Goal: Answer question/provide support

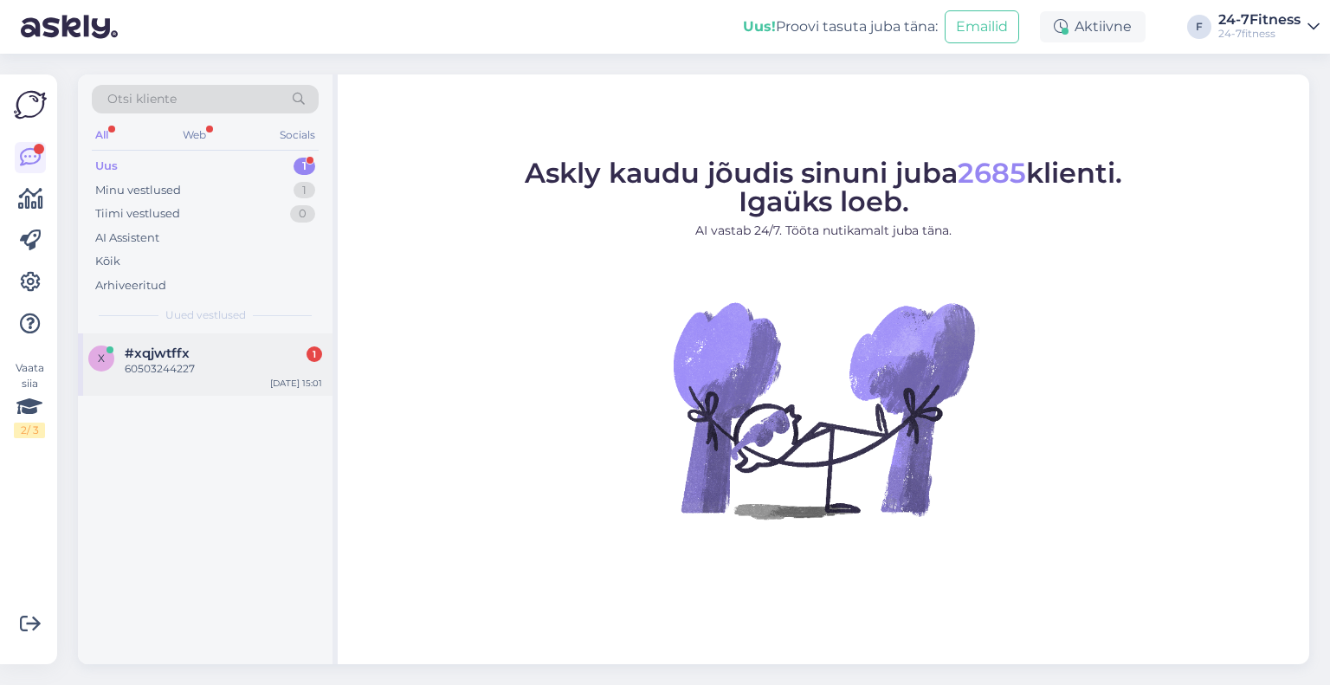
click at [254, 361] on div "60503244227" at bounding box center [223, 369] width 197 height 16
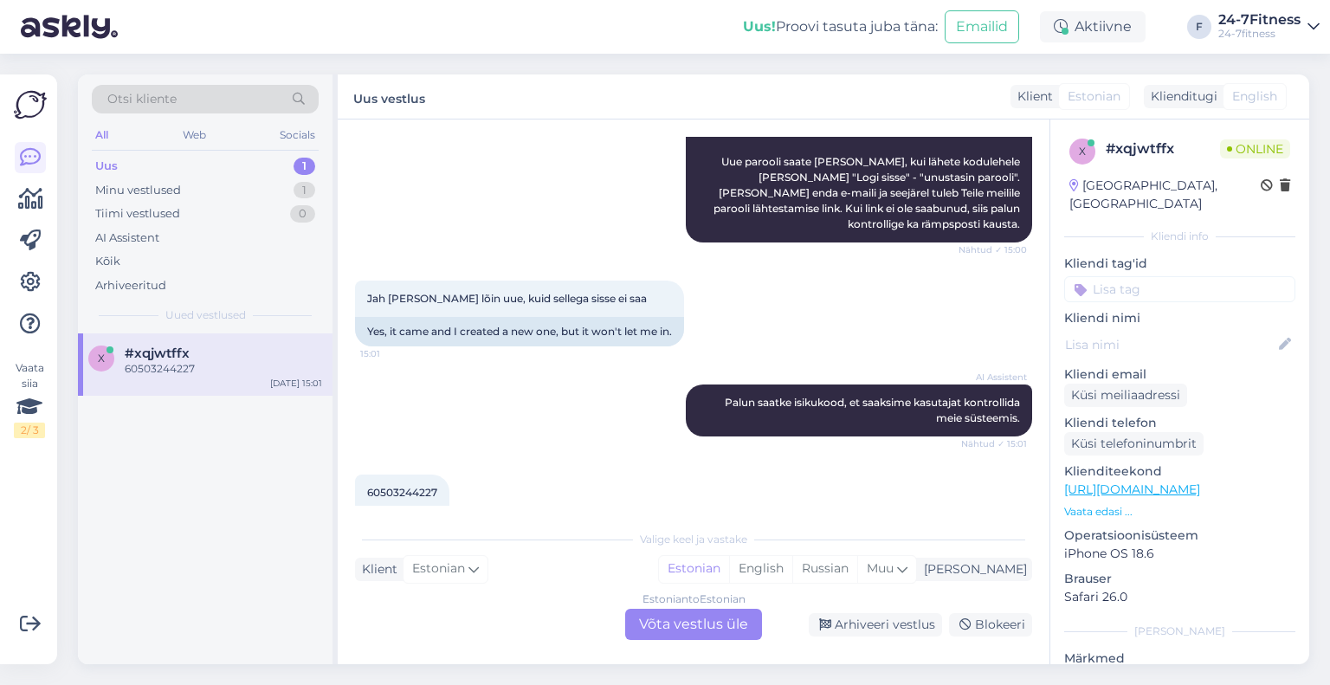
scroll to position [274, 0]
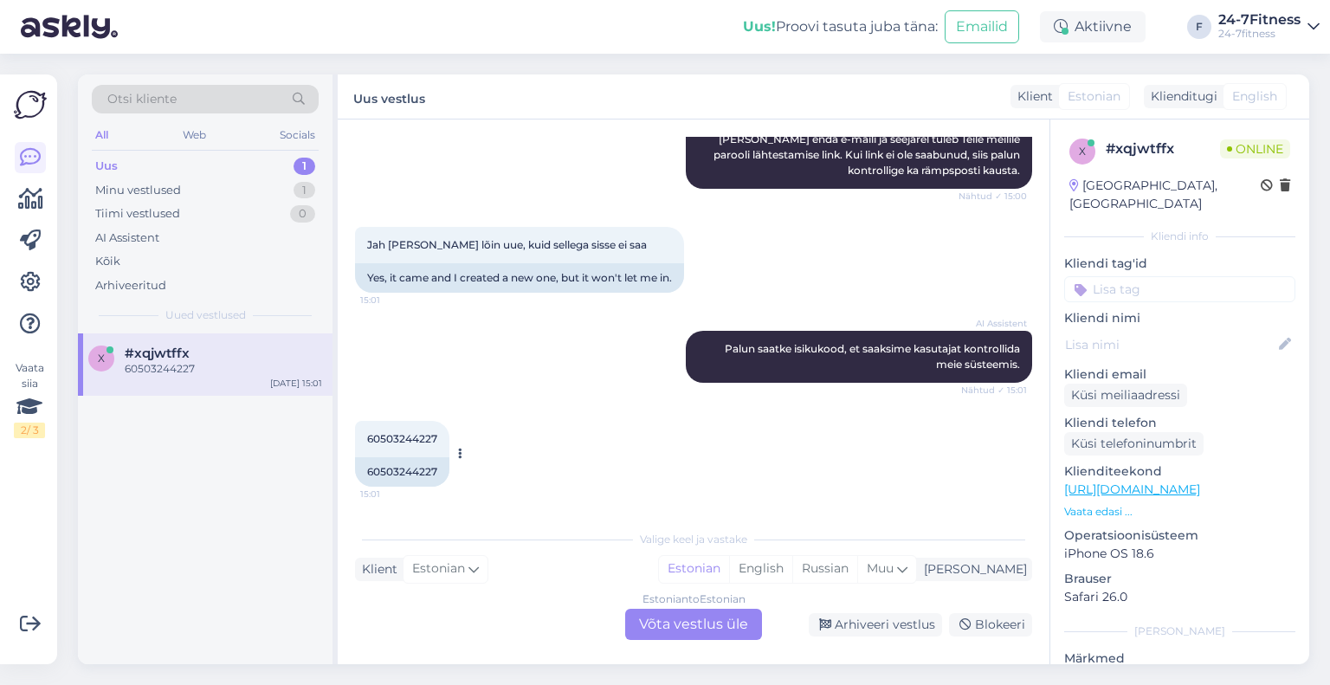
click at [405, 442] on span "60503244227" at bounding box center [402, 438] width 70 height 13
copy div "60503244227 15:01"
click at [692, 629] on div "Estonian to Estonian Võta vestlus üle" at bounding box center [693, 624] width 137 height 31
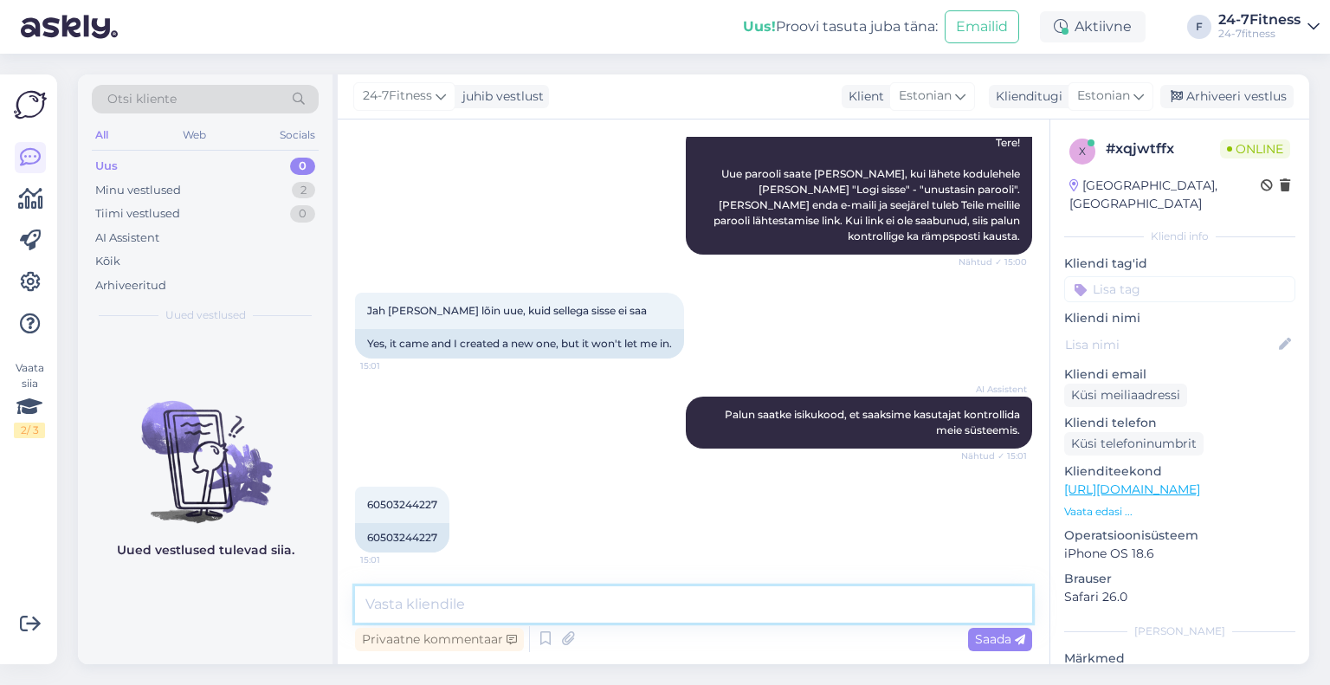
click at [481, 605] on textarea at bounding box center [693, 604] width 677 height 36
type textarea "Palun täpsustage, mis e-maili Te sisselogimisel kasutate?"
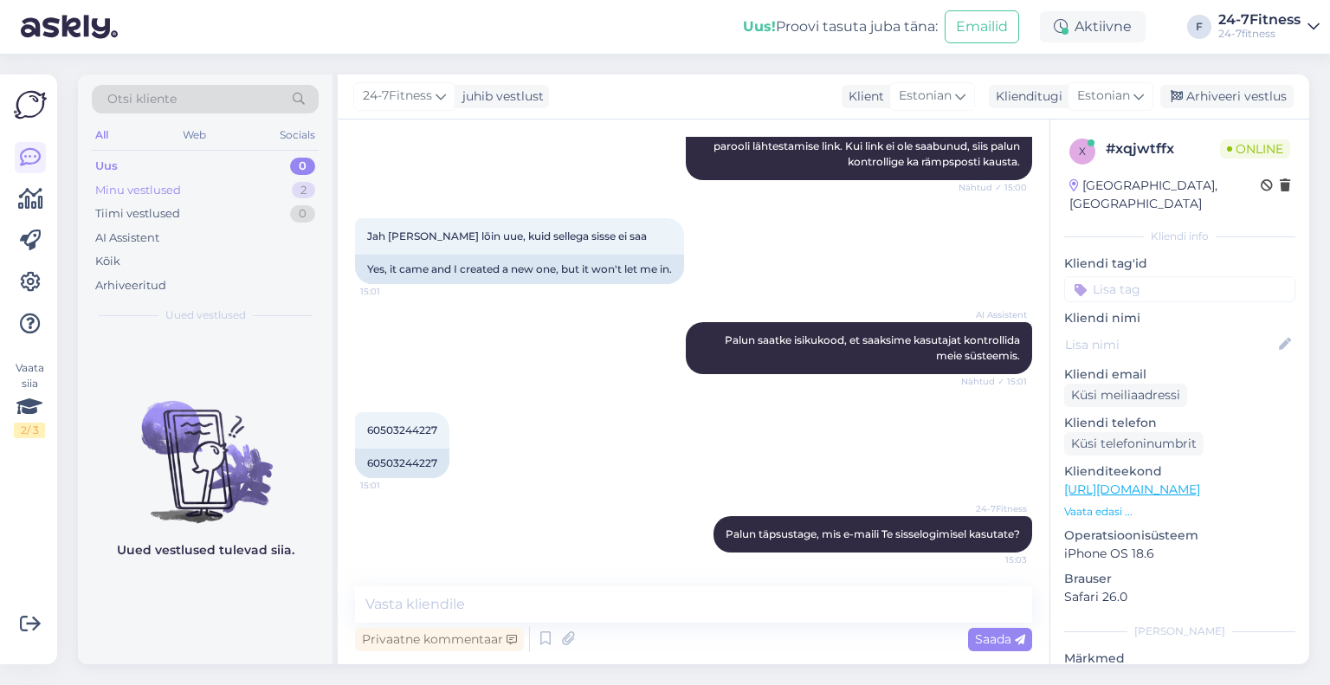
click at [229, 187] on div "Minu vestlused 2" at bounding box center [205, 190] width 227 height 24
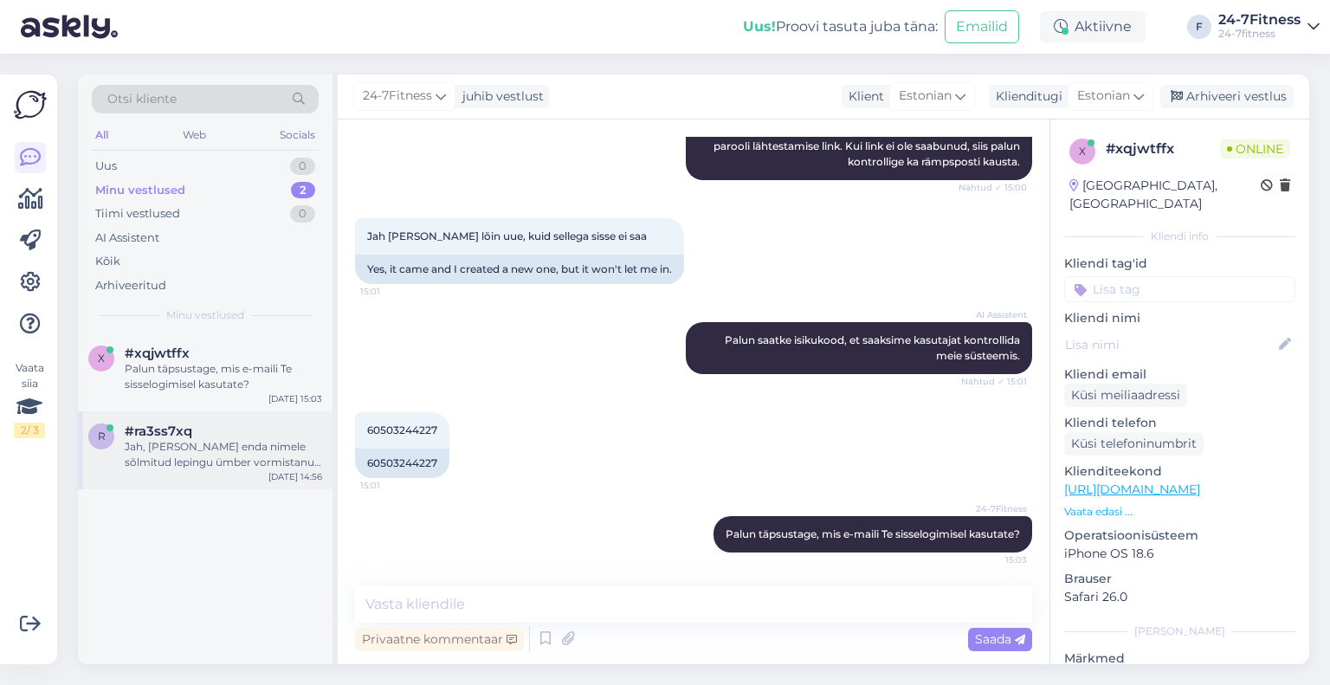
click at [257, 453] on div "Jah, [PERSON_NAME] enda nimele sõlmitud lepingu ümber vormistanud teise isiku n…" at bounding box center [223, 454] width 197 height 31
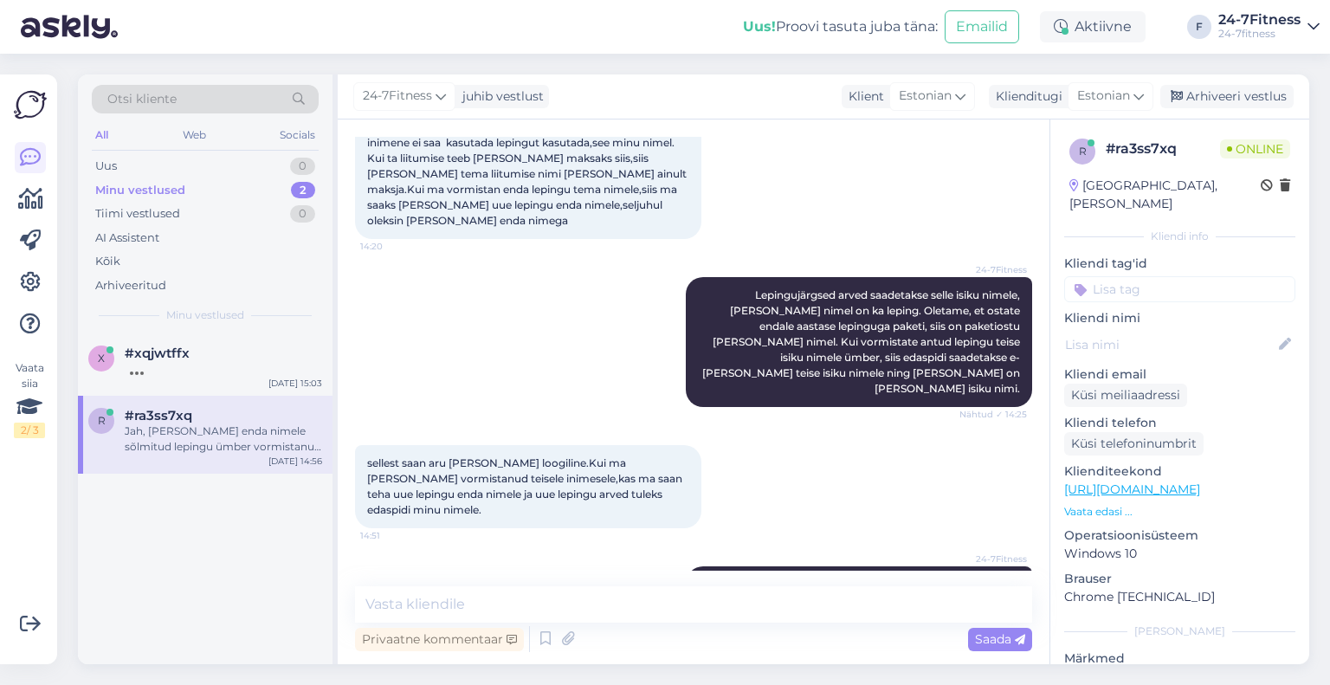
scroll to position [3012, 0]
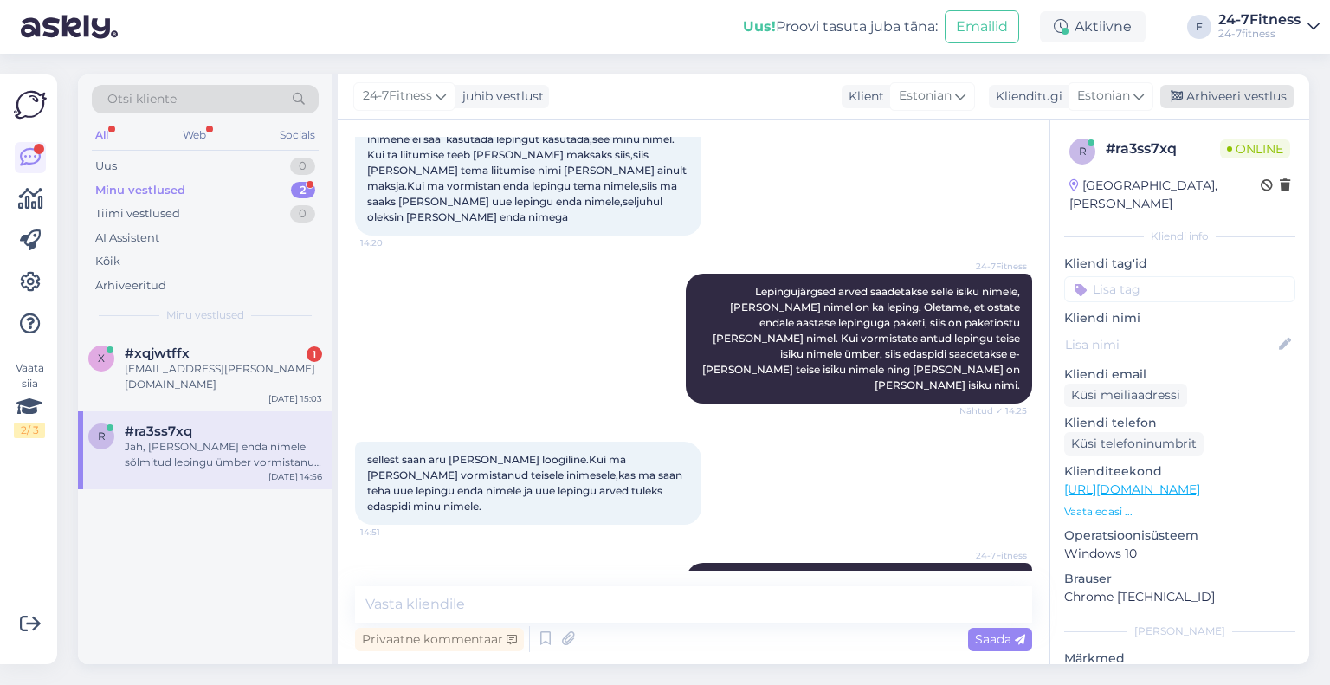
click at [1227, 96] on div "Arhiveeri vestlus" at bounding box center [1226, 96] width 133 height 23
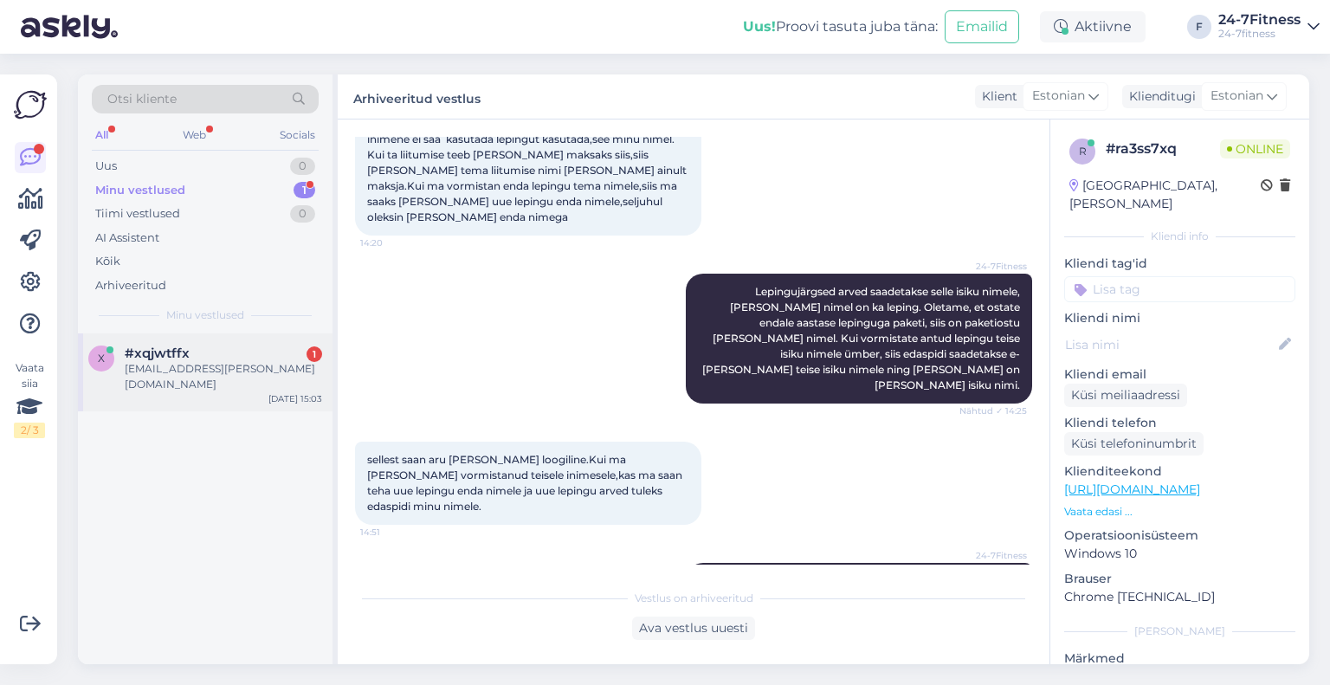
click at [223, 362] on div "[EMAIL_ADDRESS][PERSON_NAME][DOMAIN_NAME]" at bounding box center [223, 376] width 197 height 31
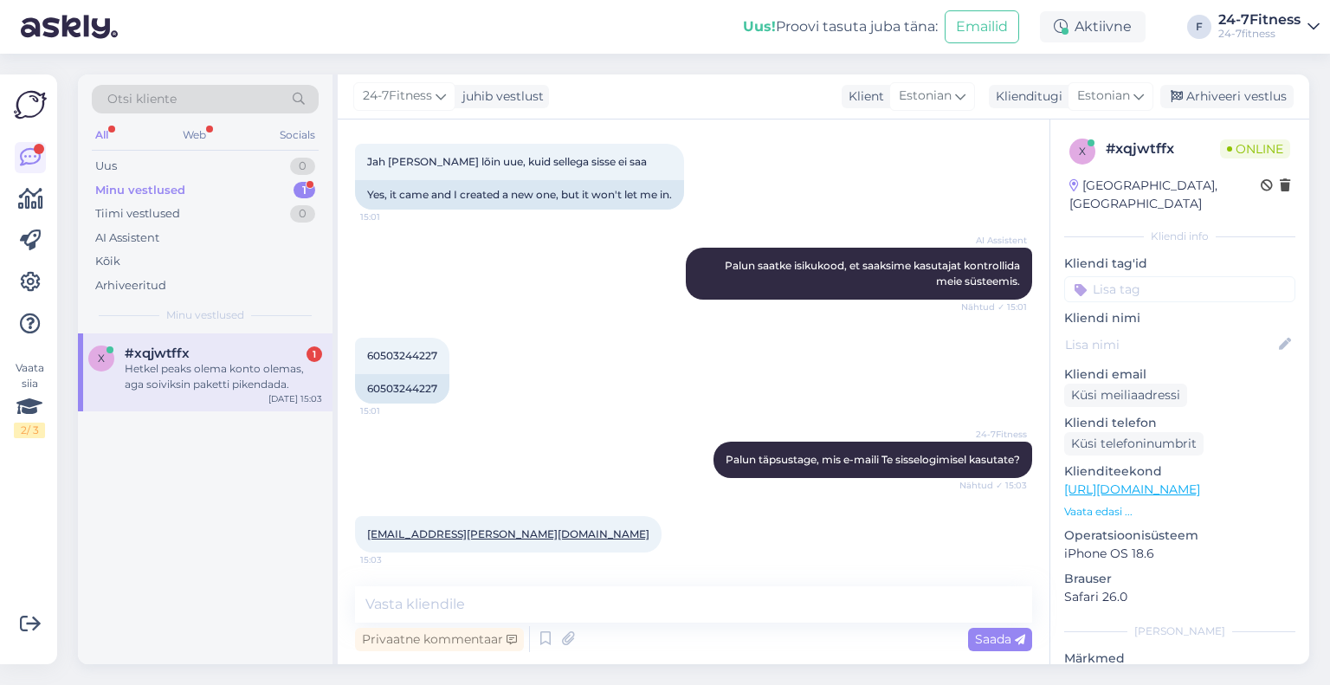
scroll to position [447, 0]
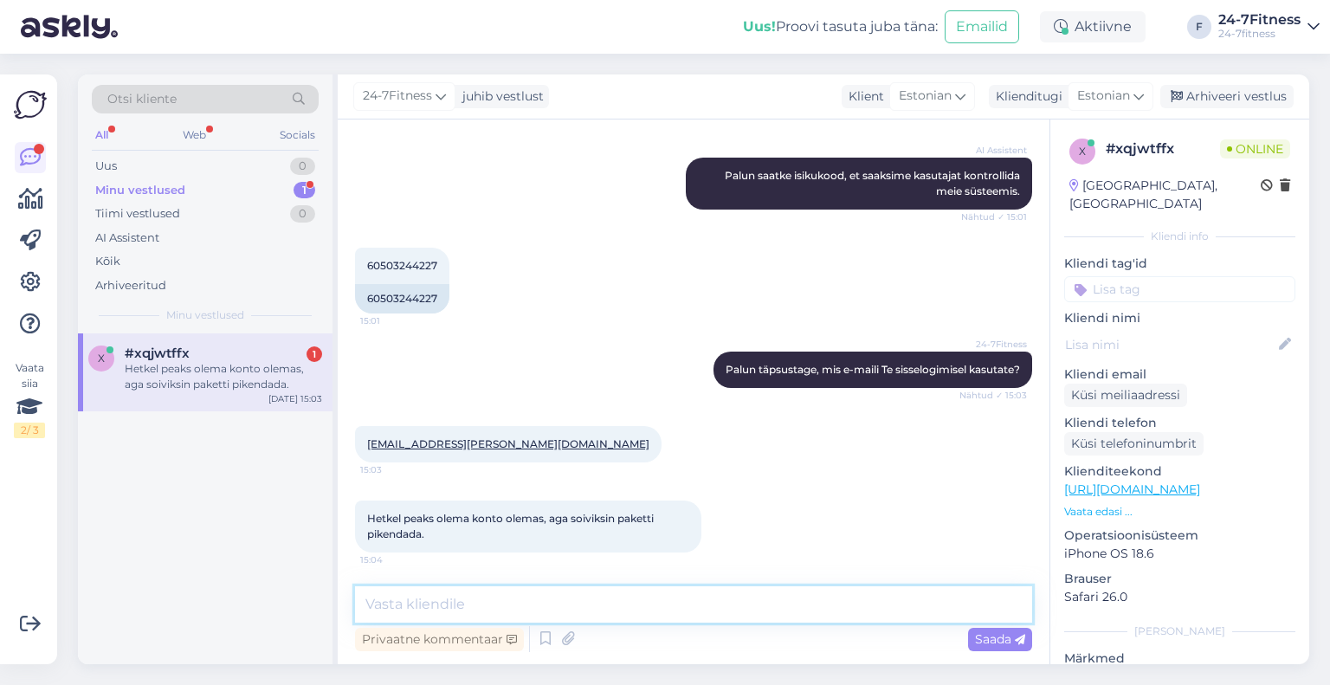
click at [489, 590] on textarea at bounding box center [693, 604] width 677 height 36
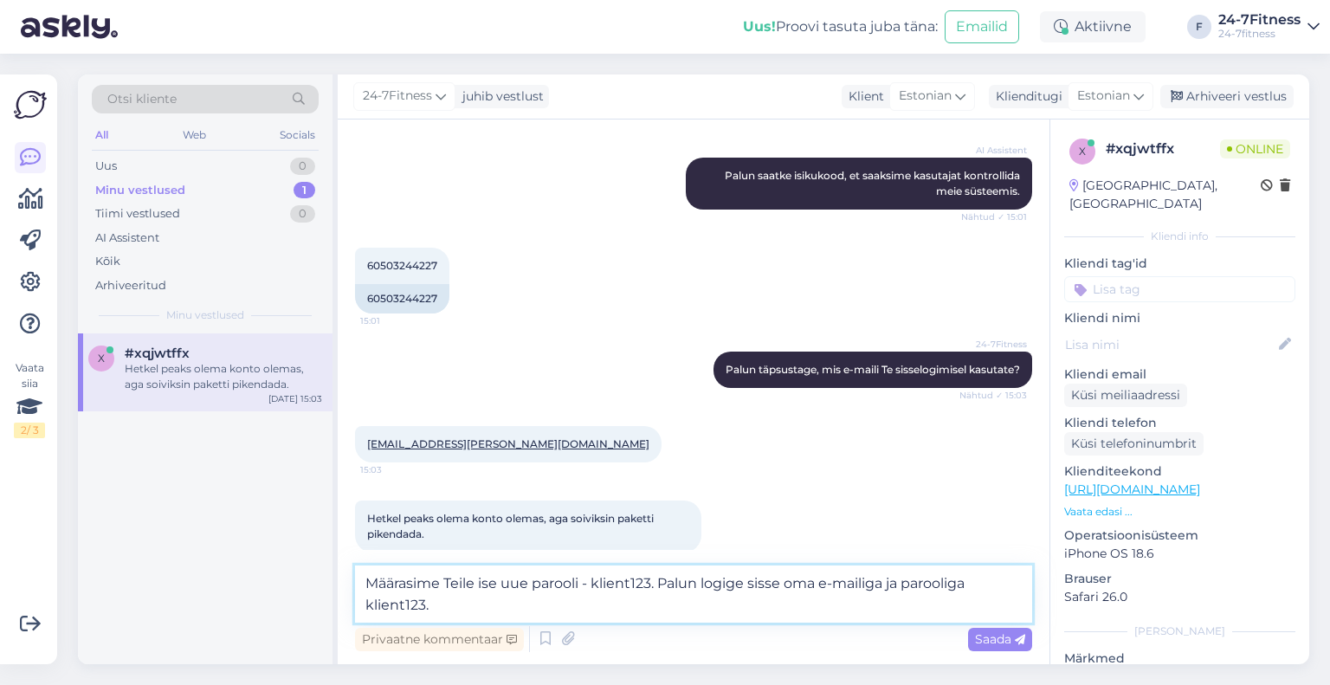
click at [886, 593] on textarea "Määrasime Teile ise uue parooli - klient123. Palun logige sisse oma e-mailiga j…" at bounding box center [693, 593] width 677 height 57
paste textarea "[EMAIL_ADDRESS][PERSON_NAME][DOMAIN_NAME]"
type textarea "Määrasime Teile ise uue parooli - klient123. Palun logige sisse oma e-mailiga […"
click at [797, 611] on textarea "Määrasime Teile ise uue parooli - klient123. Palun logige sisse oma e-mailiga […" at bounding box center [693, 593] width 677 height 57
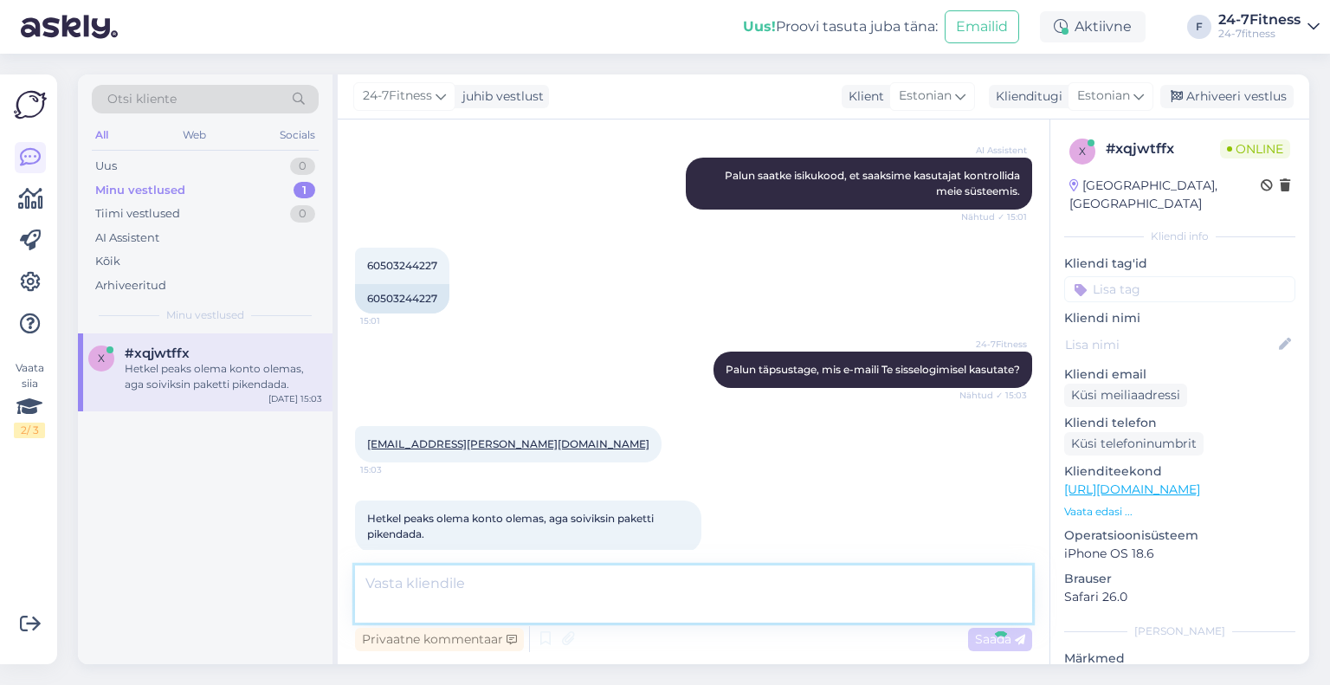
scroll to position [537, 0]
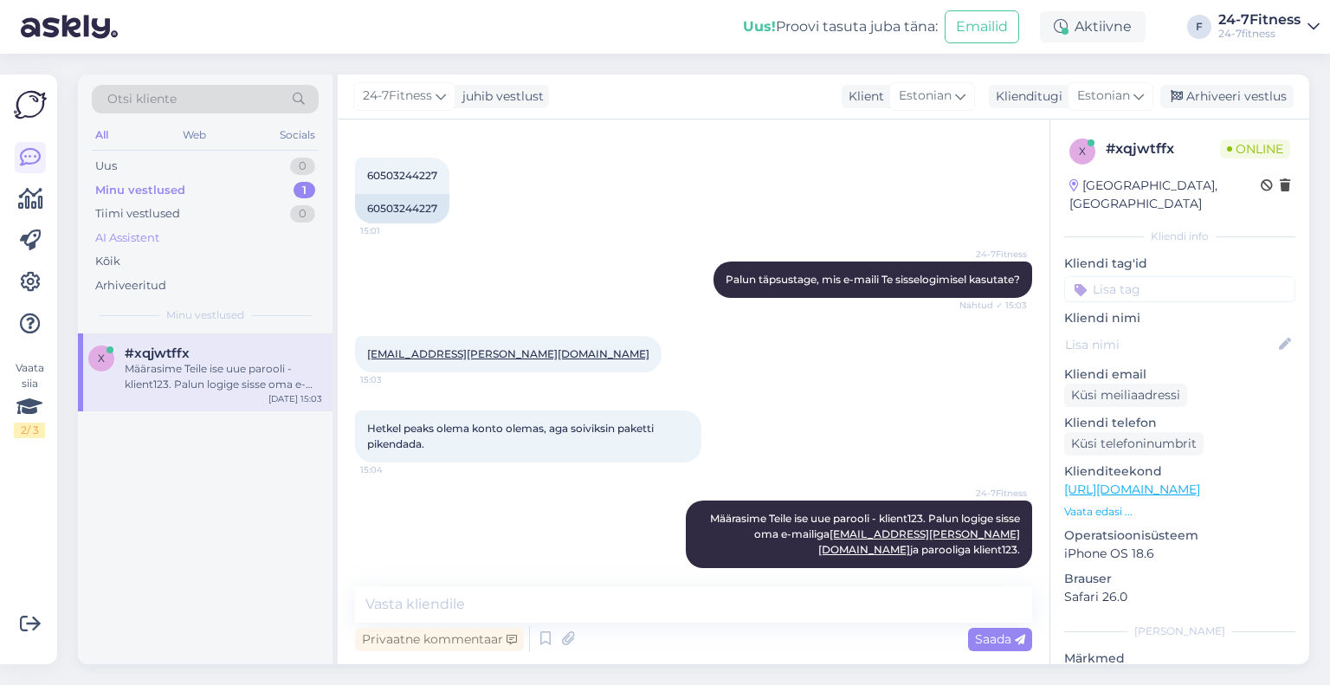
click at [157, 237] on div "AI Assistent" at bounding box center [127, 237] width 64 height 17
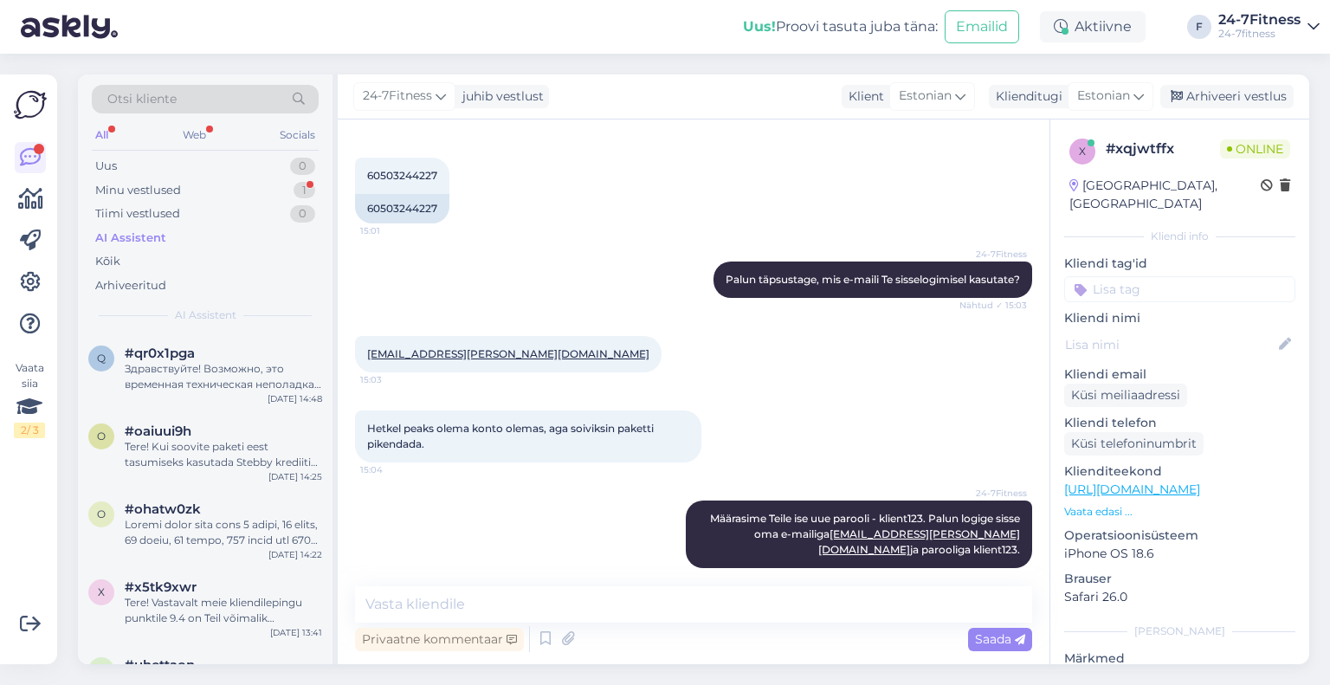
scroll to position [686, 0]
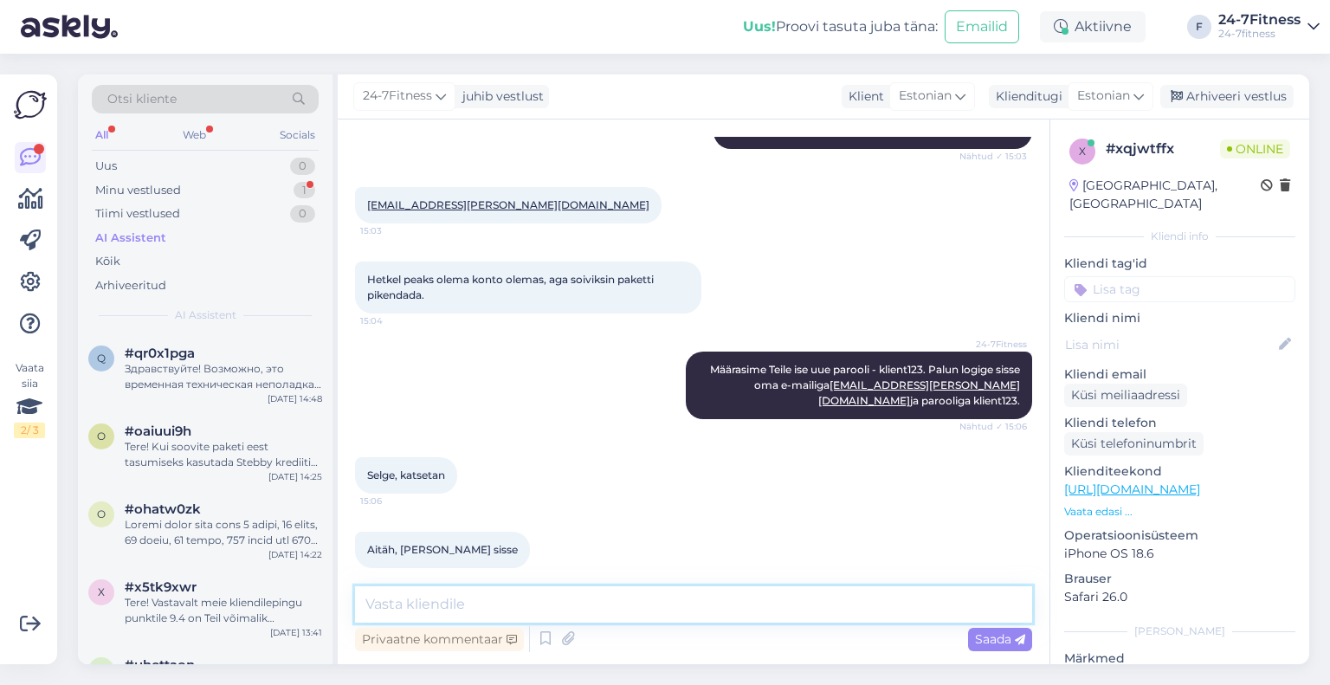
click at [639, 598] on textarea at bounding box center [693, 604] width 677 height 36
type textarea "Rõõm kuulda!"
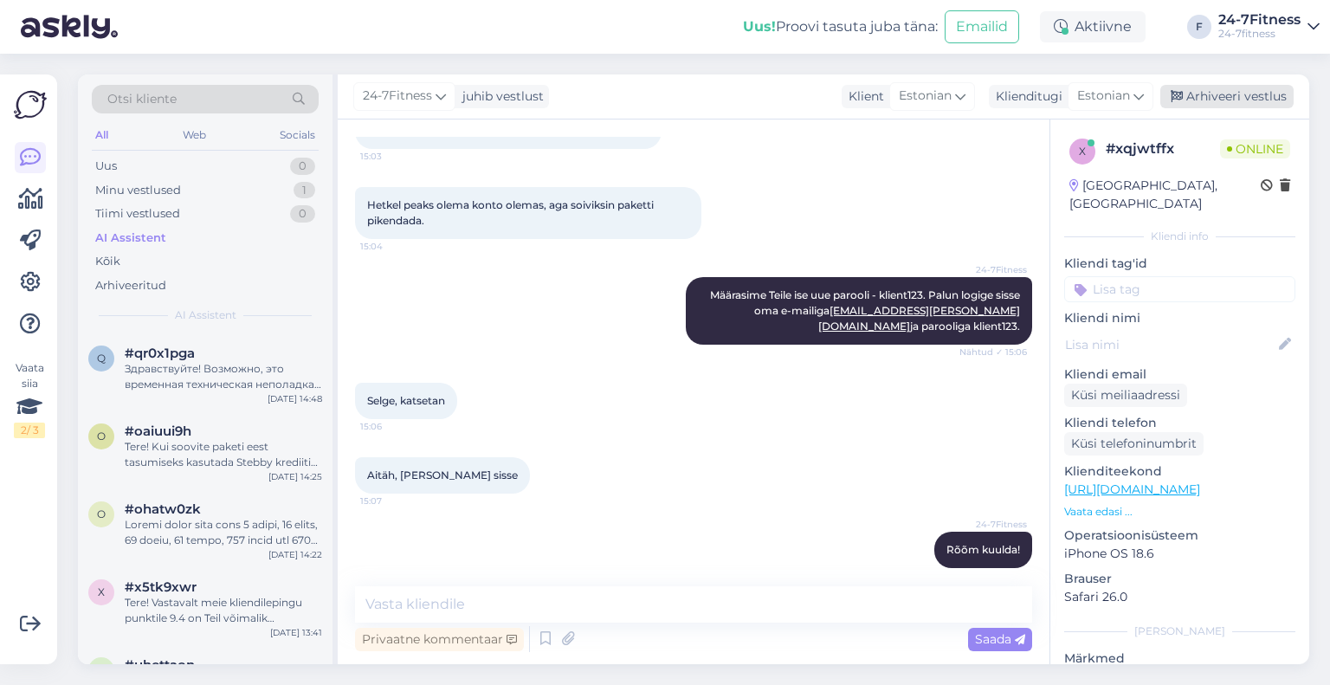
click at [1226, 97] on div "Arhiveeri vestlus" at bounding box center [1226, 96] width 133 height 23
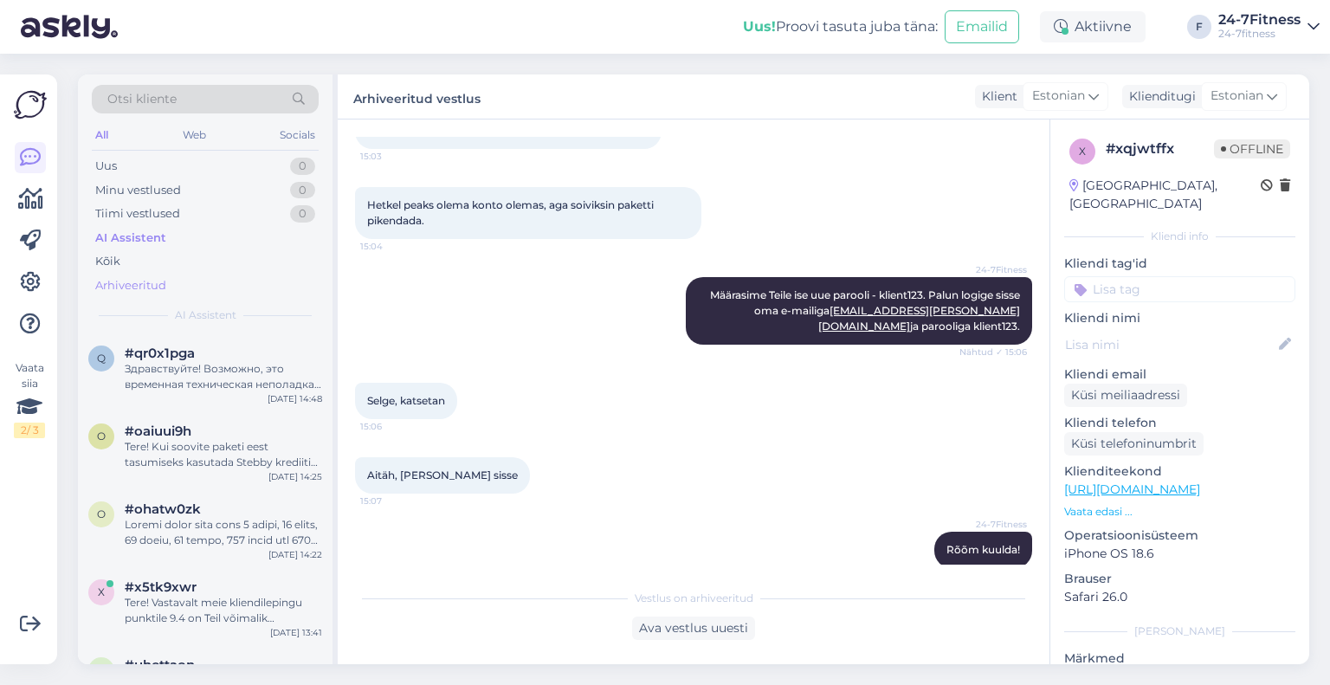
click at [154, 281] on div "Arhiveeritud" at bounding box center [130, 285] width 71 height 17
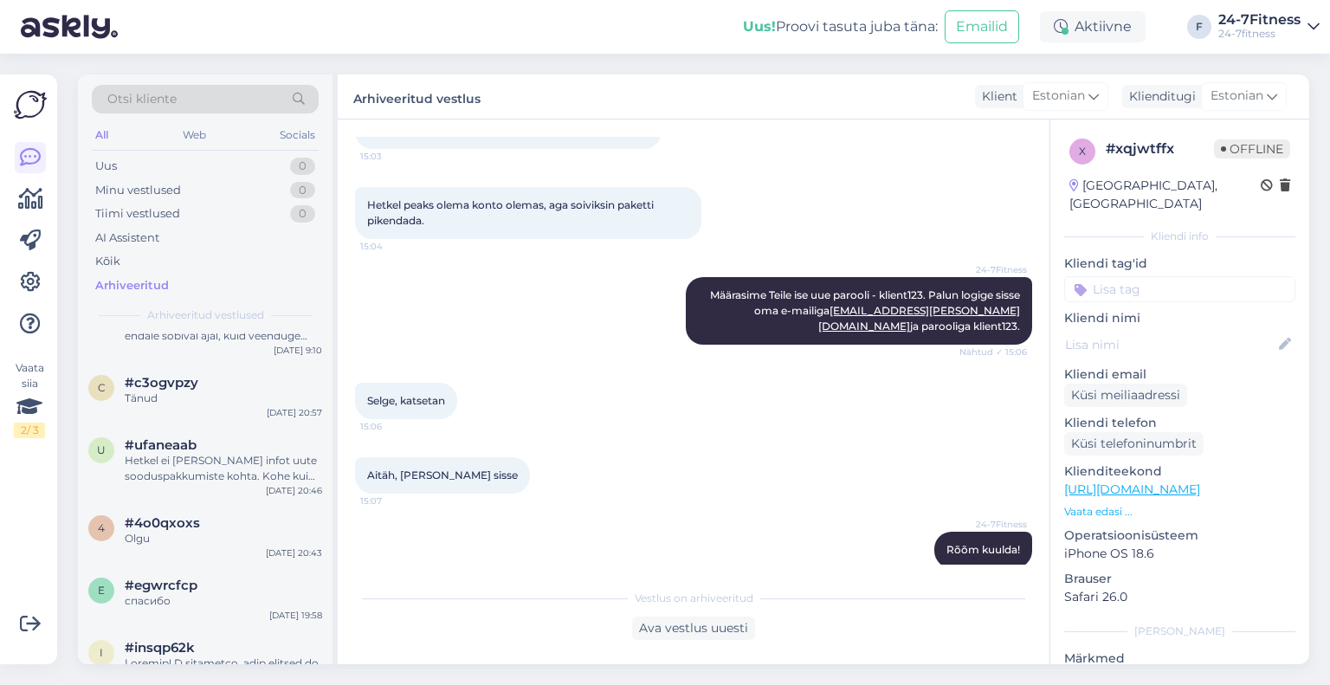
scroll to position [2014, 0]
click at [196, 529] on div "Olgu" at bounding box center [223, 537] width 197 height 16
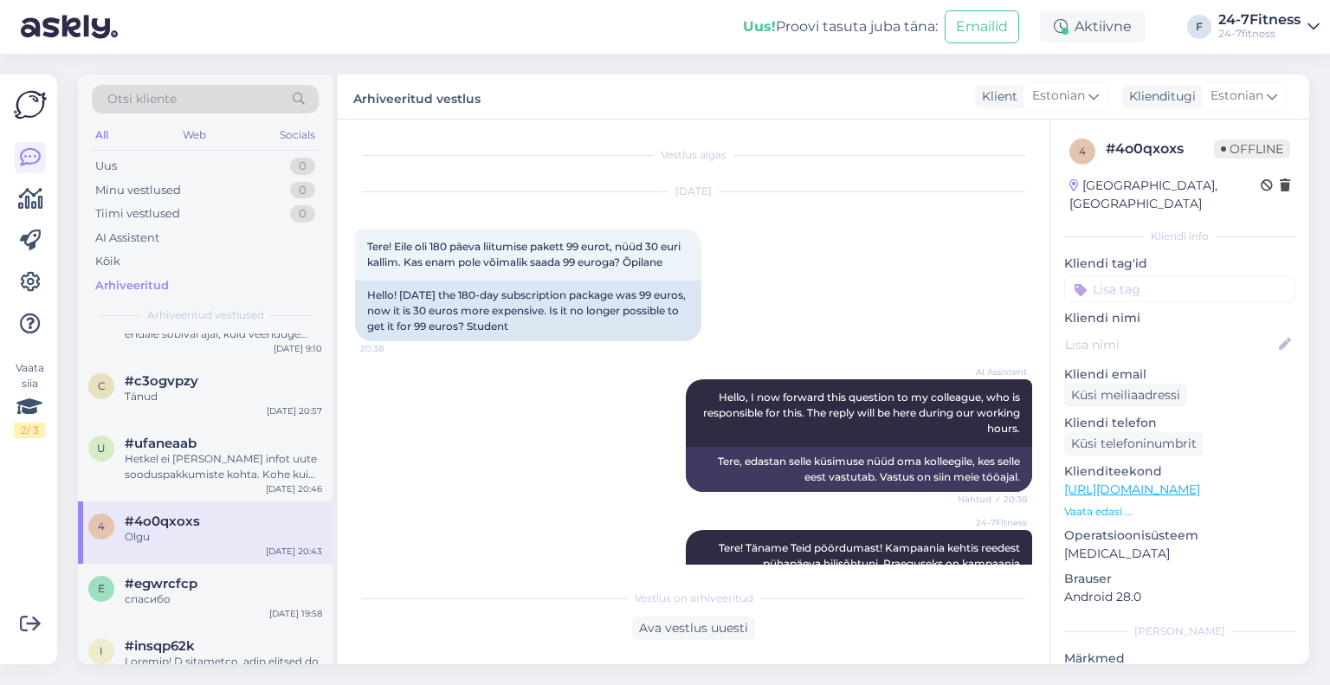
scroll to position [126, 0]
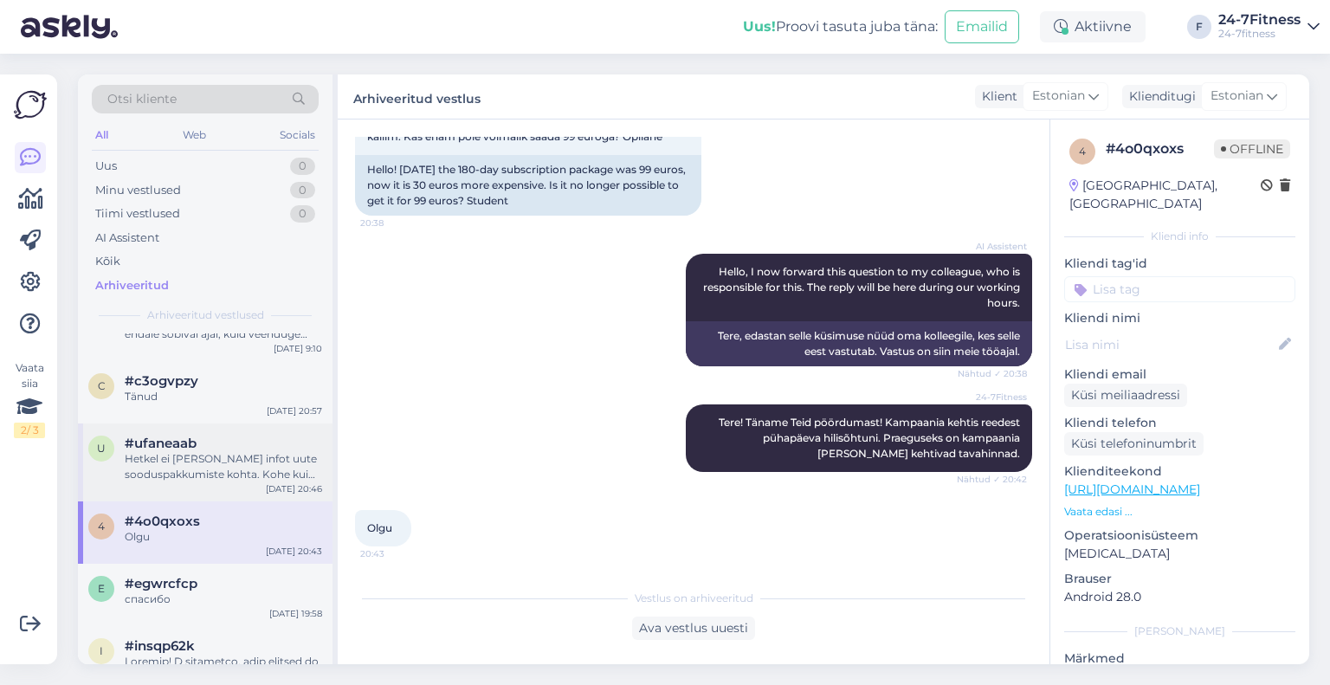
click at [196, 451] on div "Hetkel ei [PERSON_NAME] infot uute sooduspakkumiste kohta. Kohe kui midagi selg…" at bounding box center [223, 466] width 197 height 31
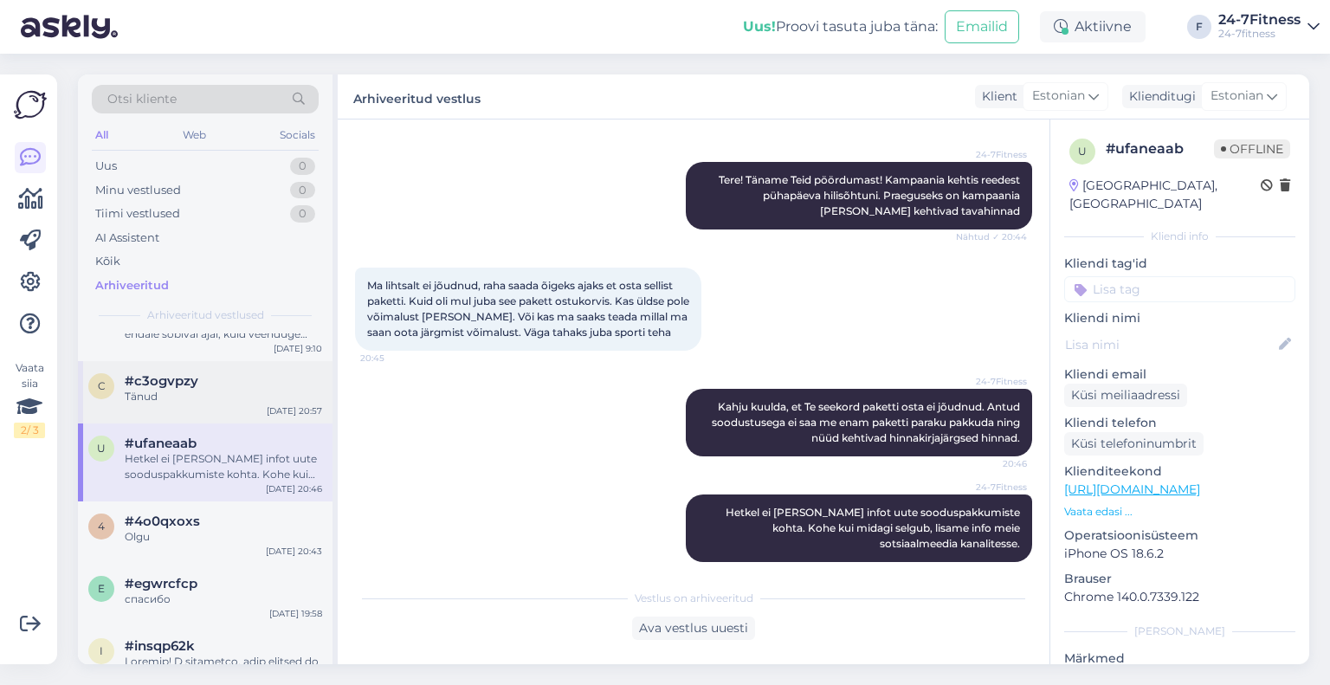
click at [208, 378] on div "c #c3ogvpzy Tänud [DATE] 20:57" at bounding box center [205, 392] width 255 height 62
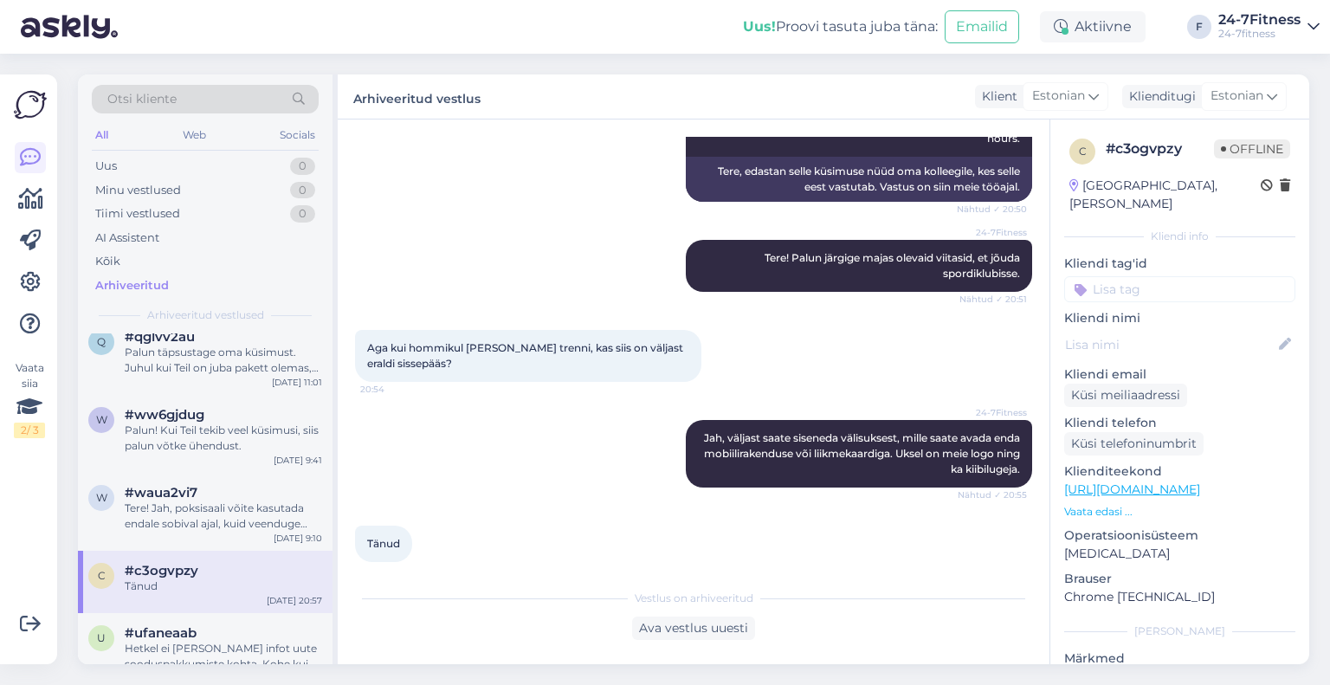
scroll to position [1822, 0]
click at [210, 553] on div "c #c3ogvpzy Tänud [DATE] 20:57" at bounding box center [205, 584] width 255 height 62
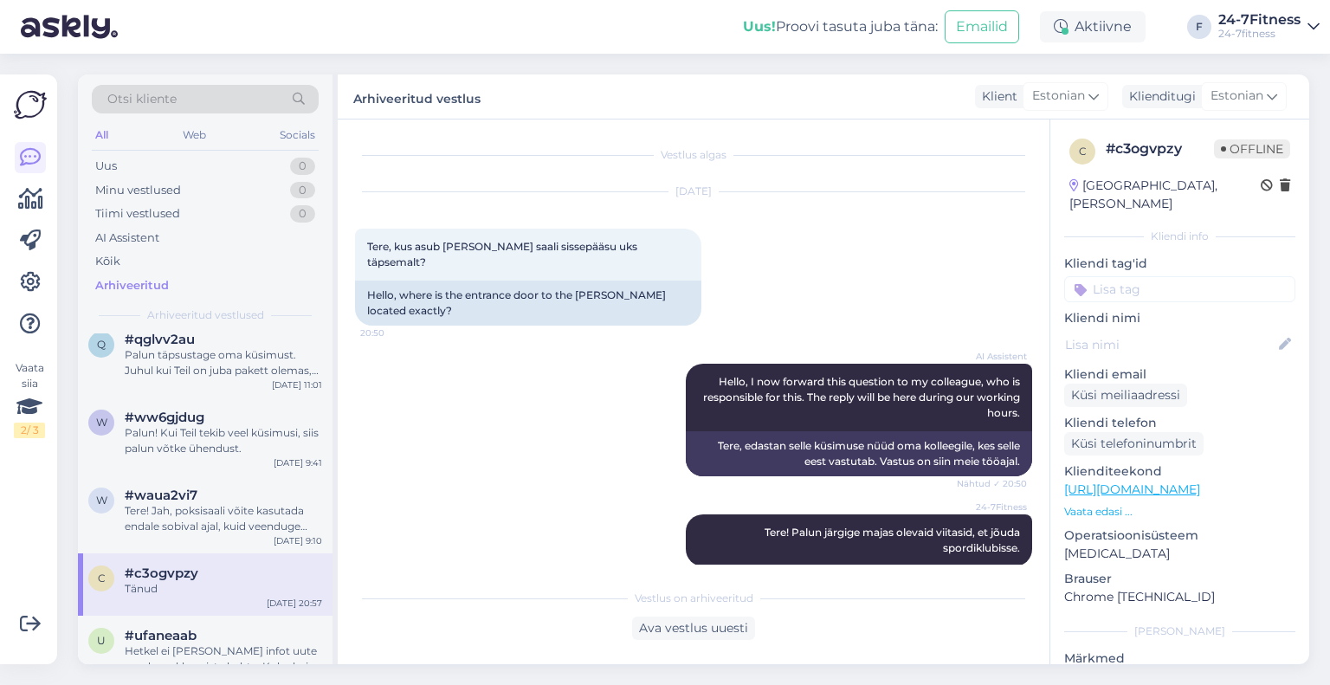
scroll to position [1950, 0]
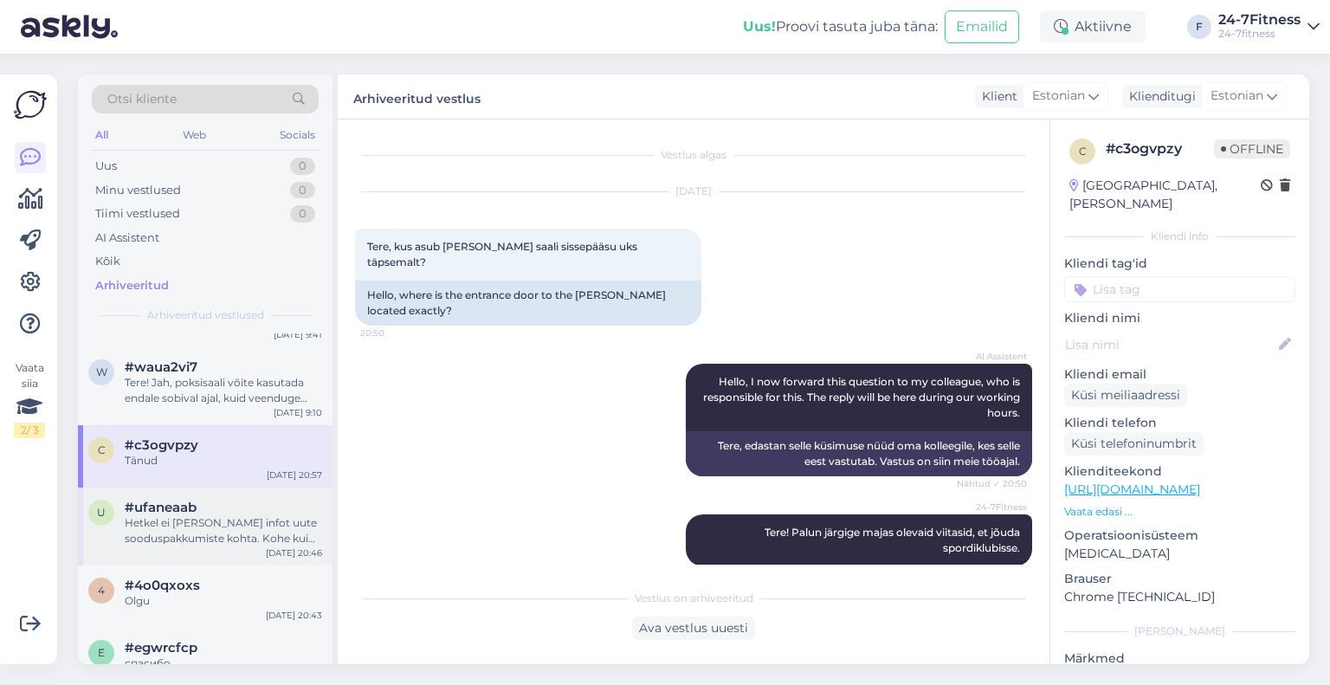
click at [191, 514] on div "u #ufaneaab Hetkel ei [PERSON_NAME] infot uute sooduspakkumiste kohta. Kohe kui…" at bounding box center [205, 527] width 255 height 78
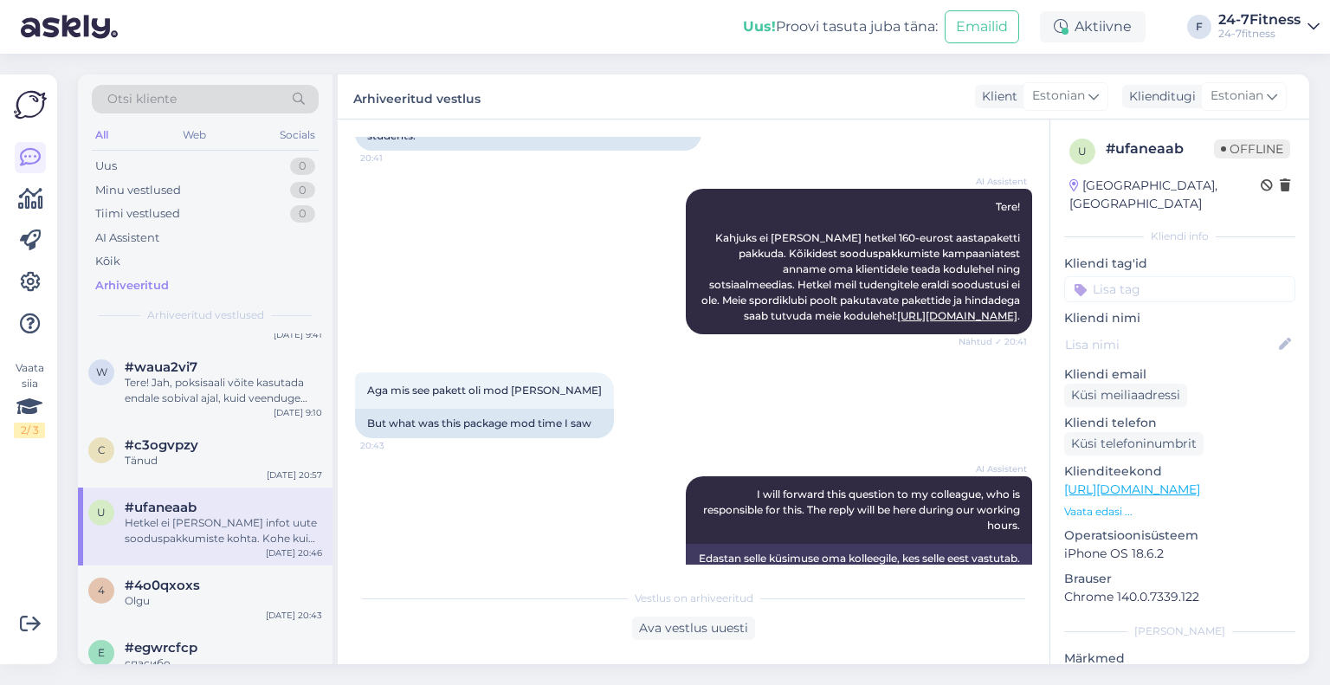
scroll to position [440, 0]
click at [214, 578] on div "#4o0qxoxs" at bounding box center [223, 586] width 197 height 16
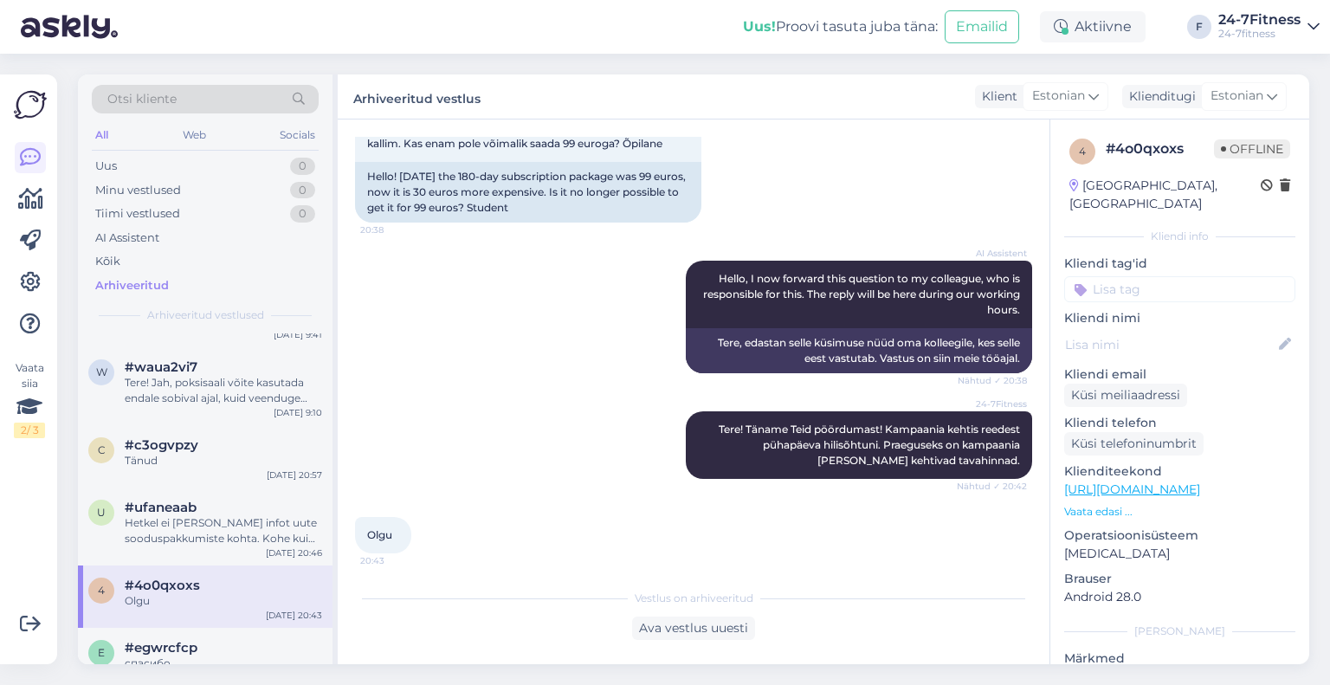
scroll to position [0, 0]
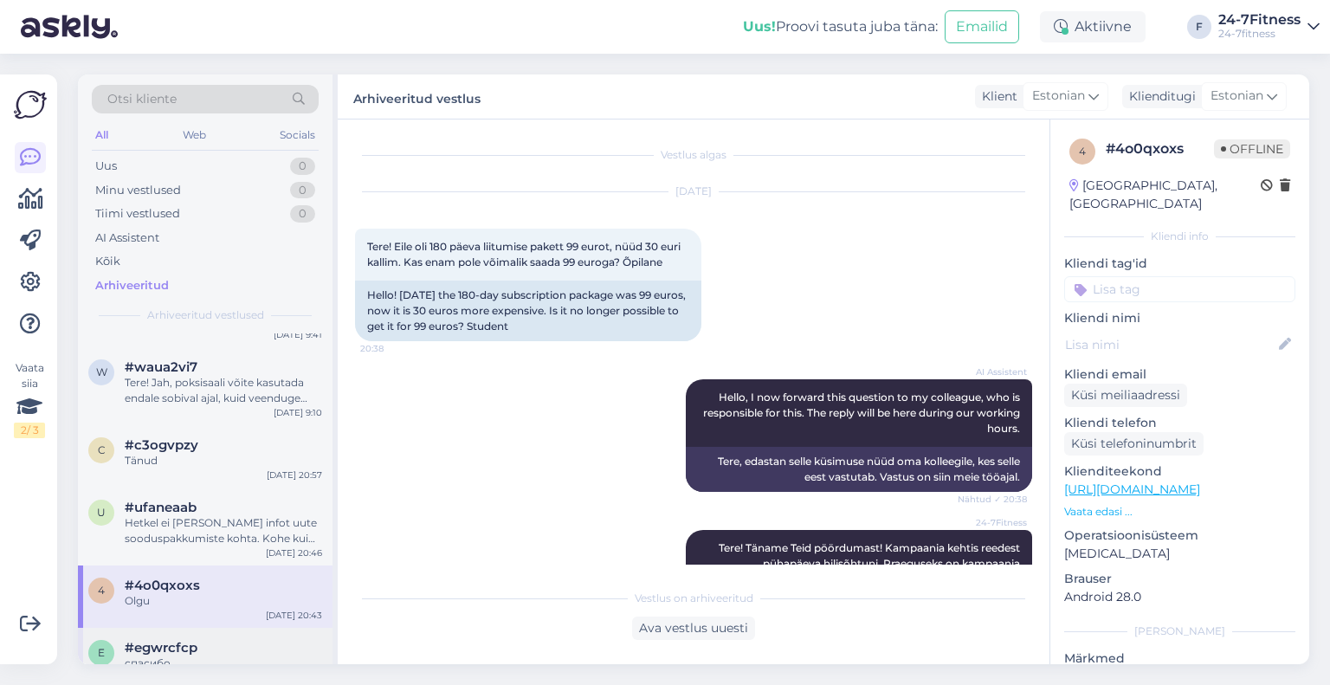
click at [166, 640] on span "#egwrcfcp" at bounding box center [161, 648] width 73 height 16
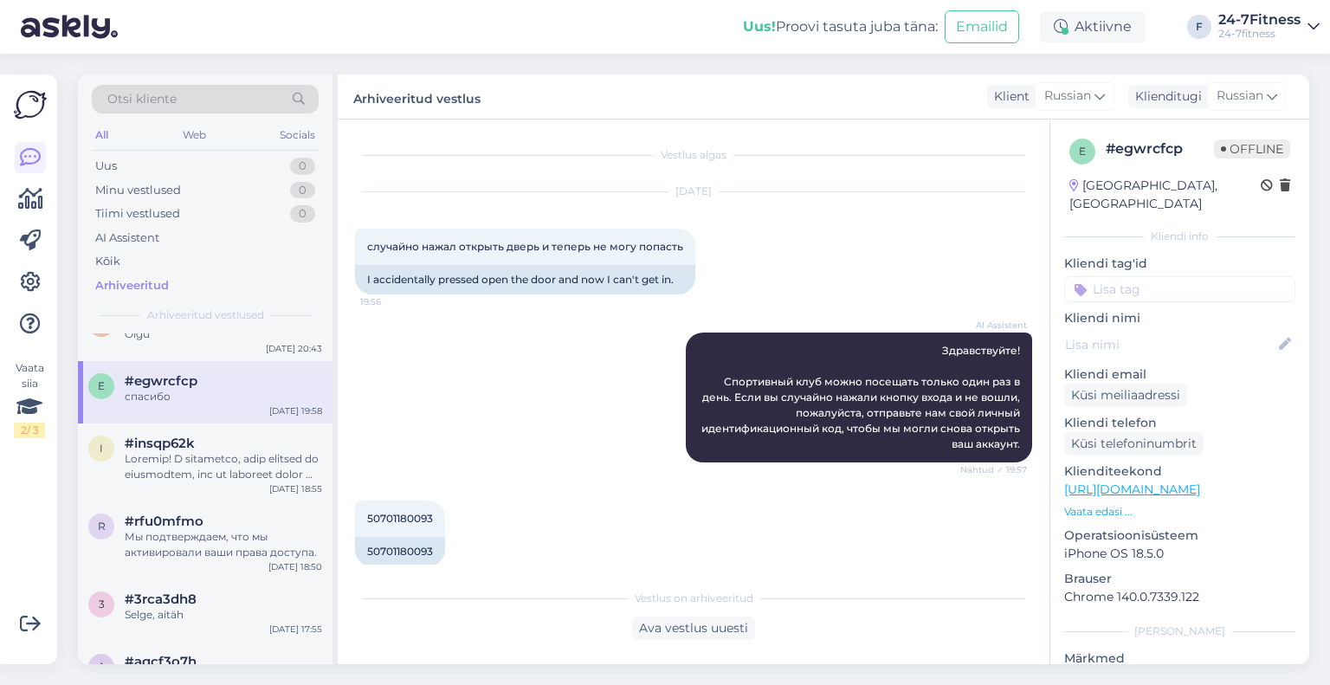
scroll to position [2219, 0]
click at [176, 449] on div at bounding box center [223, 464] width 197 height 31
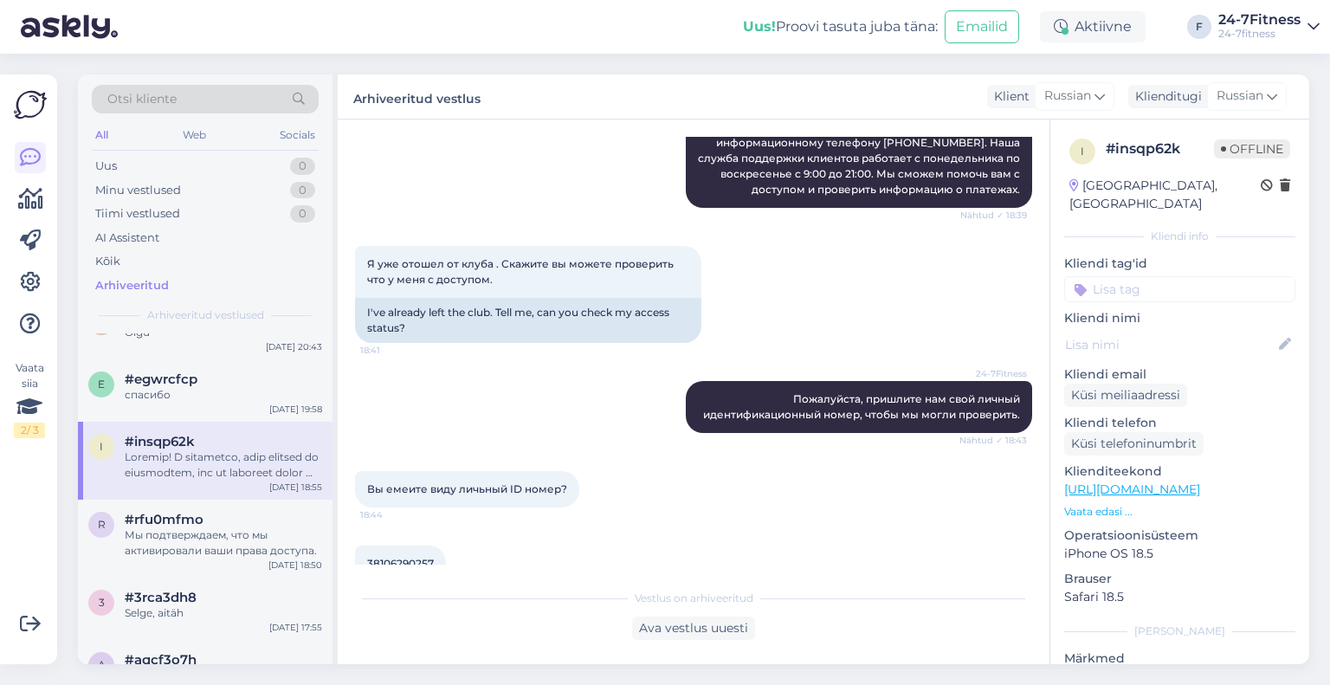
scroll to position [1749, 0]
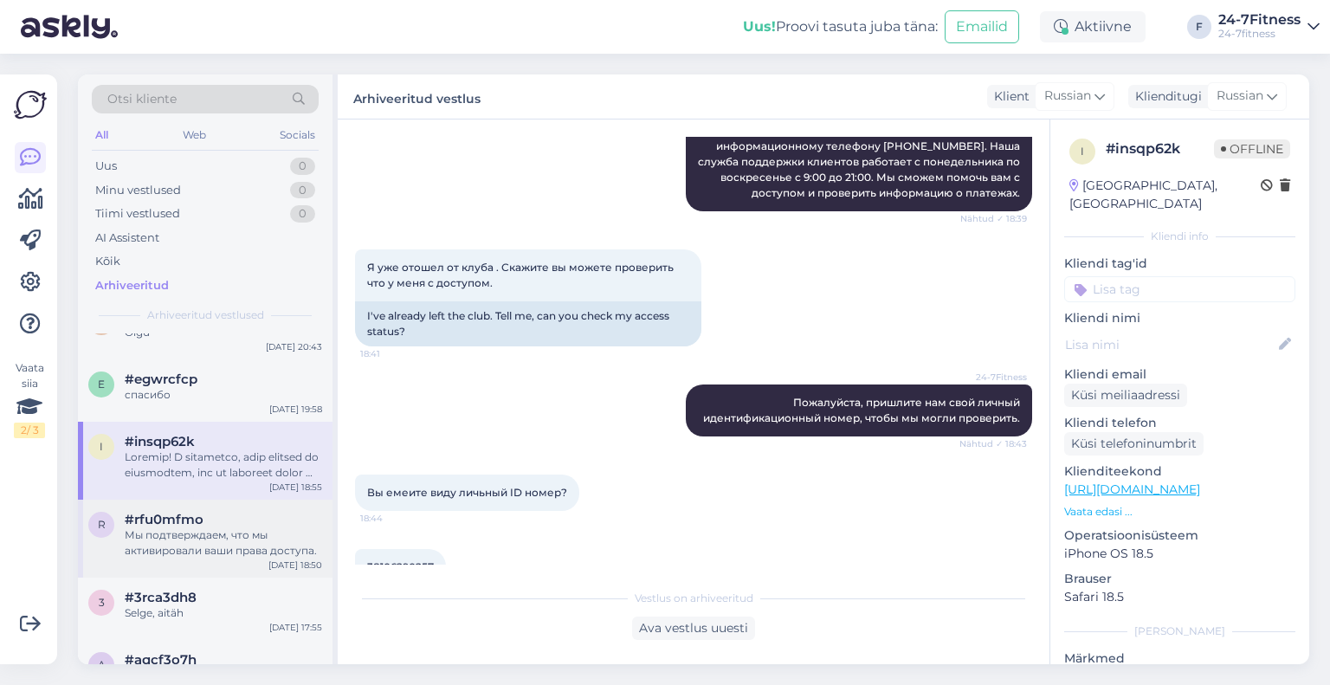
click at [191, 527] on div "Мы подтверждаем, что мы активировали ваши права доступа." at bounding box center [223, 542] width 197 height 31
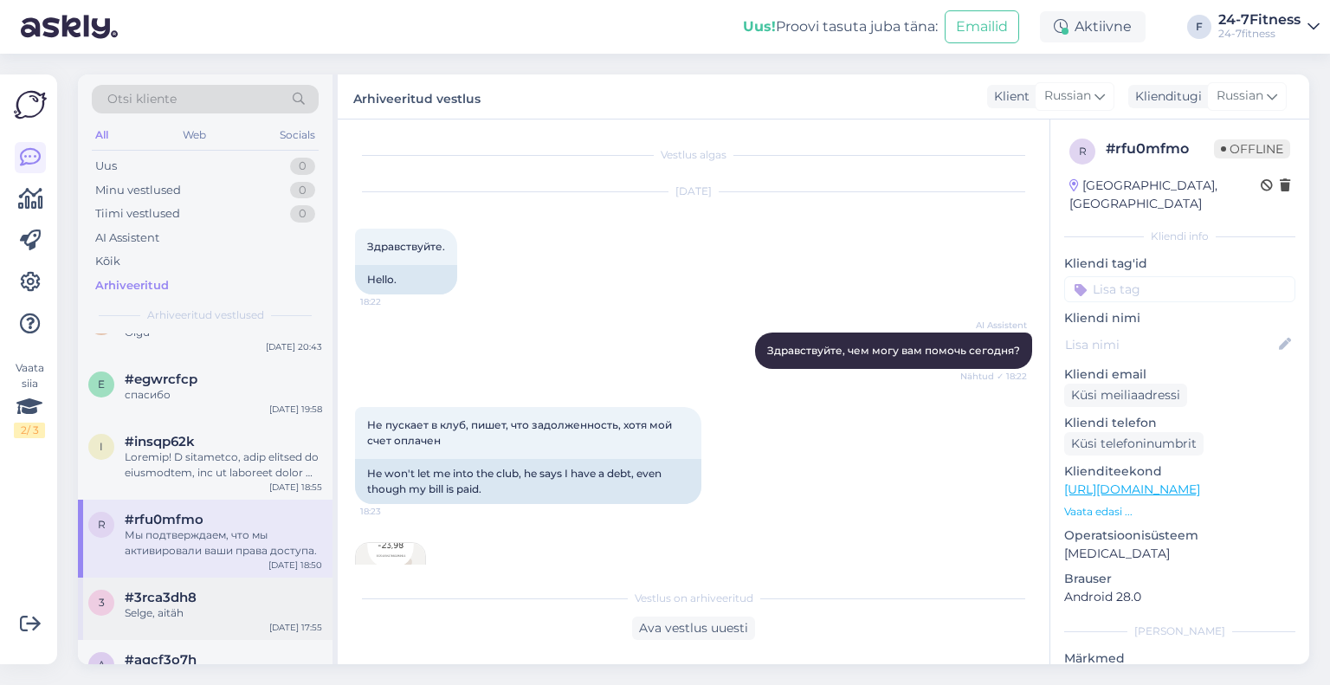
scroll to position [1153, 0]
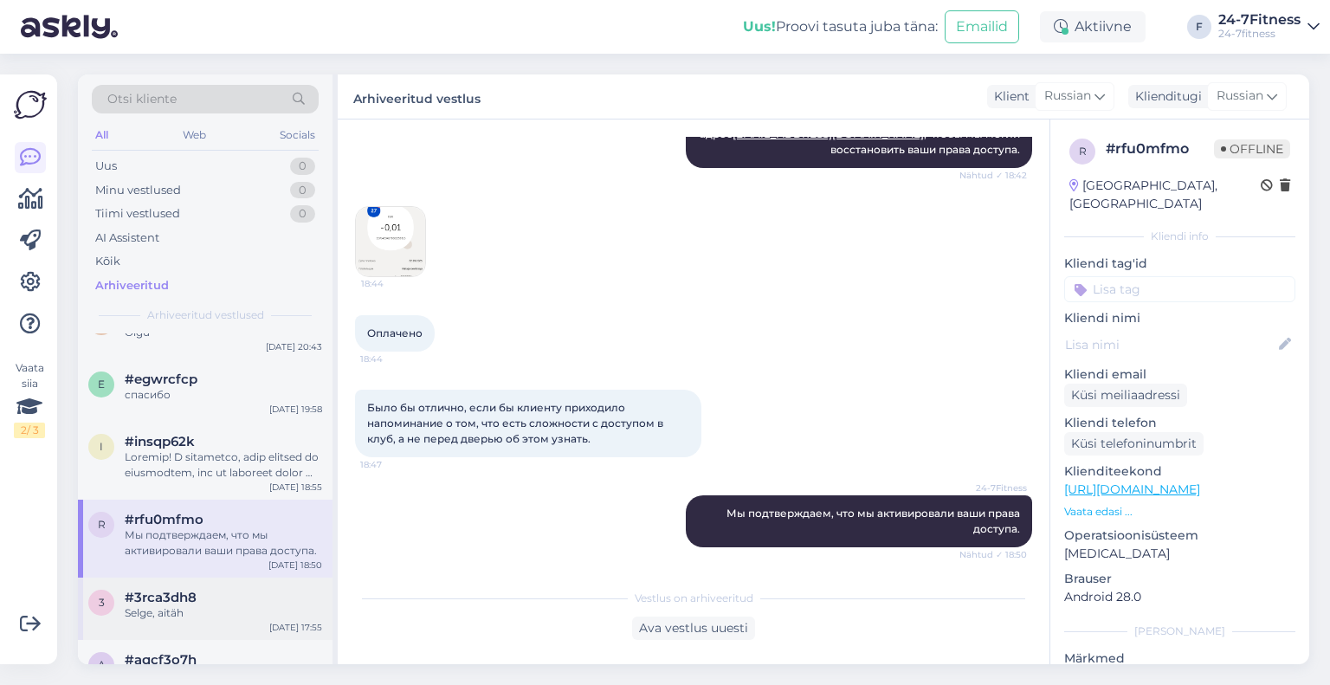
click at [208, 605] on div "Selge, aitäh" at bounding box center [223, 613] width 197 height 16
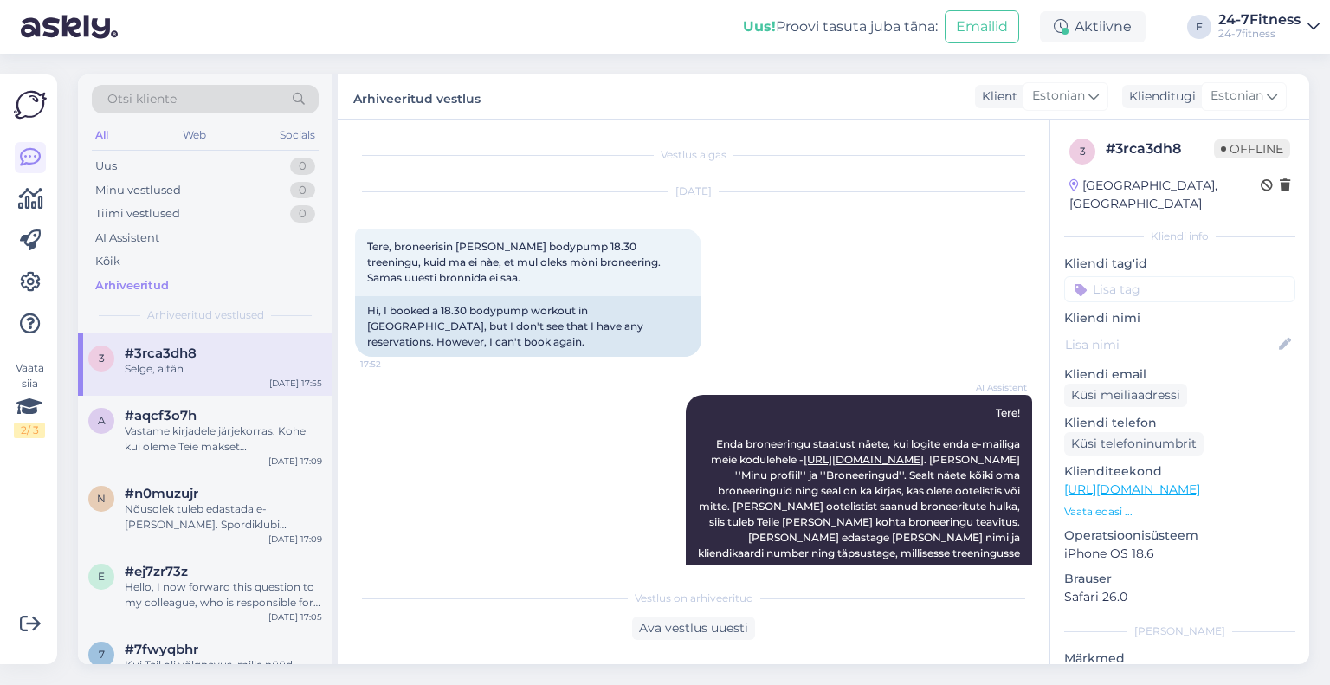
scroll to position [2477, 0]
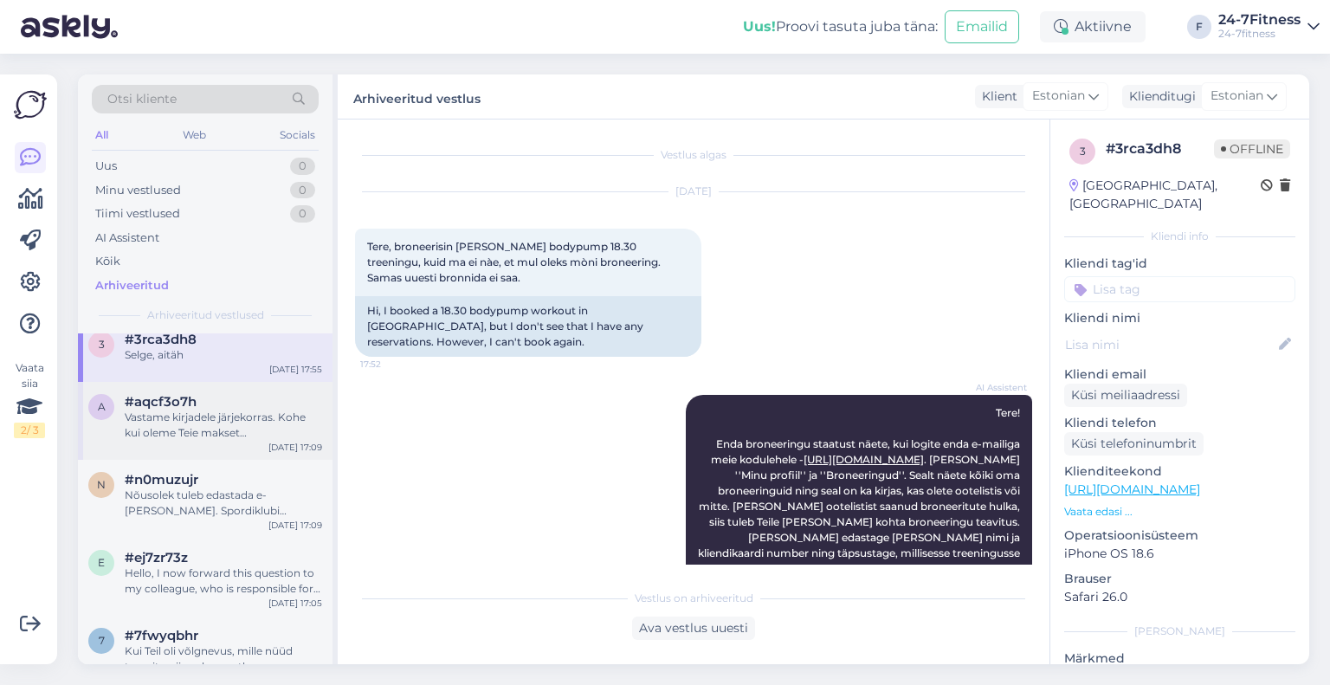
click at [173, 410] on div "Vastame kirjadele järjekorras. Kohe kui oleme Teie makset kontrollinud,vastame …" at bounding box center [223, 425] width 197 height 31
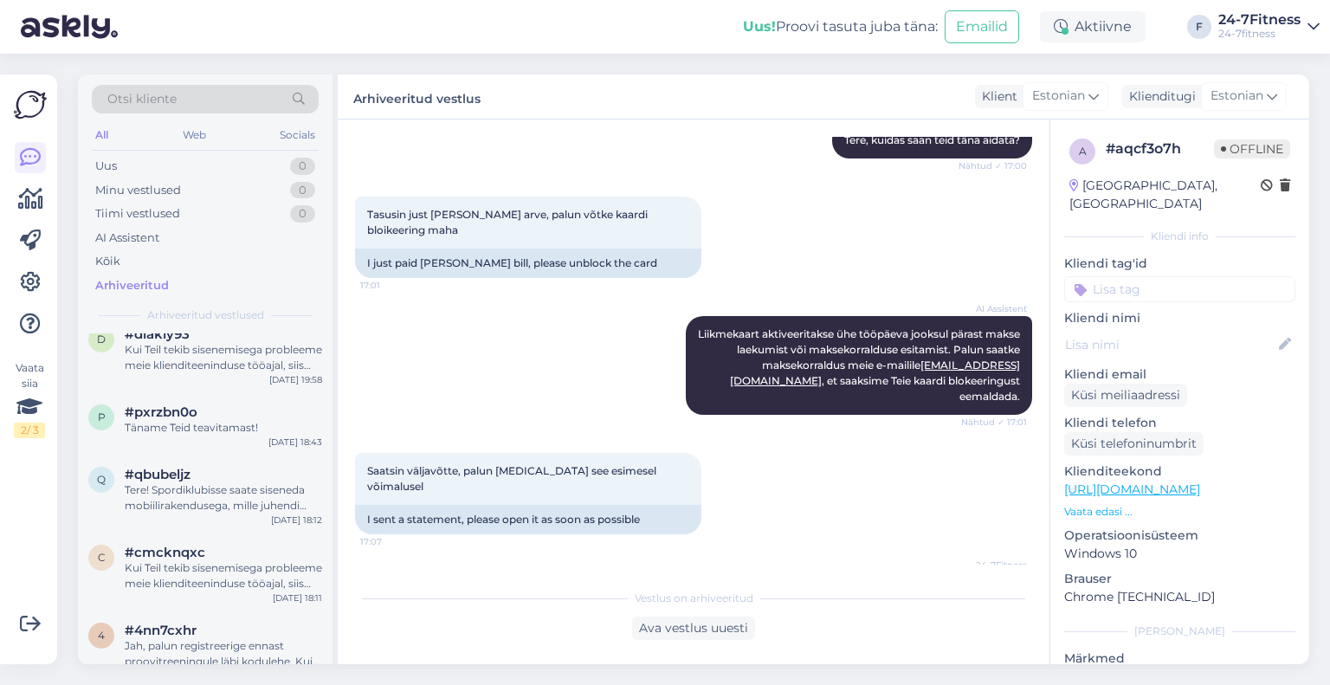
scroll to position [499, 0]
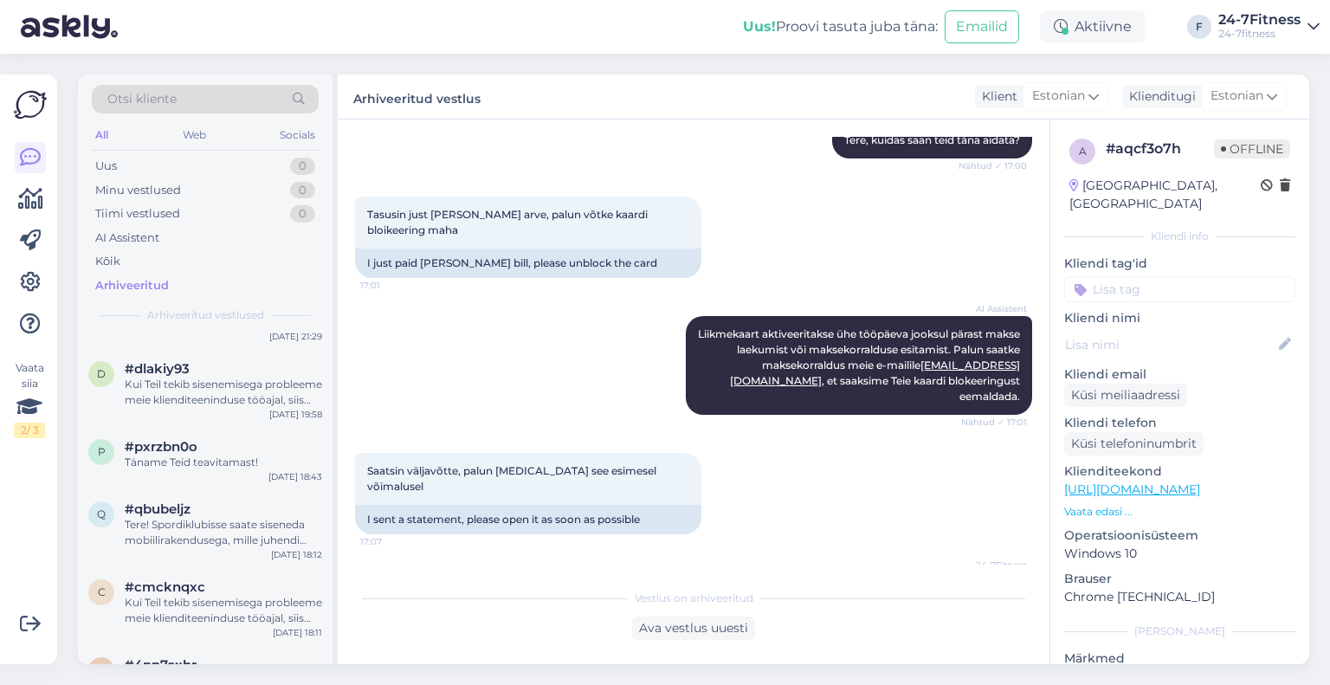
click at [175, 394] on div "d #dlakiy93 Kui Teil tekib sisenemisega probleeme meie klienditeeninduse tööaja…" at bounding box center [205, 388] width 255 height 78
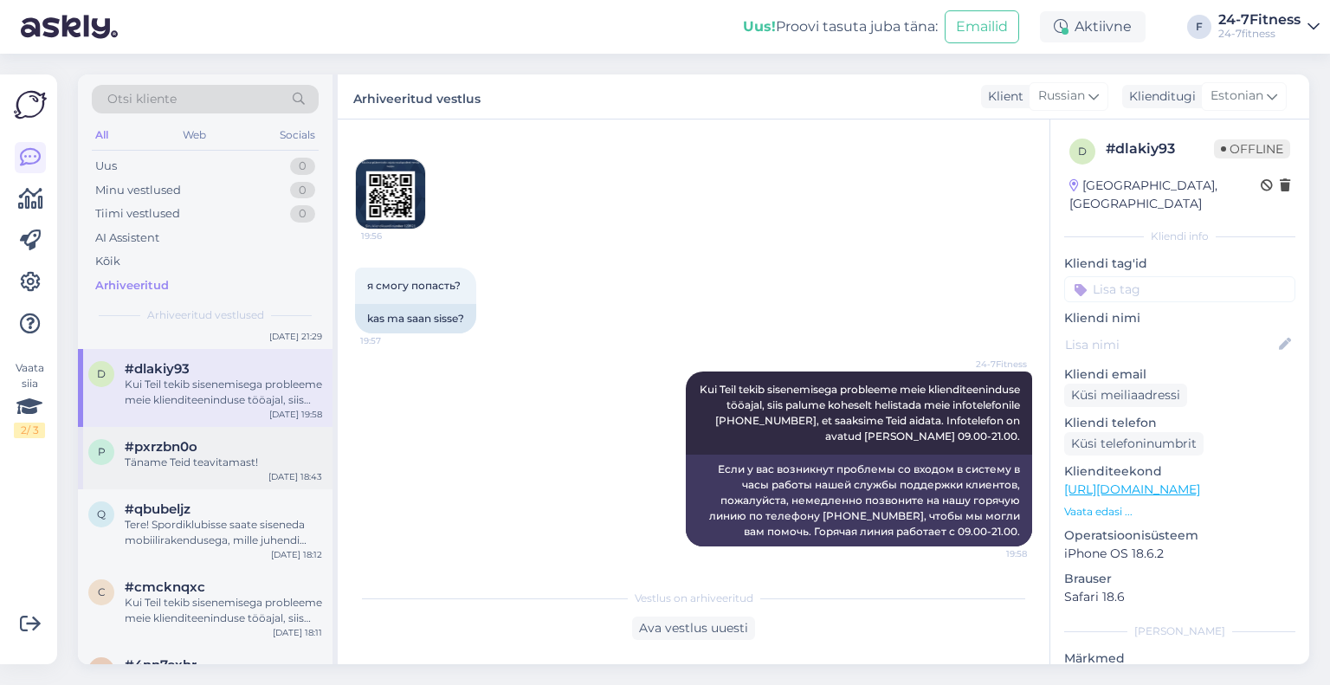
click at [203, 455] on div "Täname Teid teavitamast!" at bounding box center [223, 463] width 197 height 16
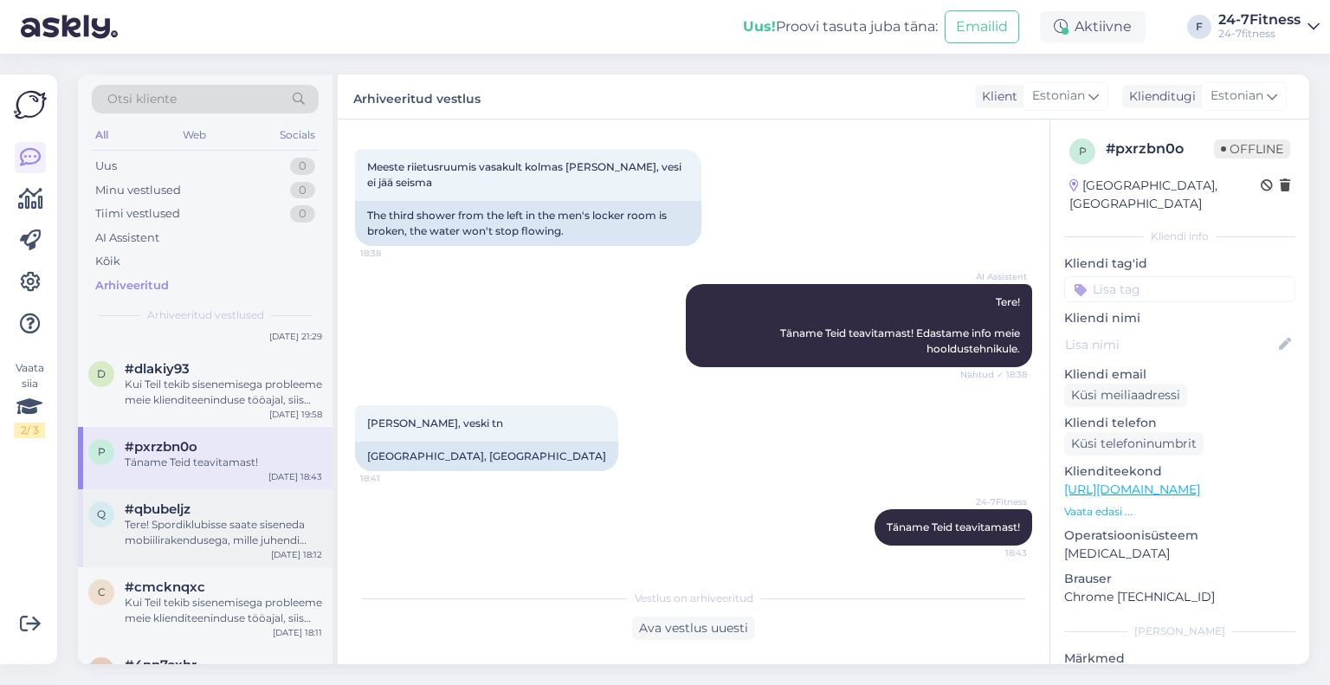
click at [221, 517] on div "Tere! Spordiklubisse saate siseneda mobiilirakendusega, mille juhendi leiate si…" at bounding box center [223, 532] width 197 height 31
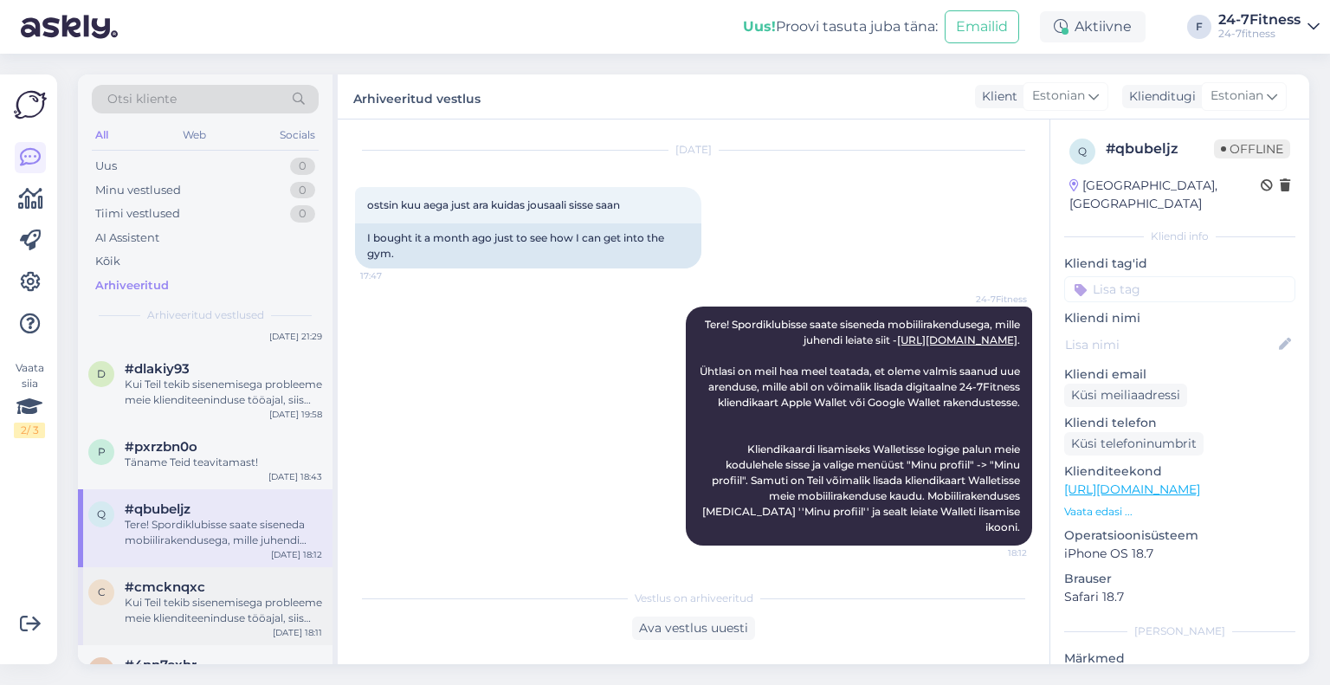
click at [229, 595] on div "Kui Teil tekib sisenemisega probleeme meie klienditeeninduse tööajal, siis palu…" at bounding box center [223, 610] width 197 height 31
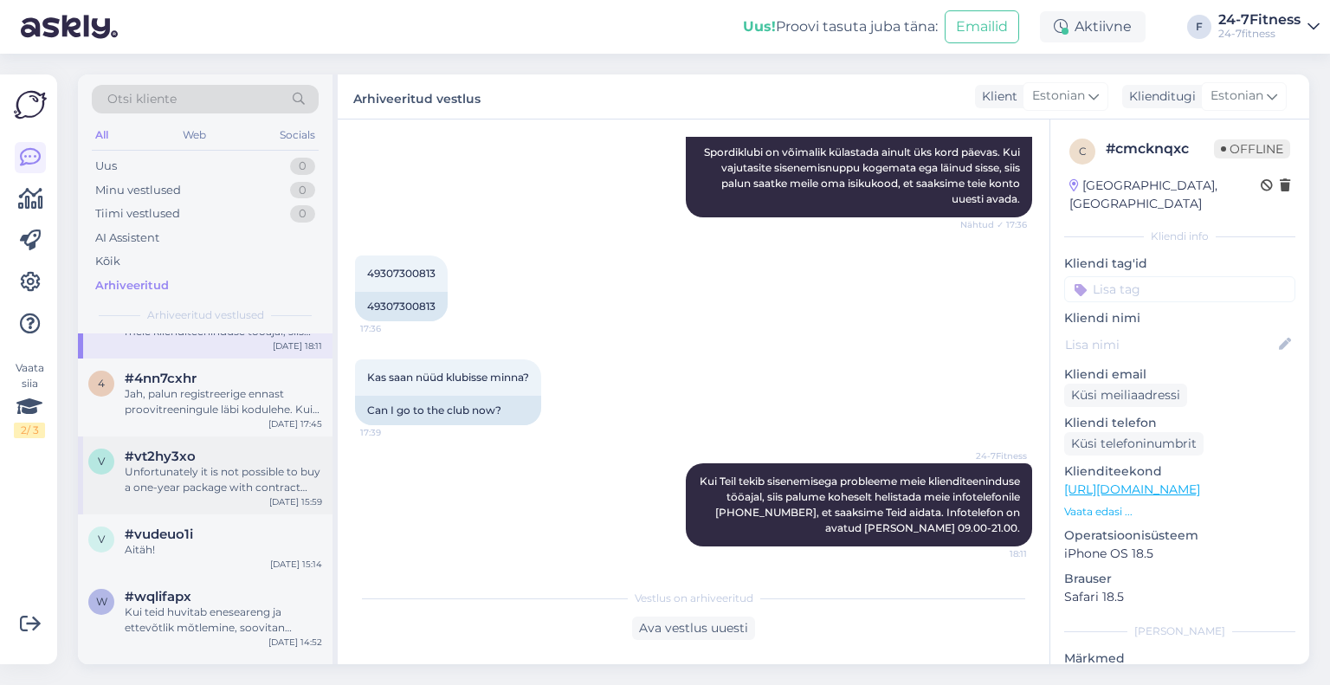
click at [204, 542] on div "Aitäh!" at bounding box center [223, 550] width 197 height 16
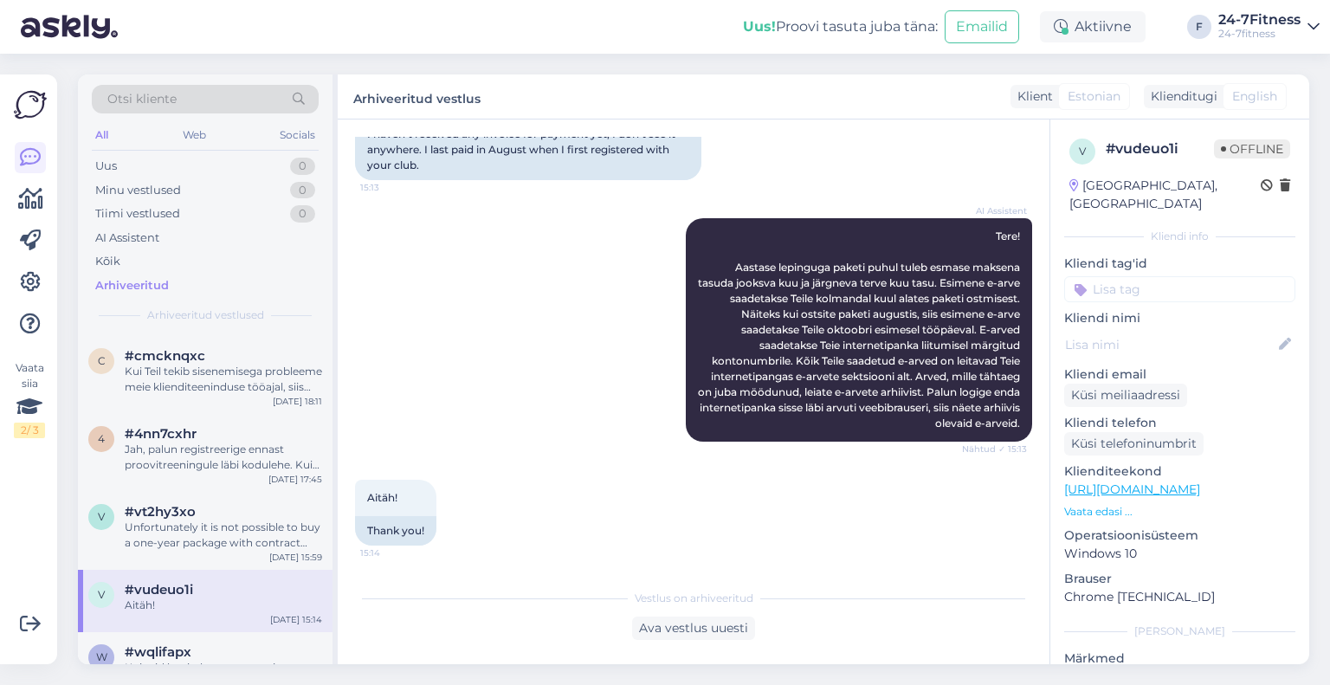
click at [245, 520] on div "Unfortunately it is not possible to buy a one-year package with contract throug…" at bounding box center [223, 535] width 197 height 31
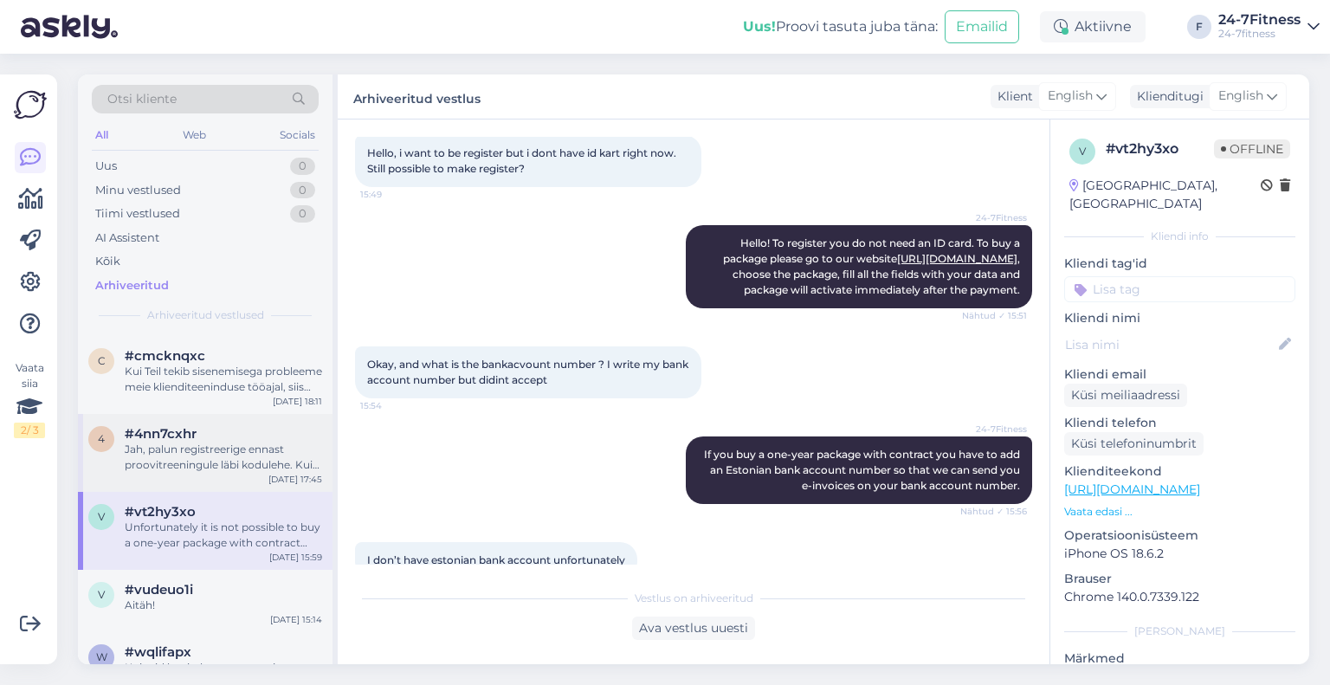
click at [183, 470] on div "4 #4nn7cxhr Jah, palun registreerige ennast proovitreeningule läbi kodulehe. Ku…" at bounding box center [205, 453] width 255 height 78
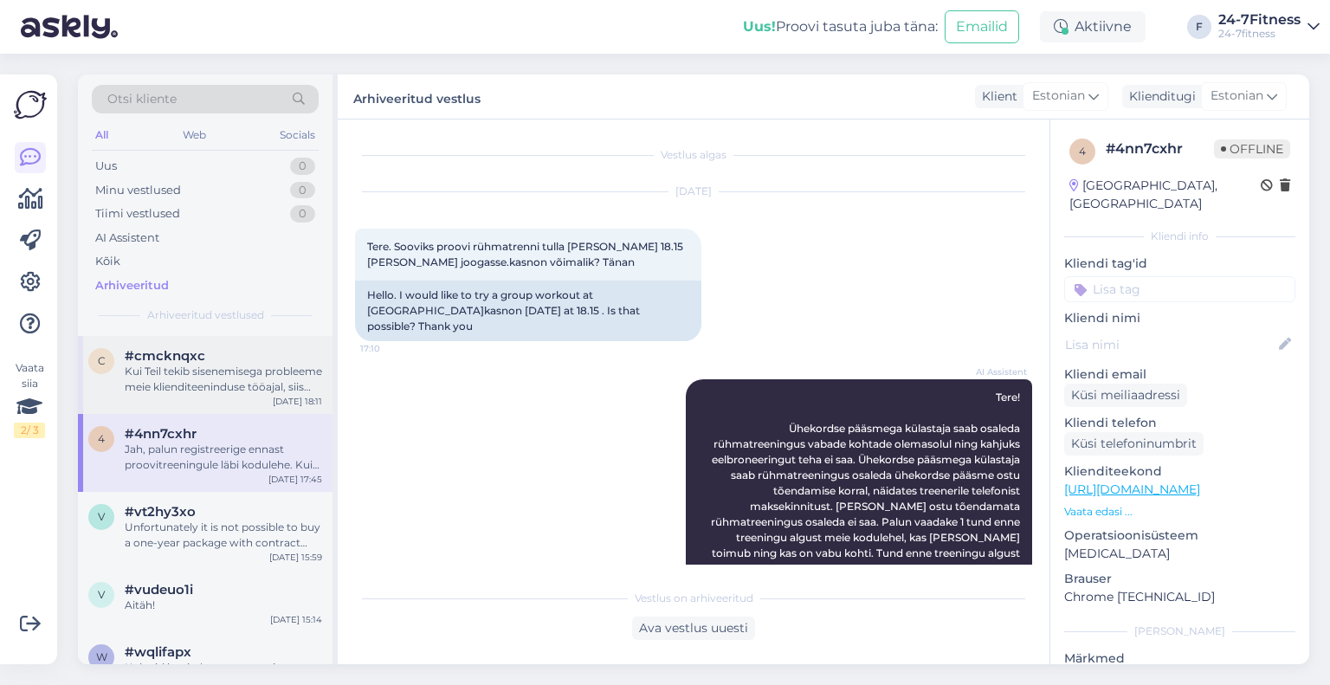
click at [190, 369] on div "Kui Teil tekib sisenemisega probleeme meie klienditeeninduse tööajal, siis palu…" at bounding box center [223, 379] width 197 height 31
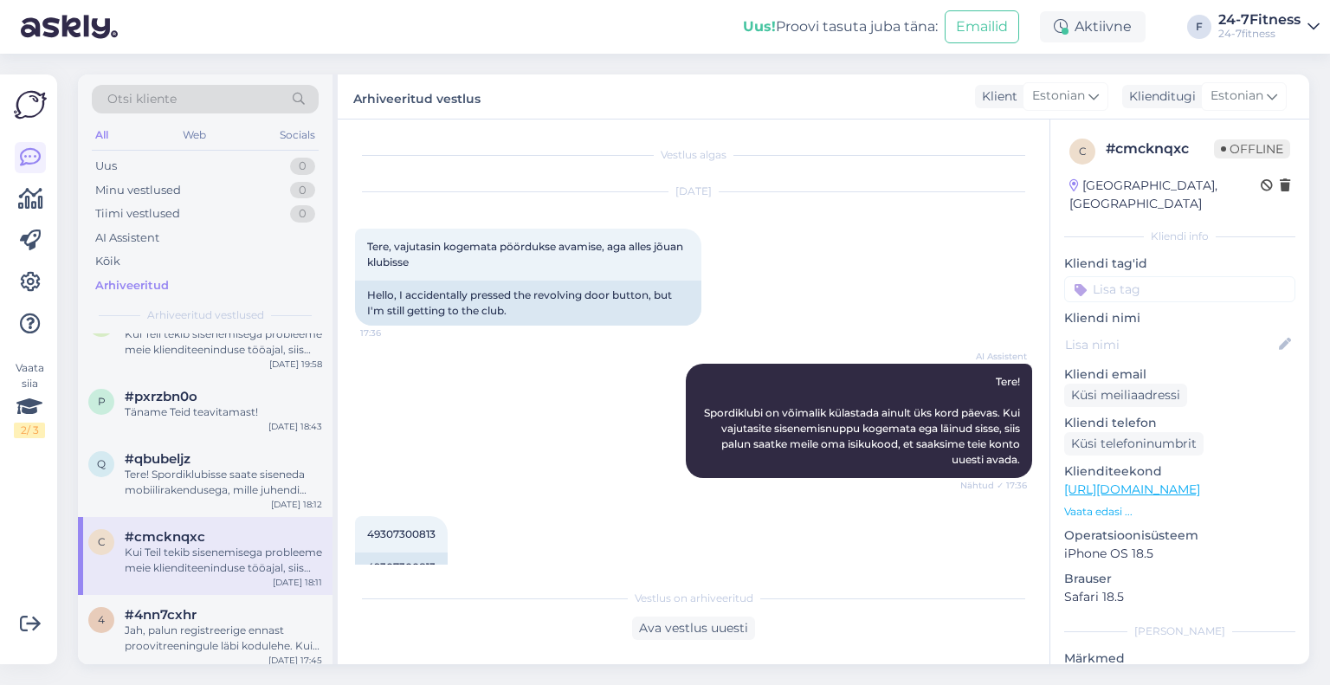
scroll to position [547, 0]
click at [232, 488] on div "q #qbubeljz Tere! Spordiklubisse saate siseneda mobiilirakendusega, mille juhen…" at bounding box center [205, 480] width 255 height 78
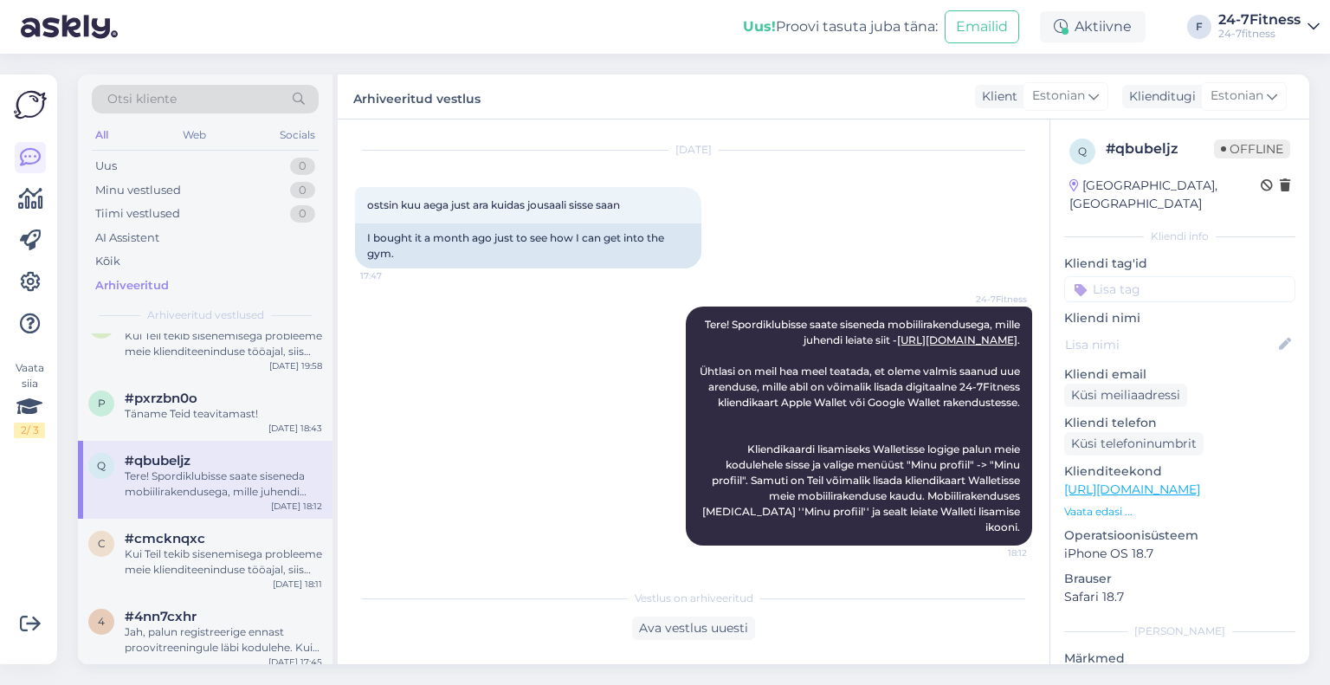
scroll to position [0, 0]
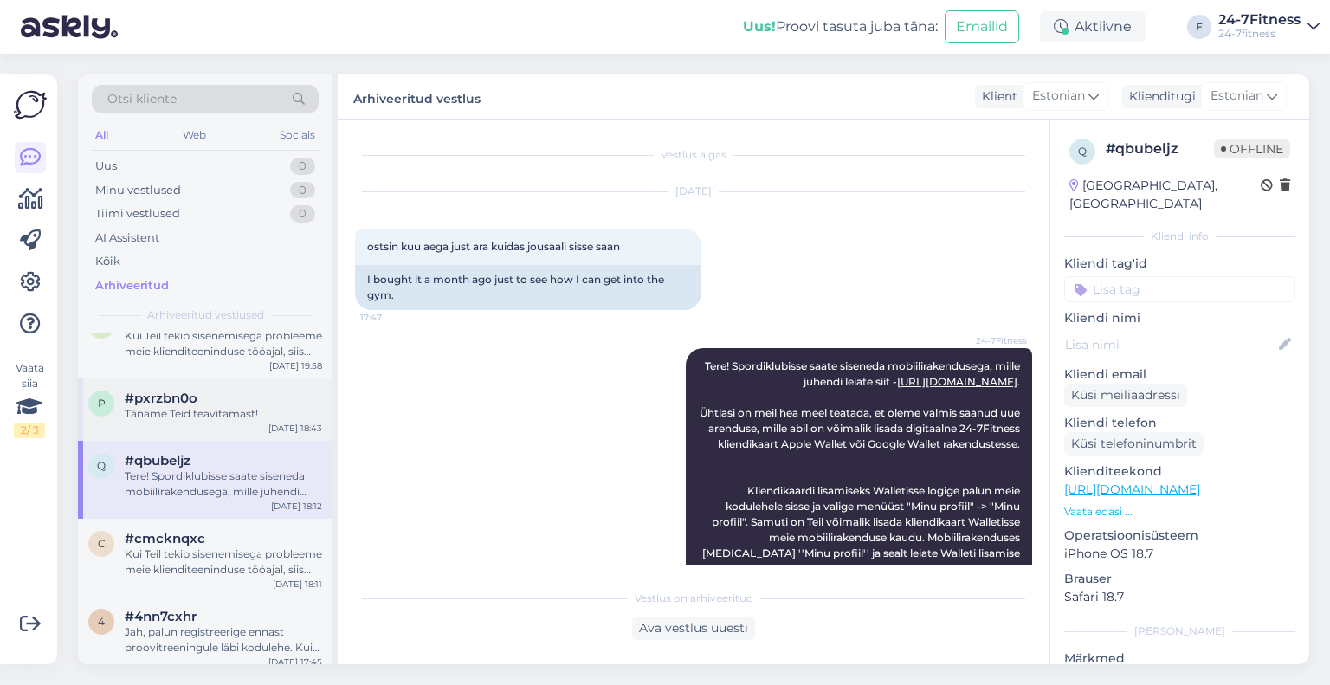
click at [166, 409] on div "p #pxrzbn0o Täname Teid teavitamast! [DATE] 18:43" at bounding box center [205, 409] width 255 height 62
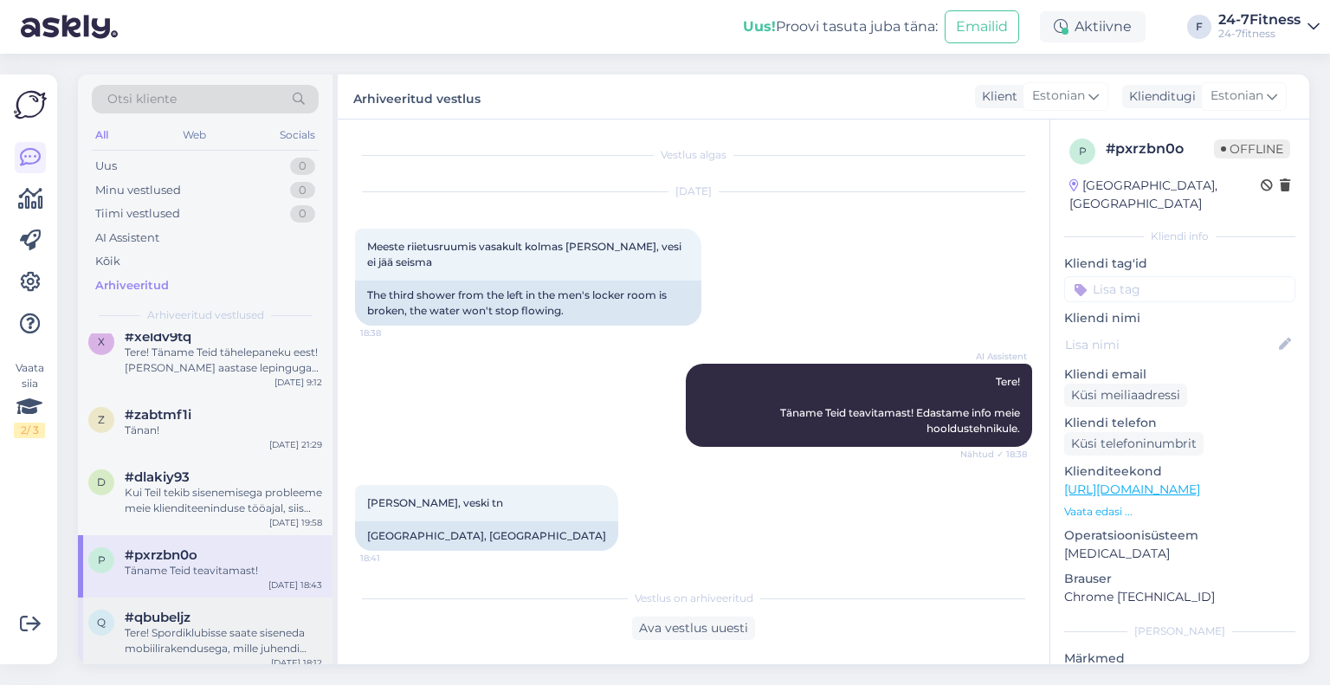
scroll to position [390, 0]
click at [247, 486] on div "Kui Teil tekib sisenemisega probleeme meie klienditeeninduse tööajal, siis palu…" at bounding box center [223, 501] width 197 height 31
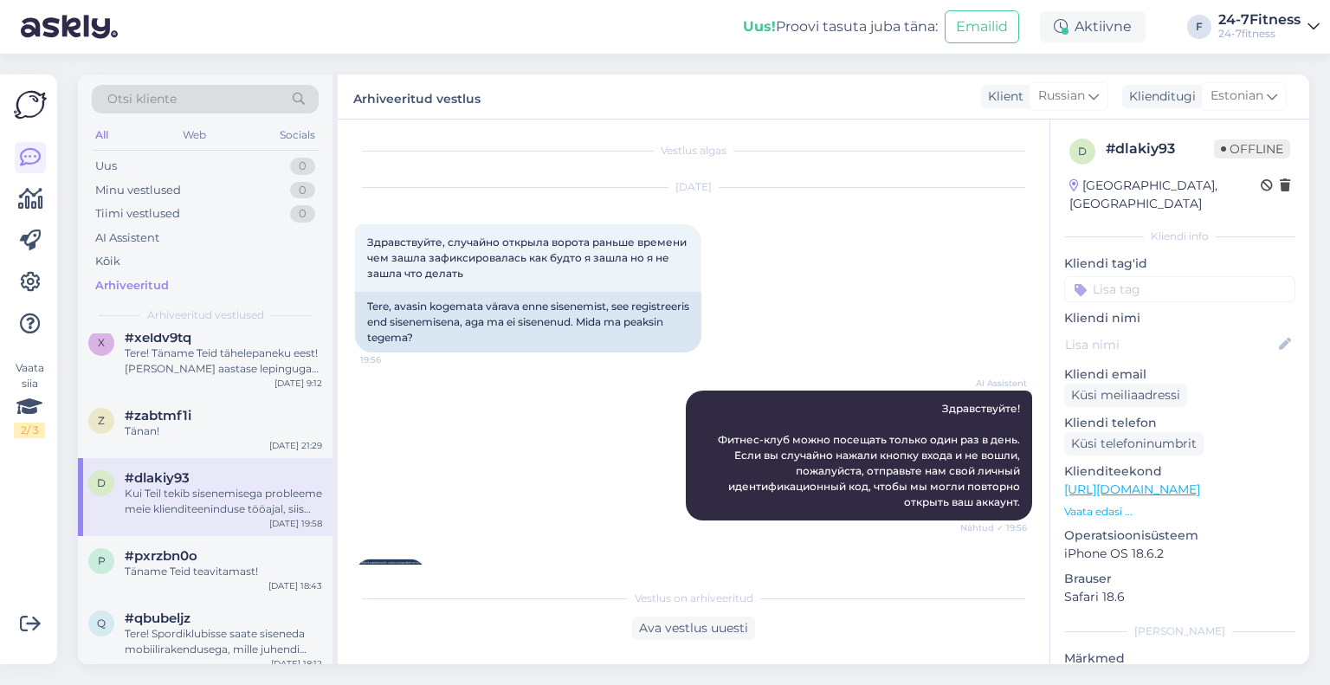
scroll to position [0, 0]
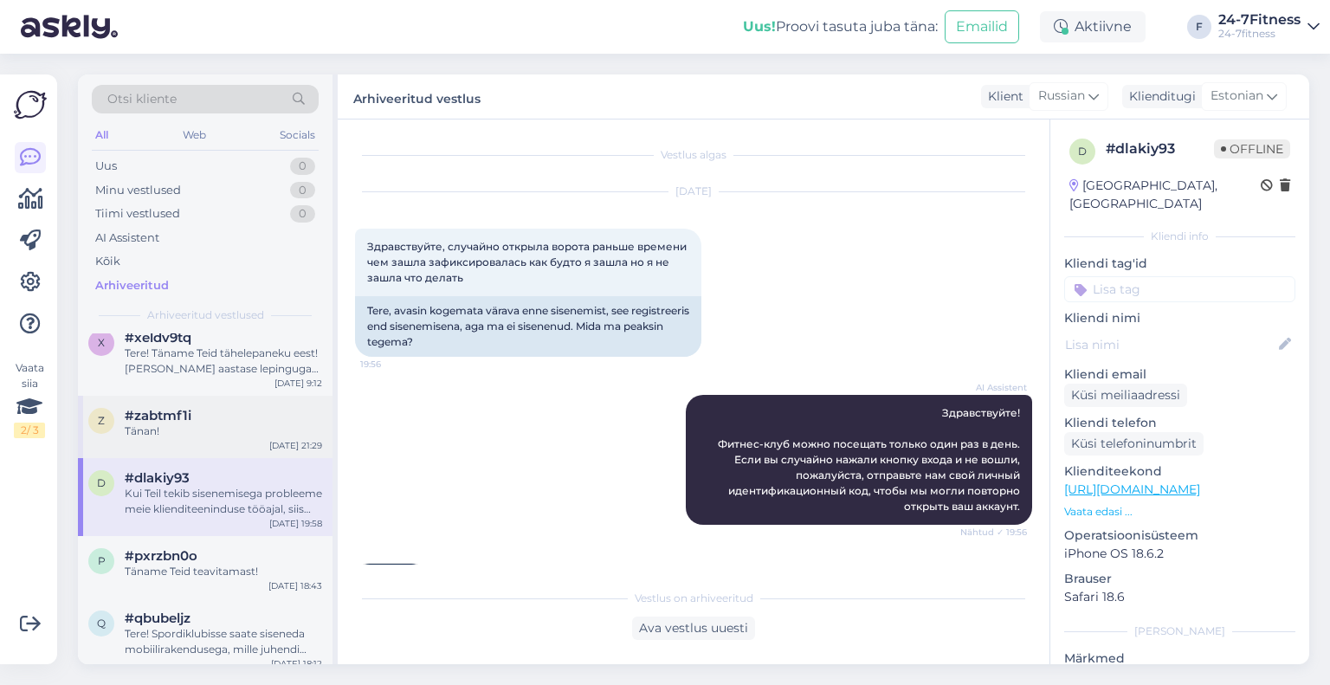
click at [215, 408] on div "#zabtmf1i" at bounding box center [223, 416] width 197 height 16
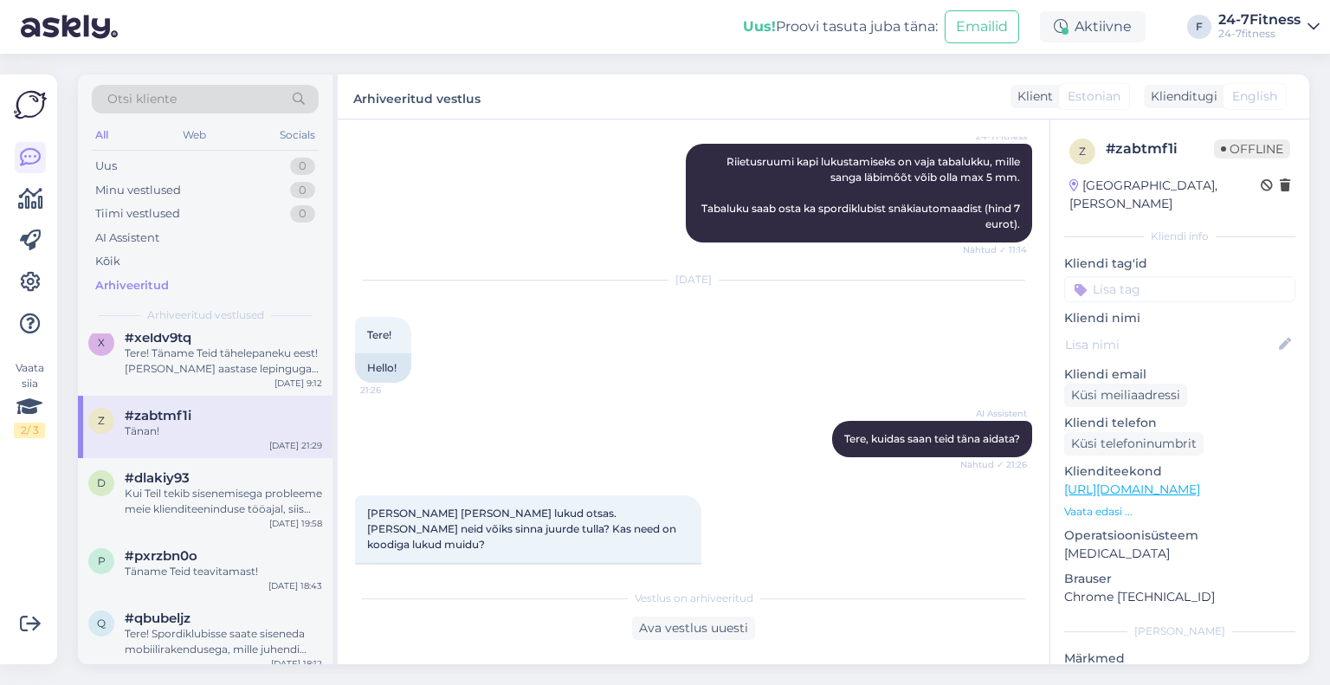
scroll to position [2293, 0]
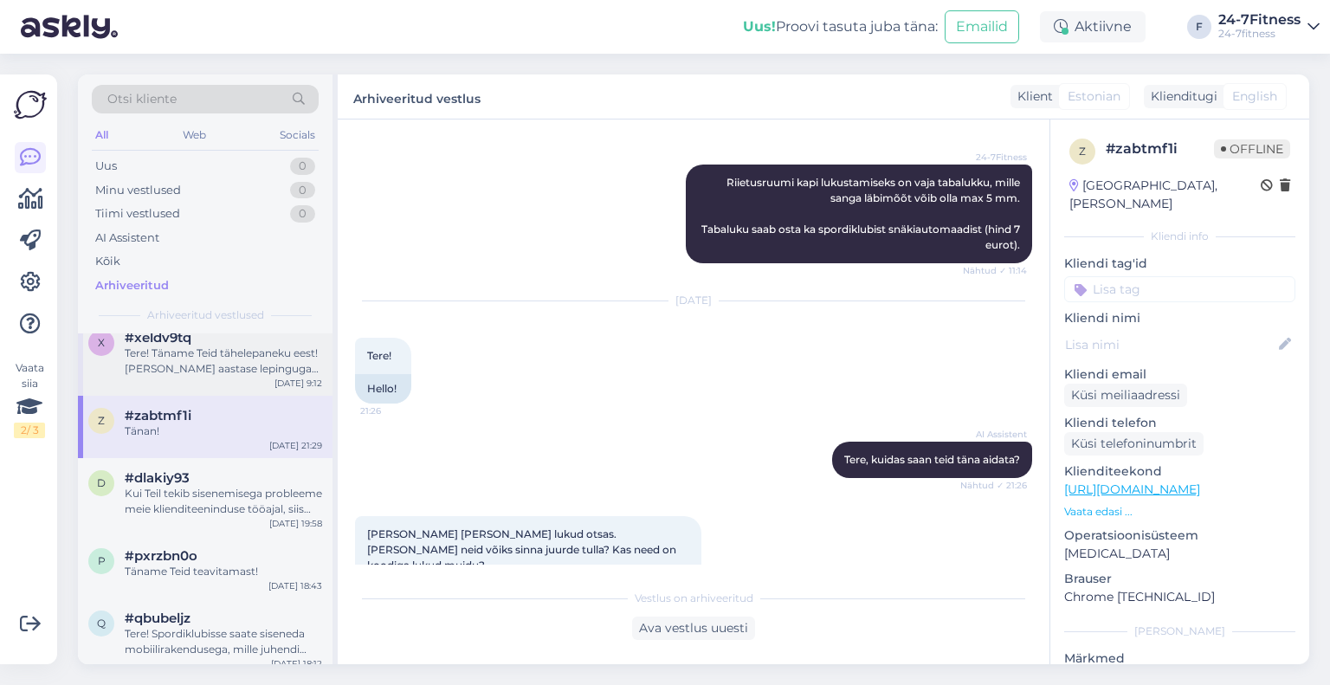
click at [227, 346] on div "Tere! Täname Teid tähelepaneku eest! [PERSON_NAME] aastase lepinguga paketi(20.…" at bounding box center [223, 361] width 197 height 31
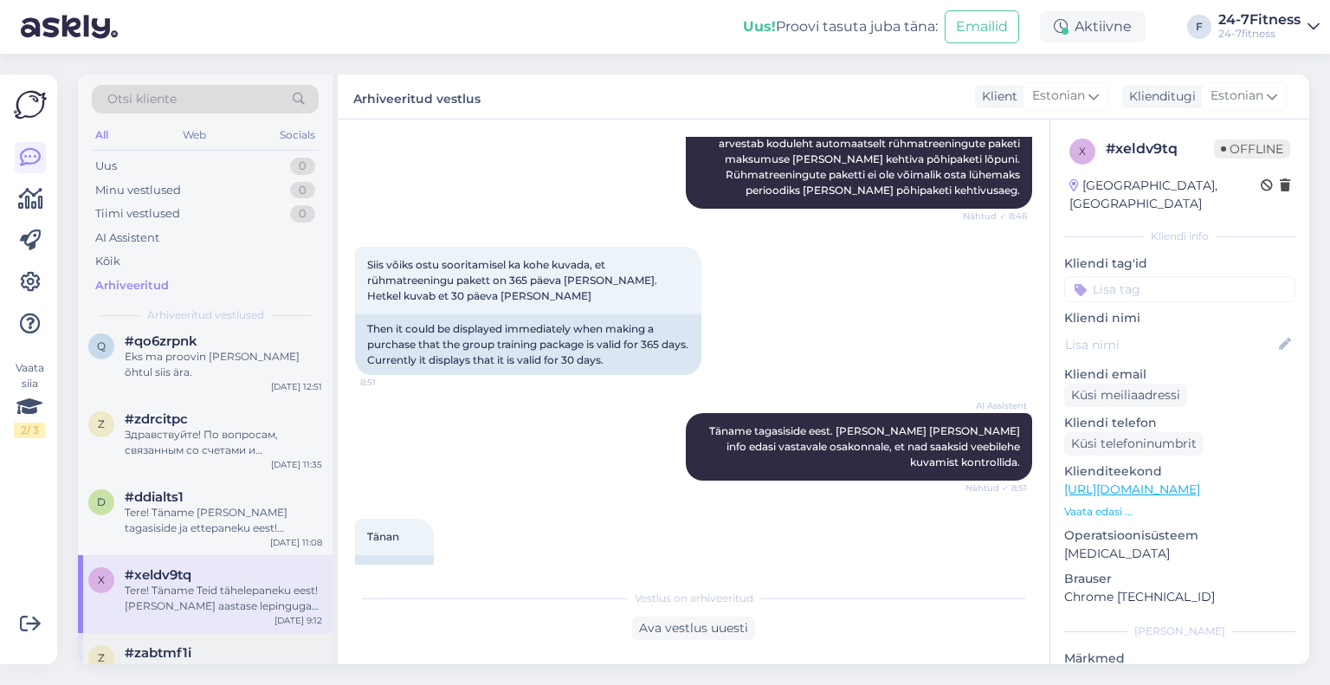
scroll to position [148, 0]
click at [210, 509] on div "Tere! Täname [PERSON_NAME] tagasiside ja ettepaneku eest! Edastame Teie idee ka…" at bounding box center [223, 524] width 197 height 31
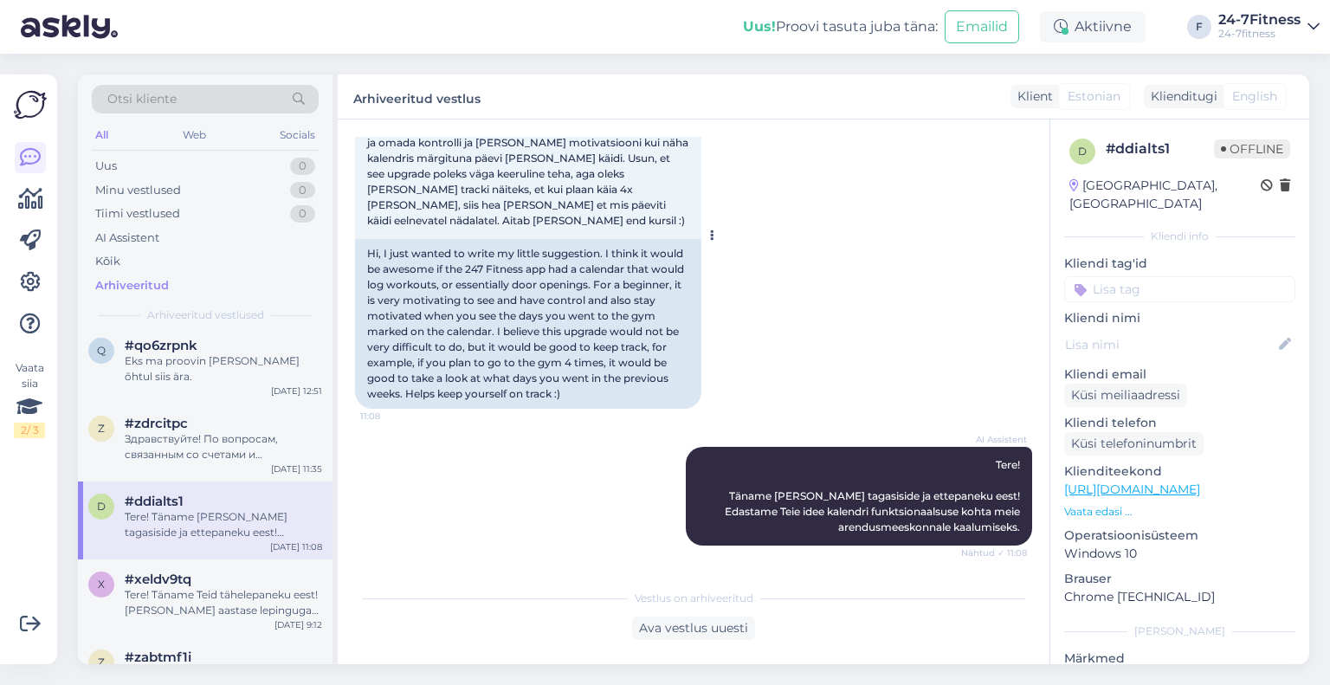
scroll to position [0, 0]
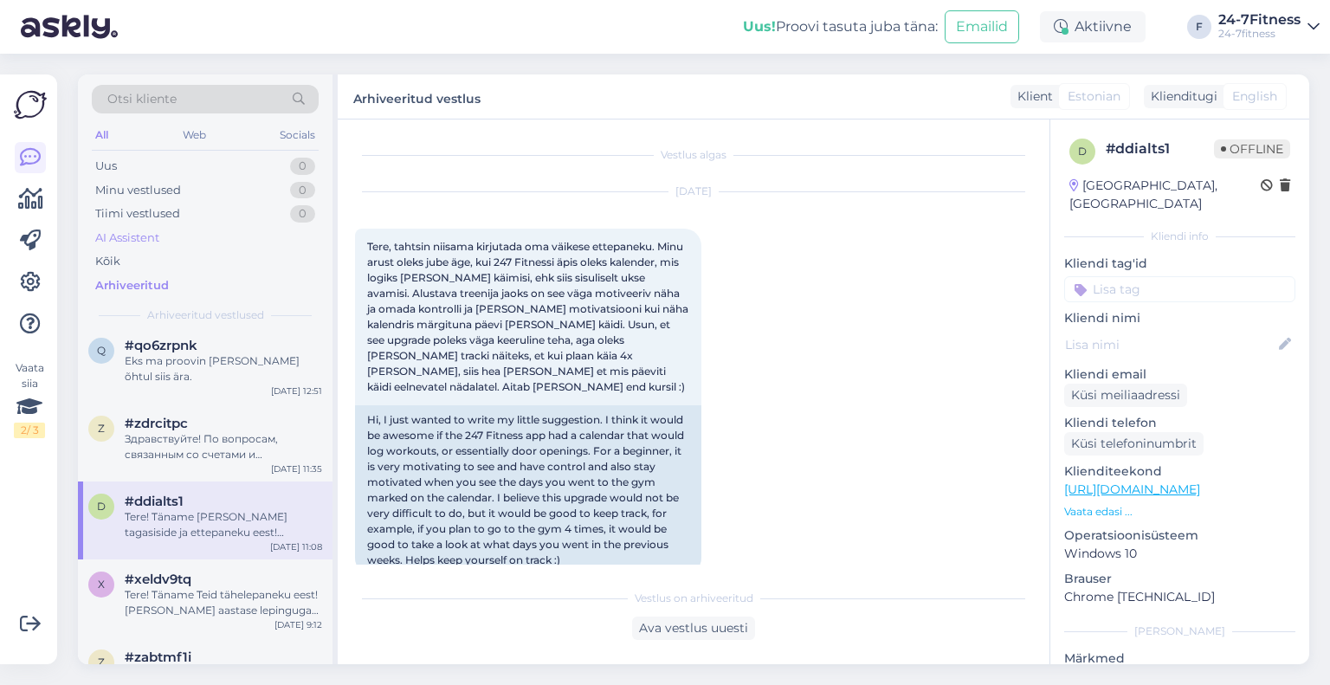
click at [155, 231] on div "AI Assistent" at bounding box center [127, 237] width 64 height 17
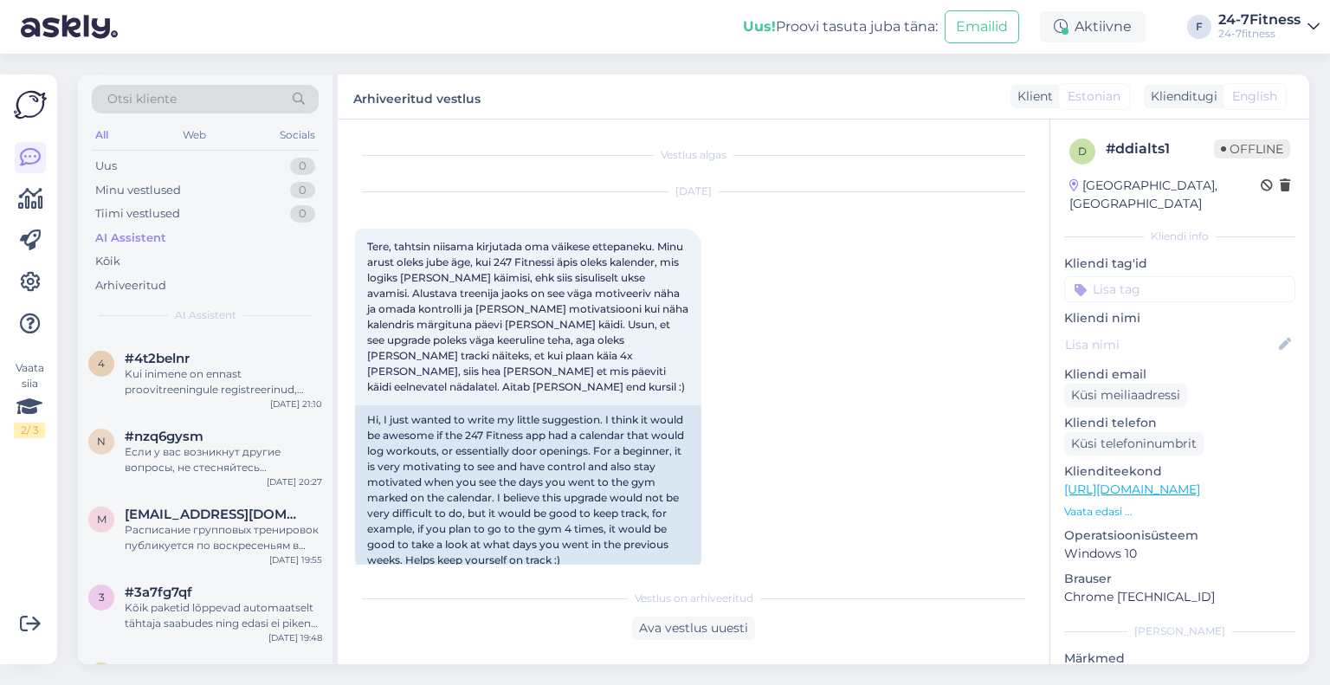
scroll to position [1321, 0]
click at [178, 458] on div "Если у вас возникнут другие вопросы, не стесняйтесь обращаться." at bounding box center [223, 458] width 197 height 31
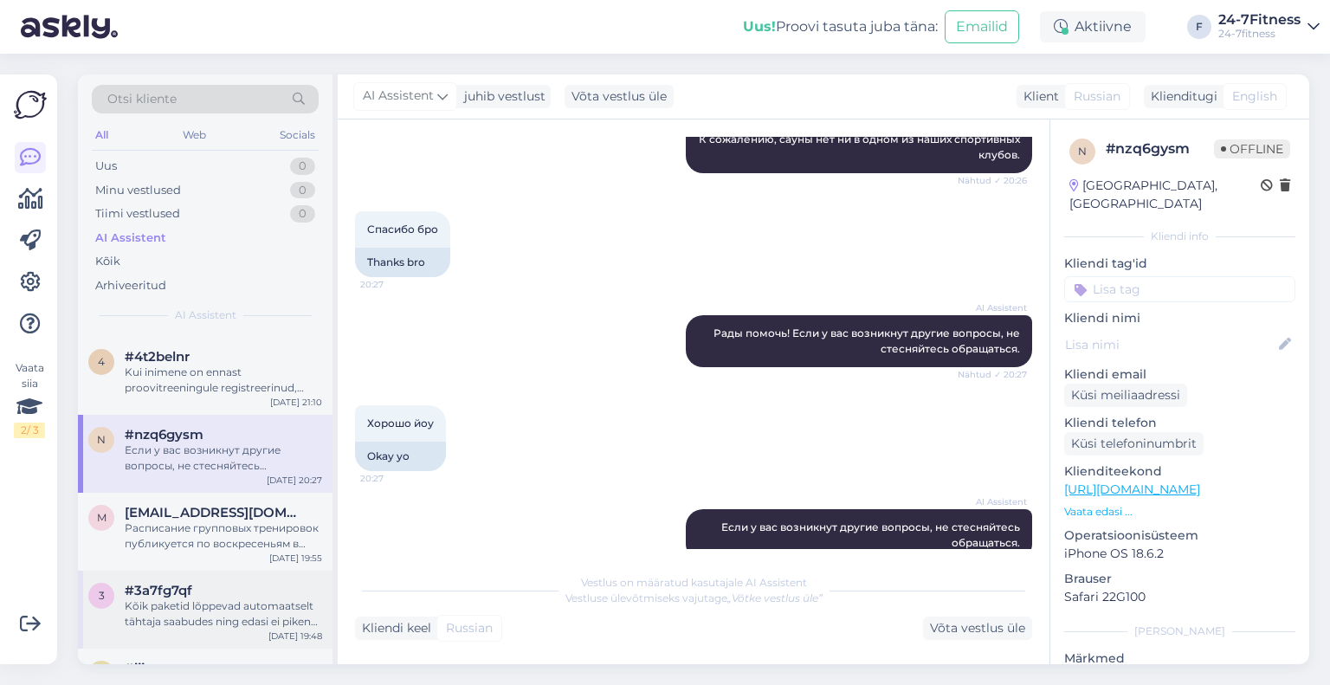
click at [226, 636] on div "3 #3a7fg7qf Kõik paketid lõppevad automaatselt tähtaja saabudes ning edasi ei p…" at bounding box center [205, 610] width 255 height 78
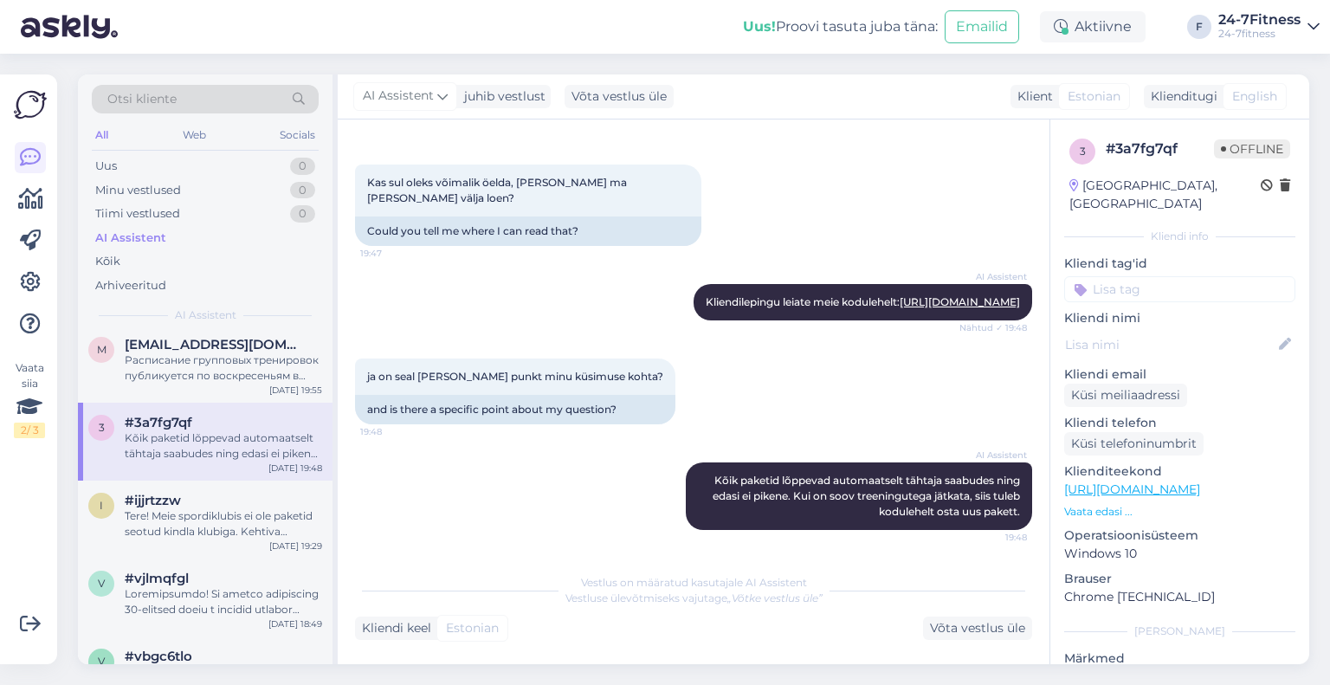
scroll to position [1491, 0]
click at [196, 540] on div "i #ijjrtzzw Tere! Meie spordiklubis ei ole paketid seotud kindla klubiga. Kehti…" at bounding box center [205, 518] width 255 height 78
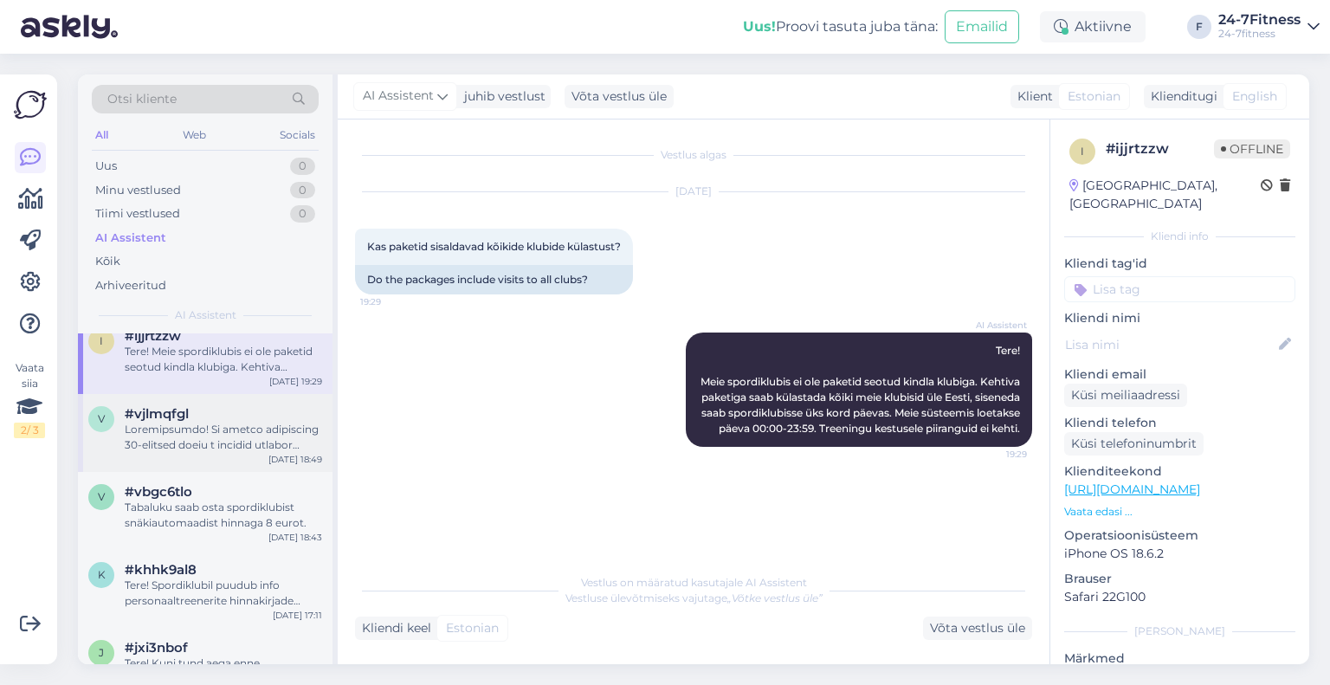
scroll to position [1655, 0]
click at [219, 521] on div "Tabaluku saab osta spordiklubist snäkiautomaadist hinnaga 8 eurot." at bounding box center [223, 514] width 197 height 31
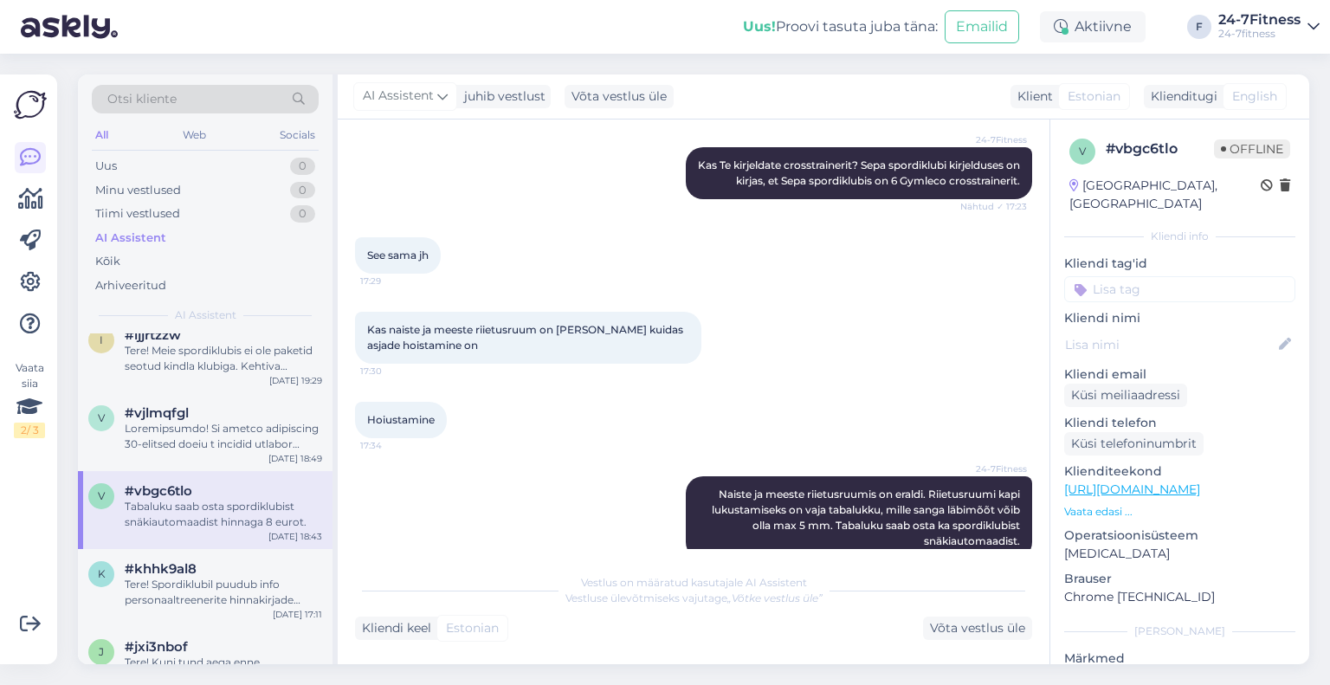
scroll to position [2609, 0]
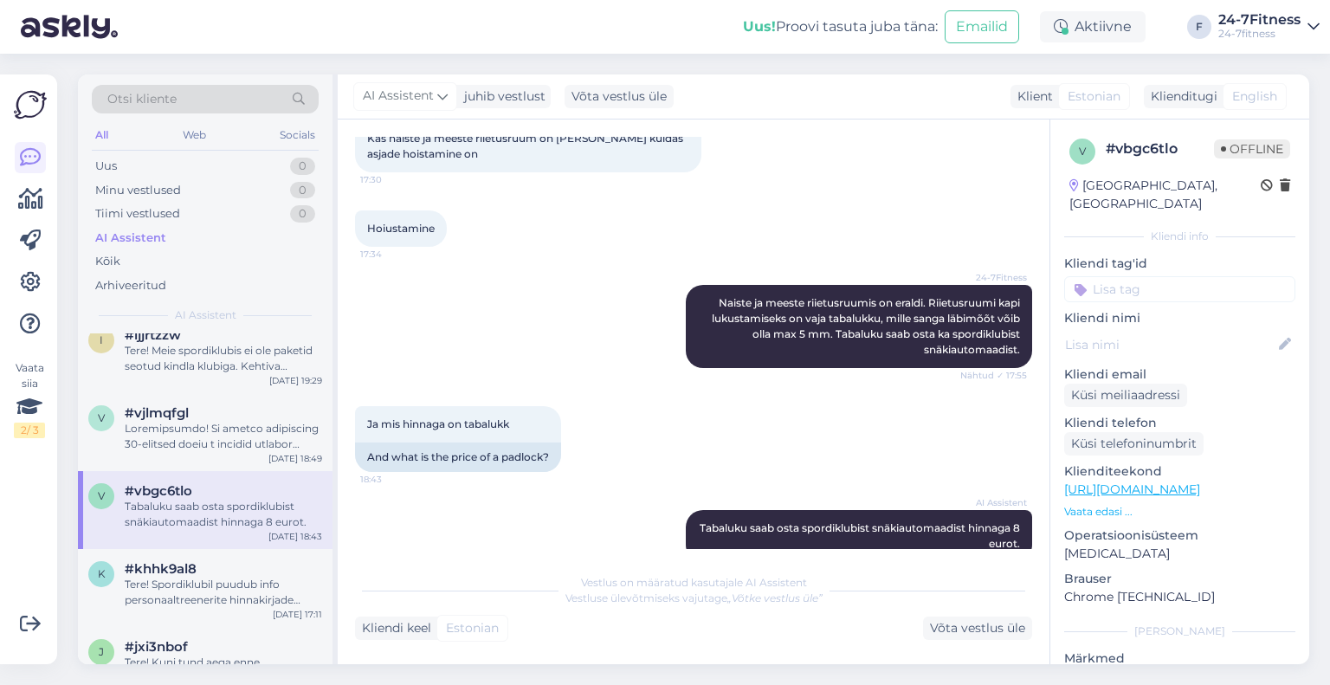
click at [145, 229] on div "AI Assistent" at bounding box center [130, 237] width 71 height 17
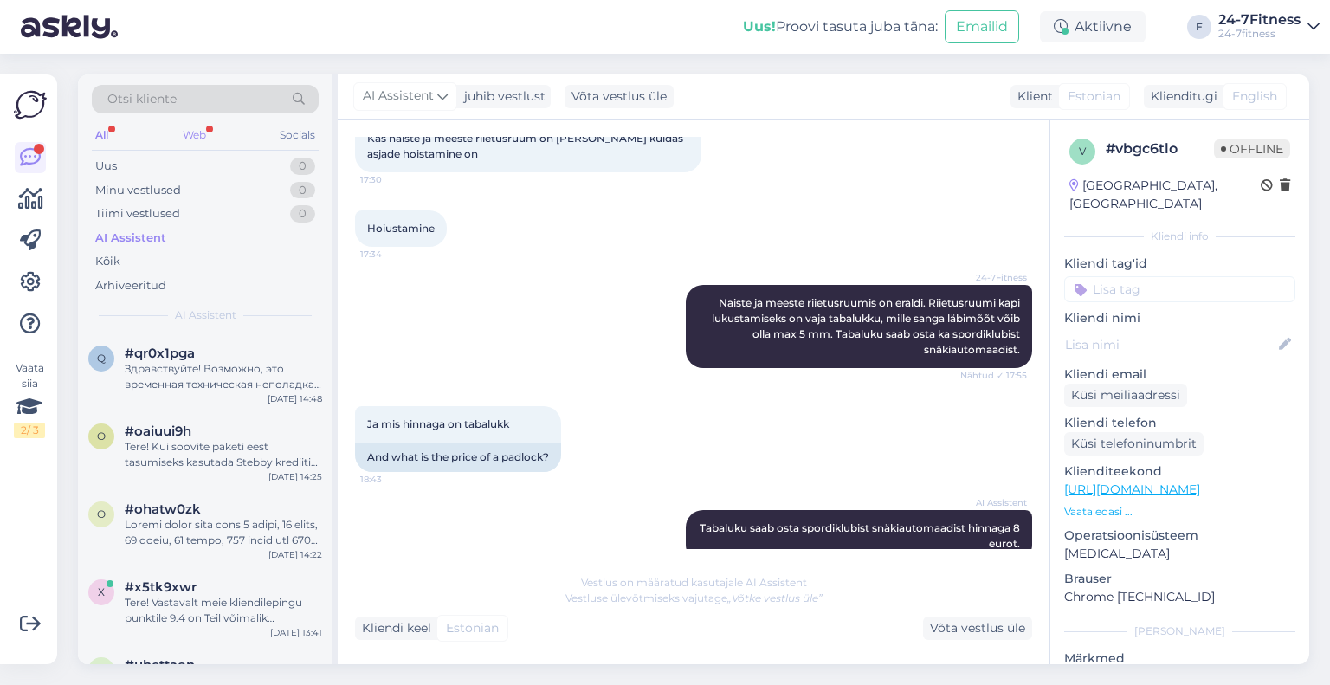
click at [187, 131] on div "Web" at bounding box center [194, 135] width 30 height 23
click at [259, 384] on div "Tere! Liikmekaart aktiveeritakse ühe tööpäeva jooksul pärast makse laekumist võ…" at bounding box center [223, 376] width 197 height 31
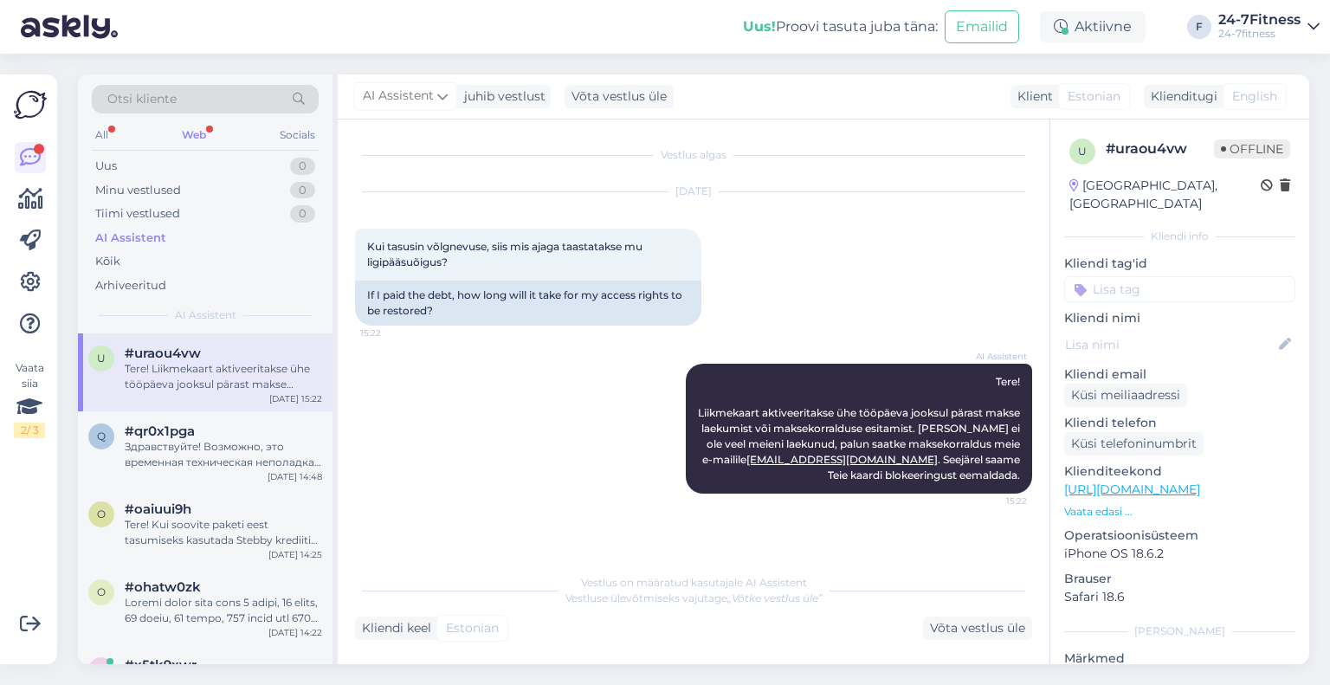
click at [197, 135] on div "Web" at bounding box center [193, 135] width 31 height 23
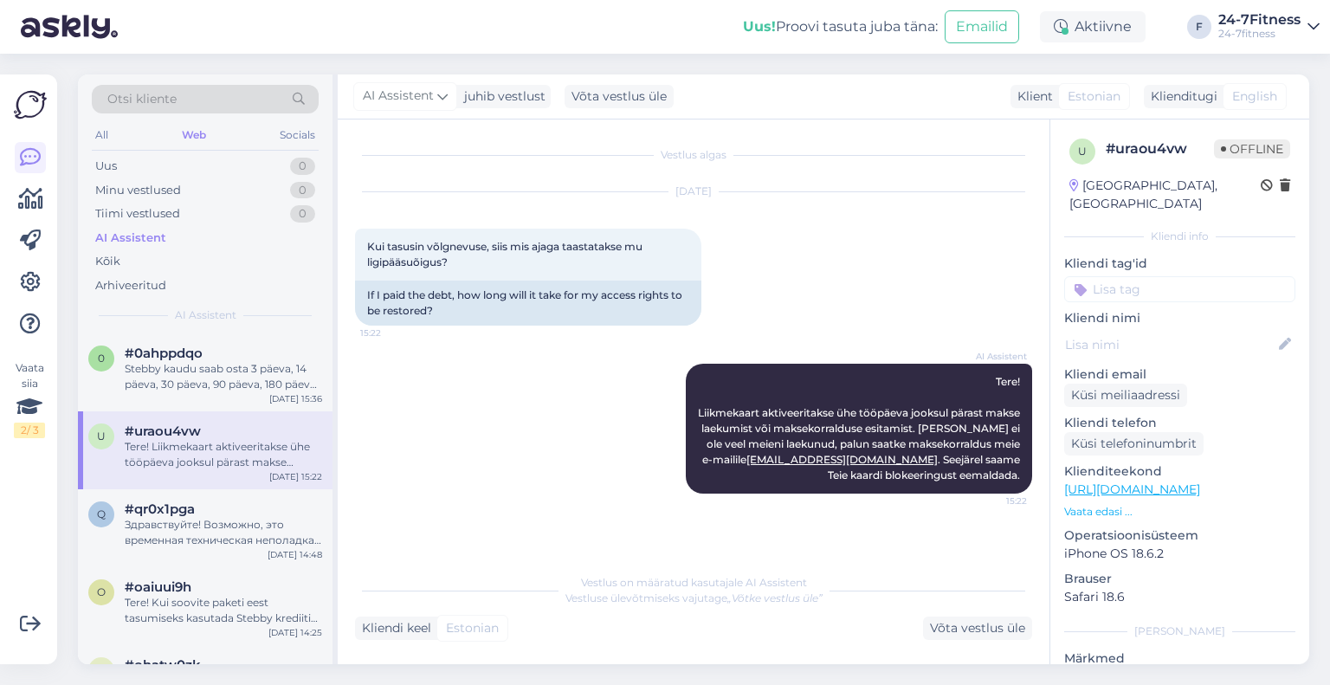
click at [260, 384] on div "Stebby kaudu saab osta 3 päeva, 14 päeva, 30 päeva, 90 päeva, 180 päeva või 365…" at bounding box center [223, 376] width 197 height 31
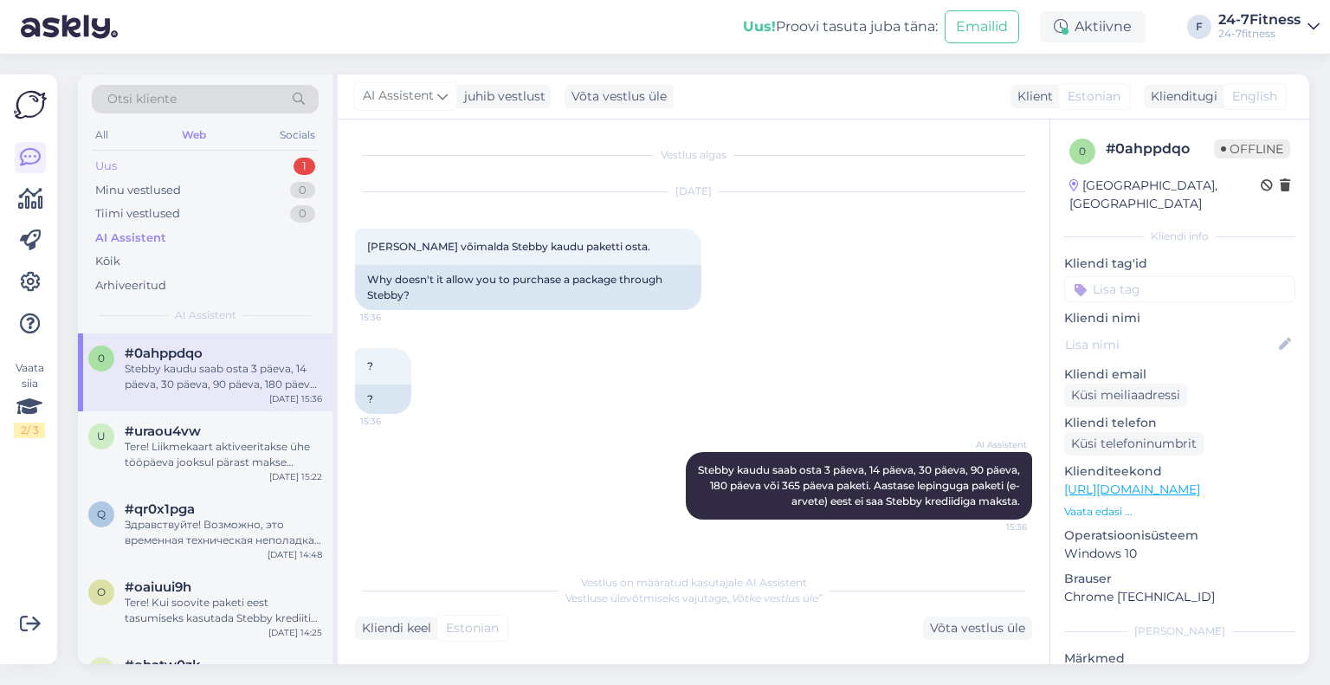
click at [251, 162] on div "Uus 1" at bounding box center [205, 166] width 227 height 24
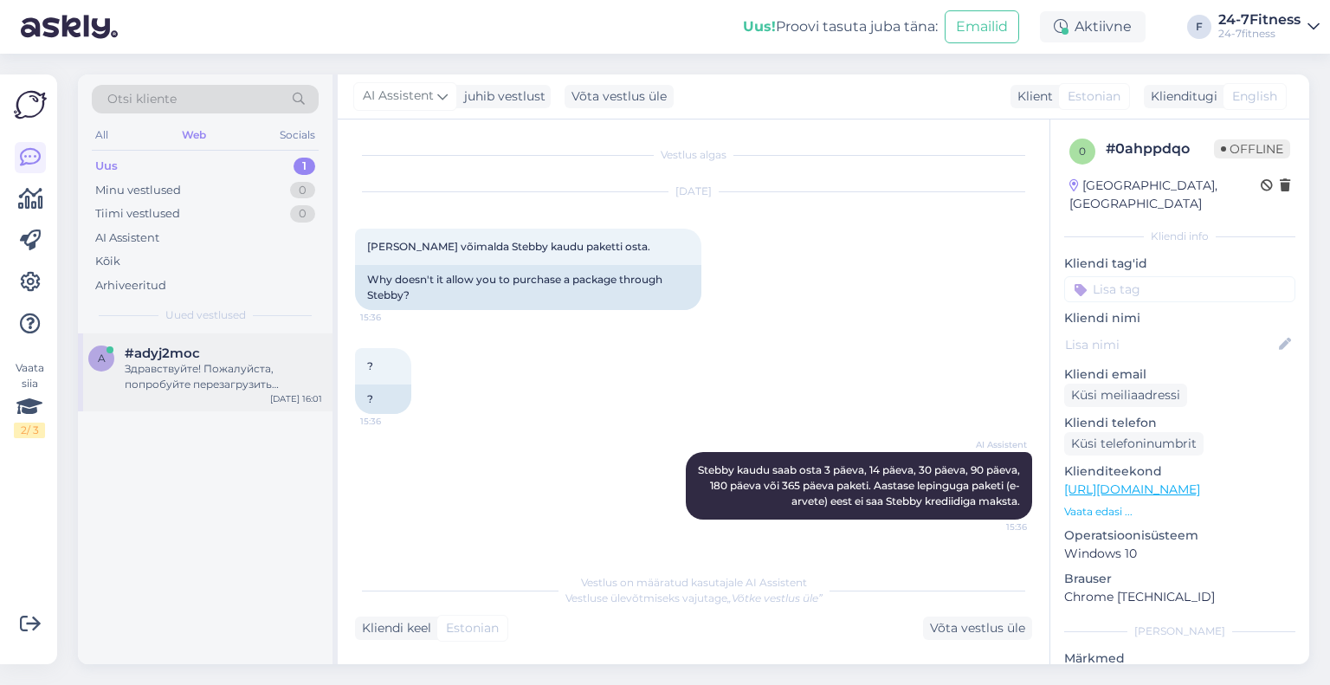
click at [262, 356] on div "#adyj2moc" at bounding box center [223, 354] width 197 height 16
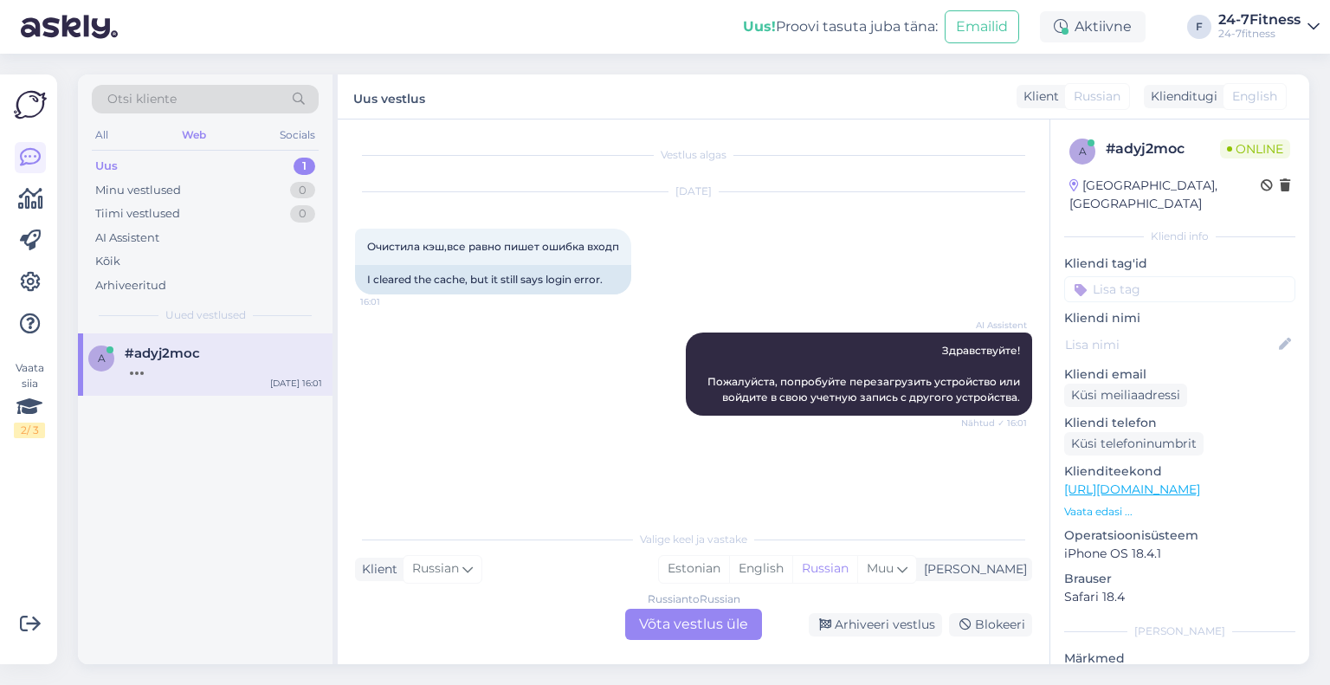
scroll to position [32, 0]
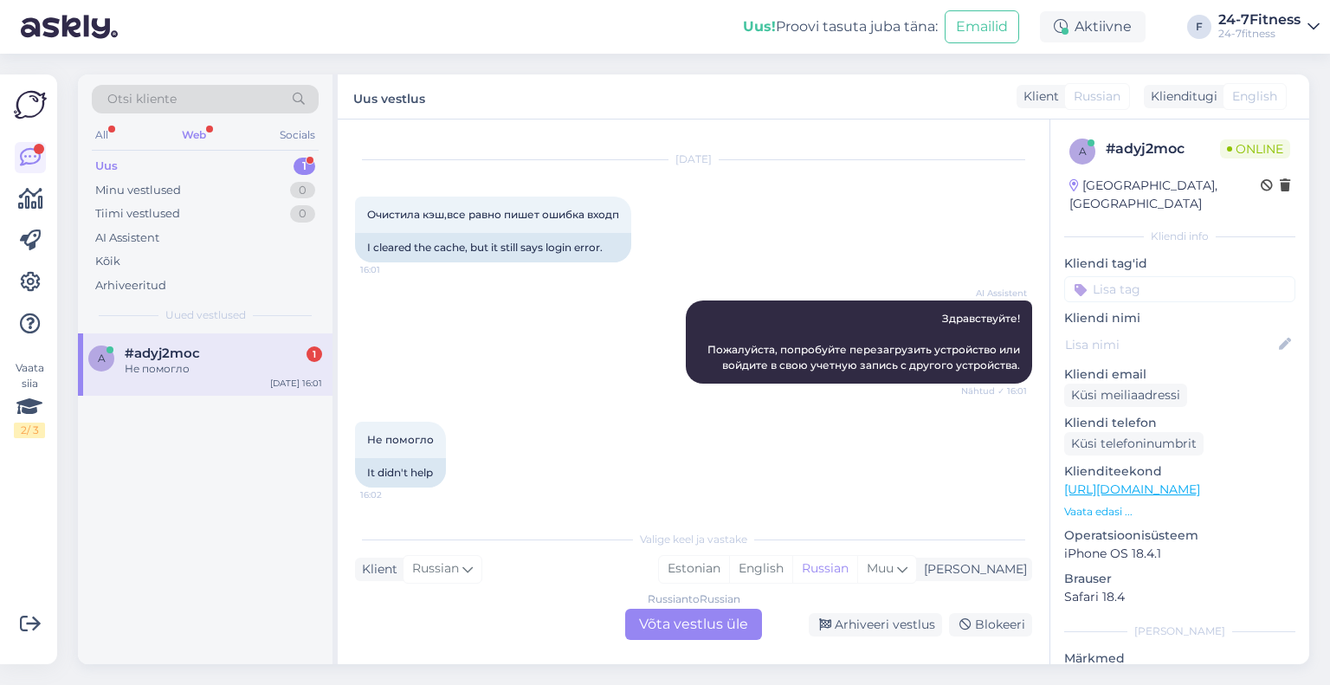
click at [674, 624] on div "Russian to Russian Võta vestlus üle" at bounding box center [693, 624] width 137 height 31
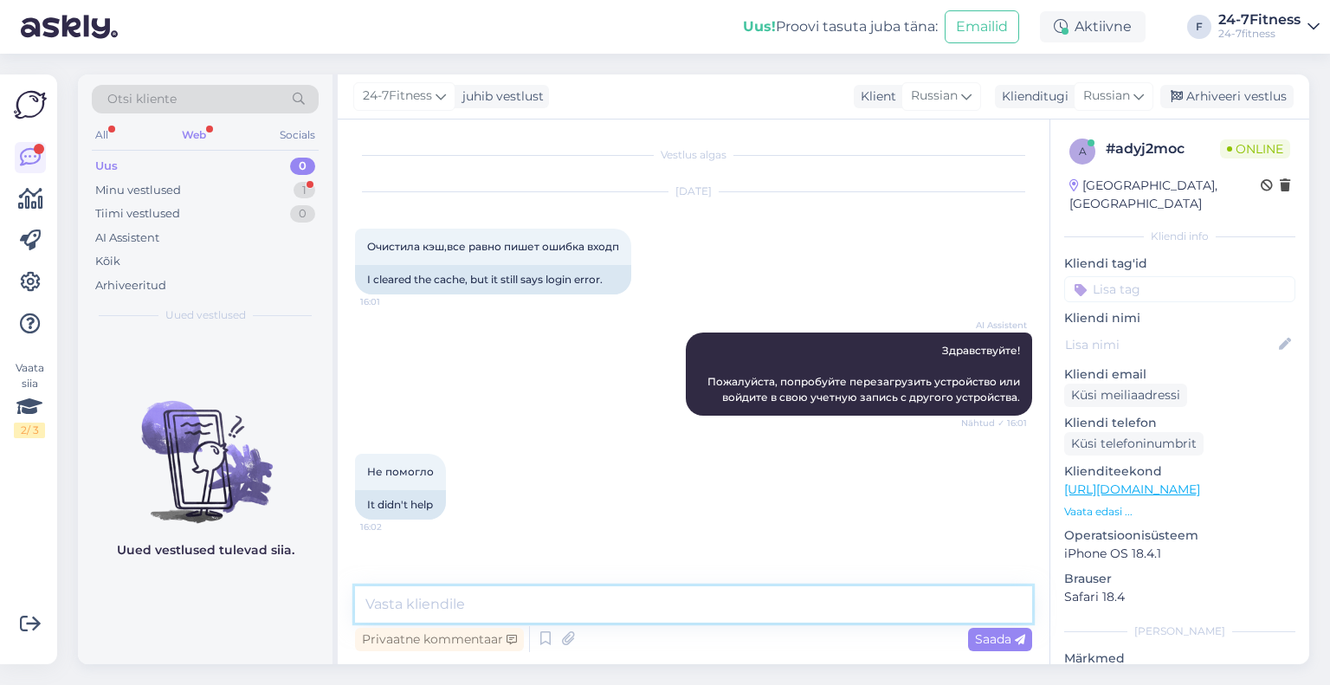
click at [646, 607] on textarea at bounding box center [693, 604] width 677 height 36
click at [1135, 93] on icon at bounding box center [1139, 96] width 10 height 19
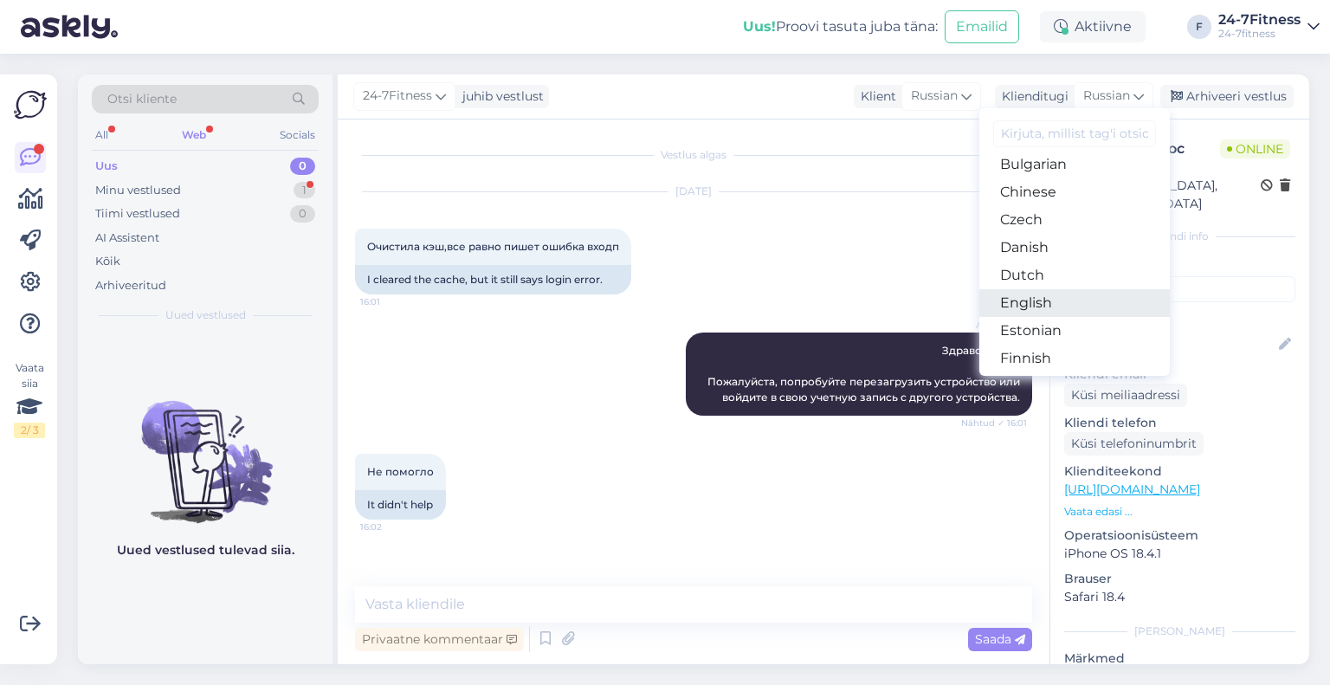
scroll to position [65, 0]
click at [1070, 325] on link "Estonian" at bounding box center [1074, 330] width 191 height 28
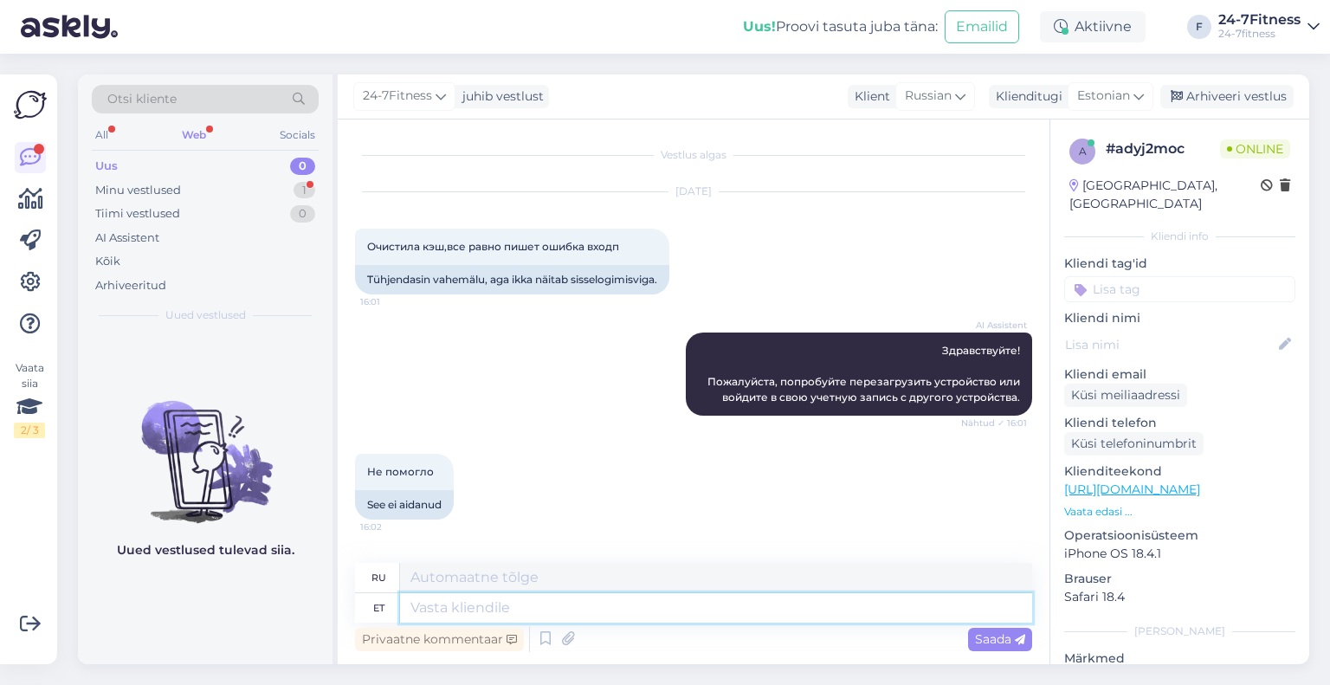
paste textarea "Kui Teil tekib sisenemisega probleeme meie klienditeeninduse tööajal, siis palu…"
type textarea "Kui Teil tekib sisenemisega probleeme meie klienditeeninduse tööajal, siis palu…"
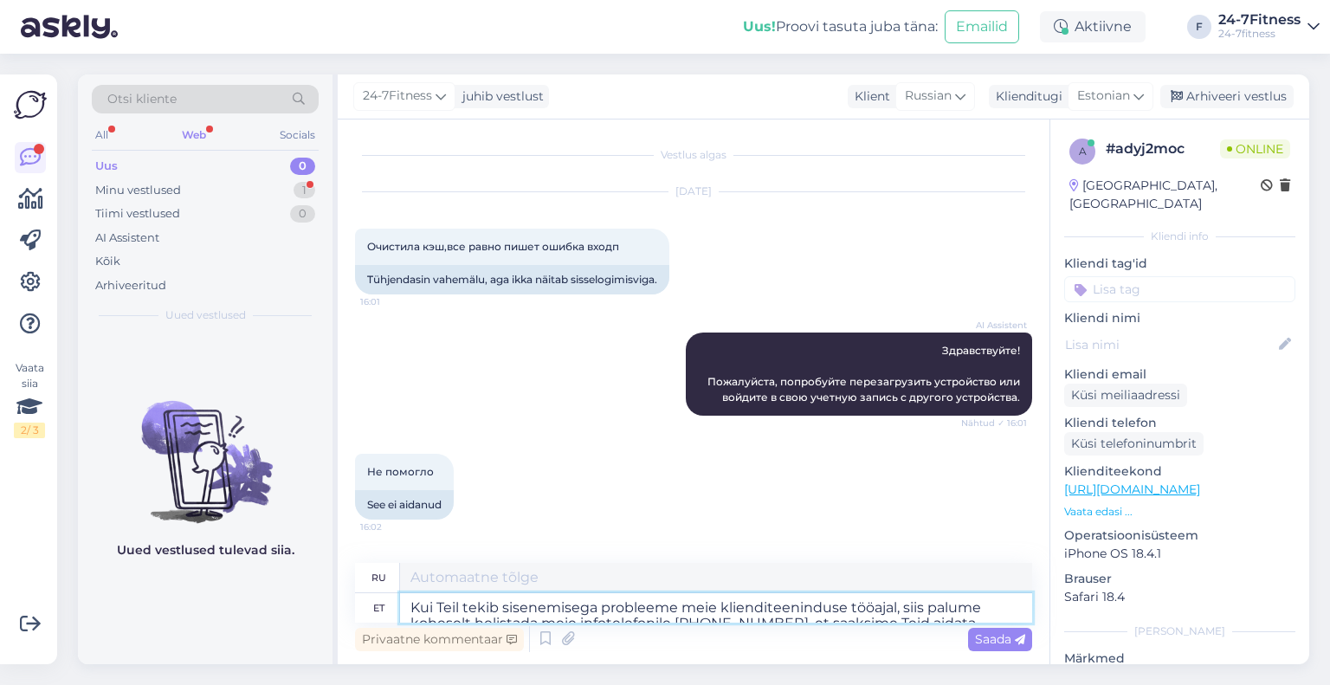
click at [562, 617] on textarea "Kui Teil tekib sisenemisega probleeme meie klienditeeninduse tööajal, siis palu…" at bounding box center [716, 607] width 632 height 29
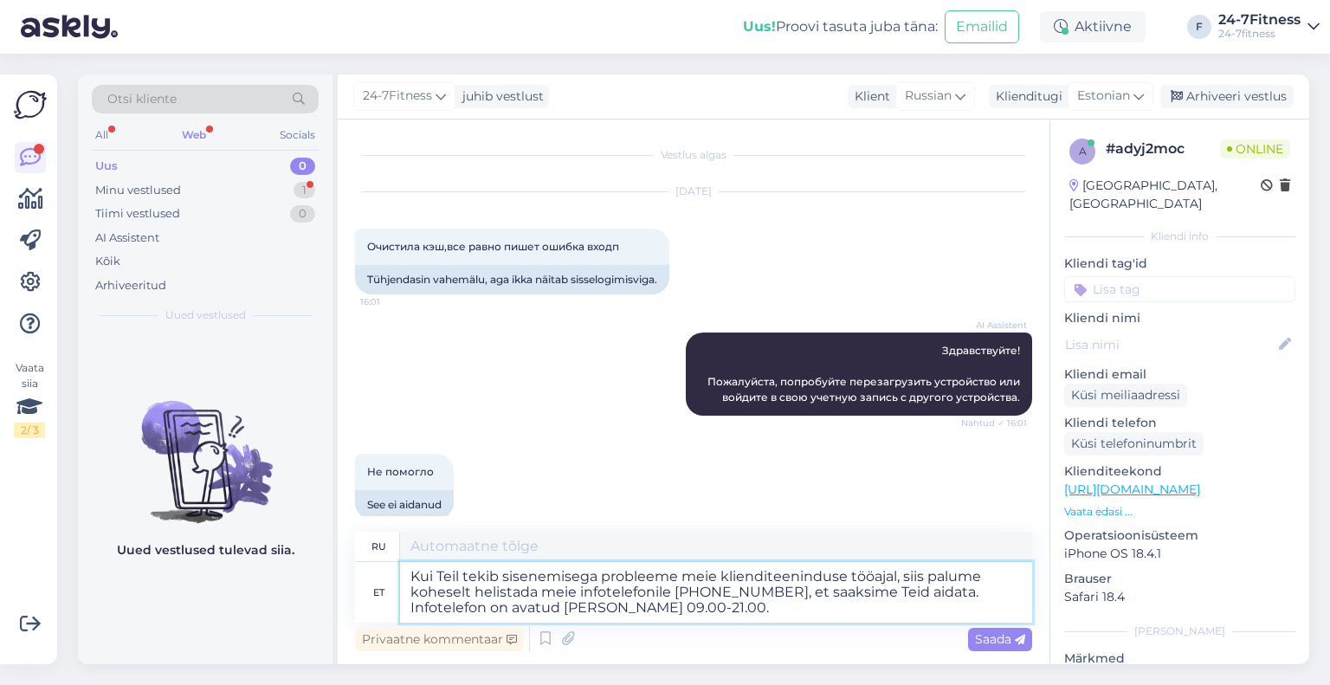
scroll to position [22, 0]
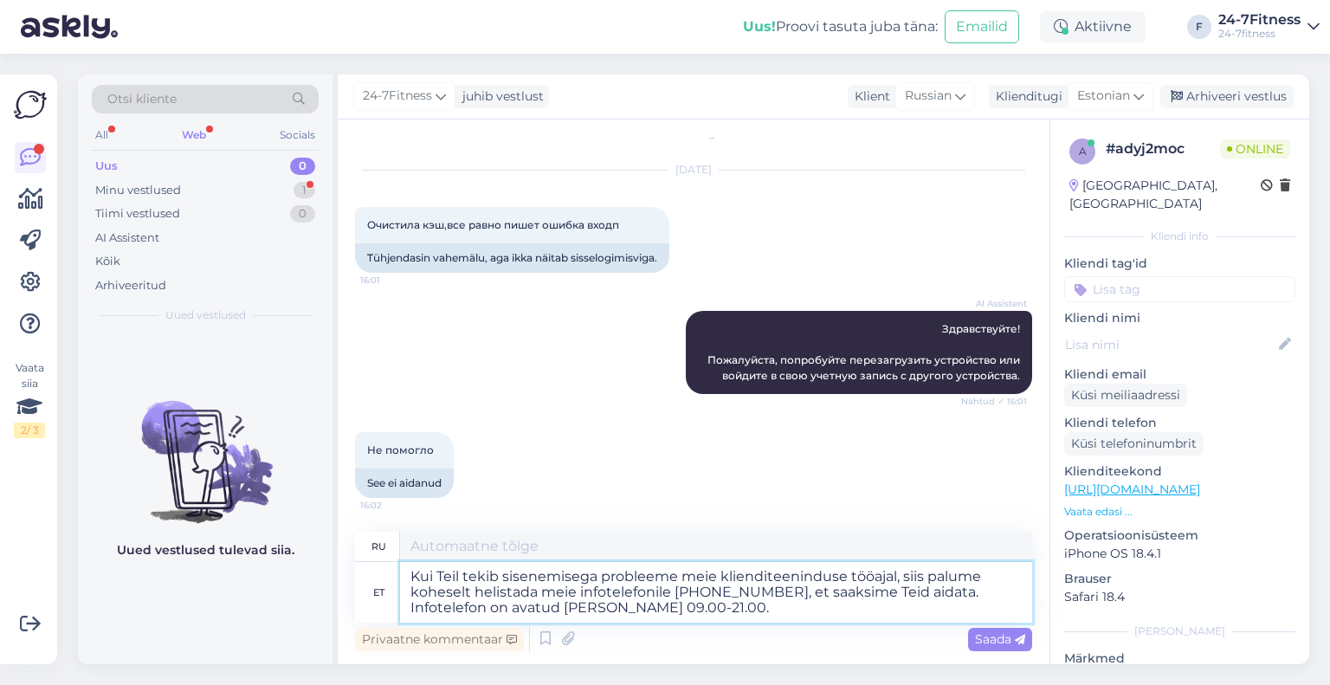
type textarea "Если у вас возникнут проблемы со входом в систему в часы работы нашей службы по…"
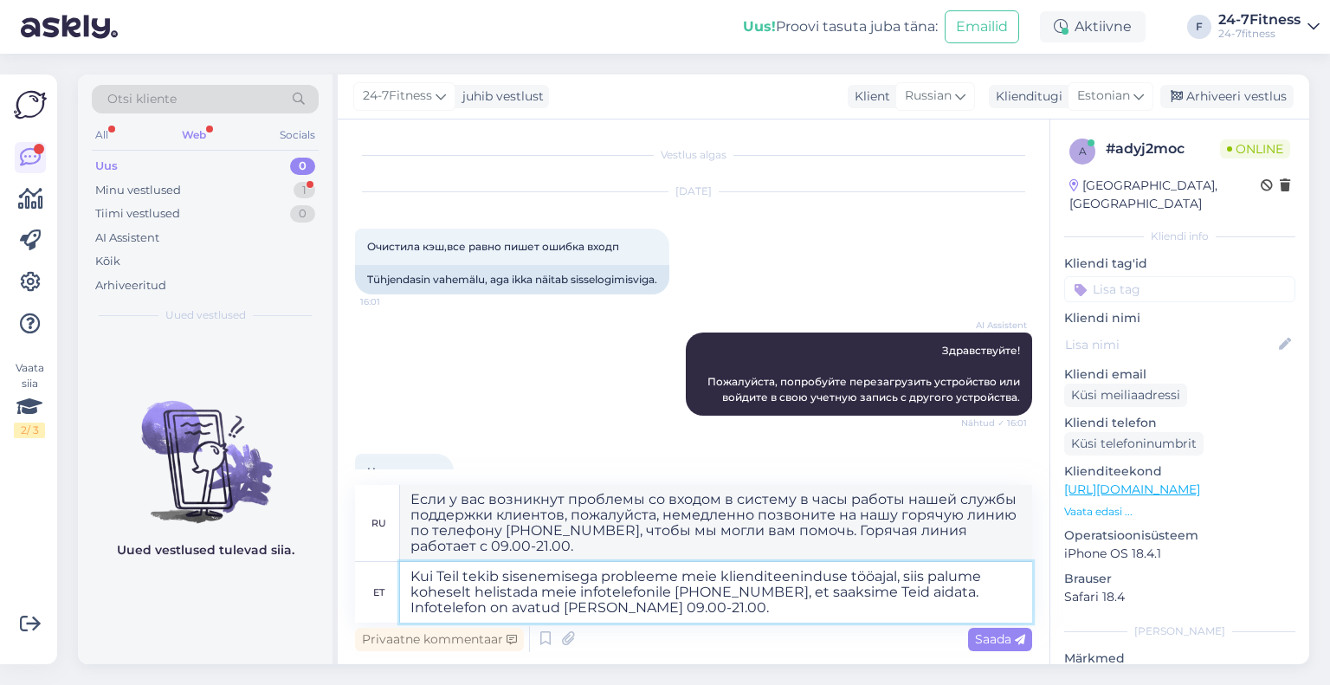
scroll to position [68, 0]
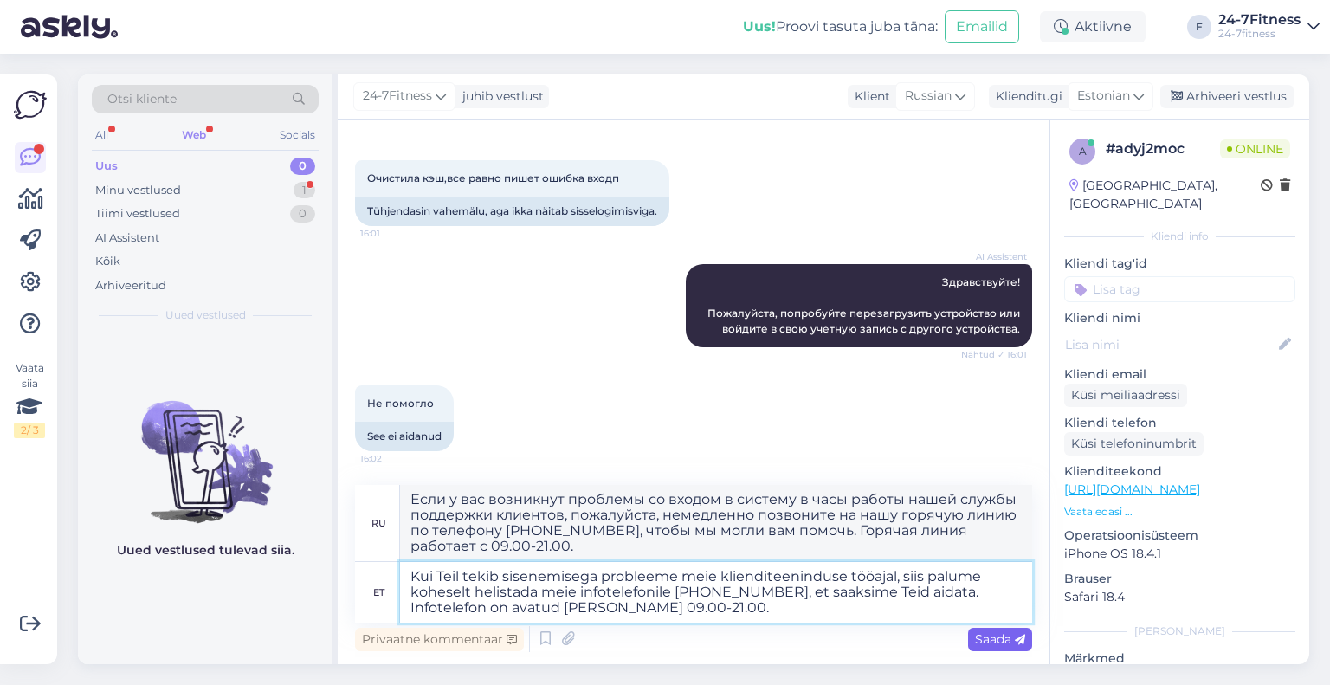
type textarea "Kui Teil tekib sisenemisega probleeme meie klienditeeninduse tööajal, siis palu…"
click at [998, 637] on span "Saada" at bounding box center [1000, 639] width 50 height 16
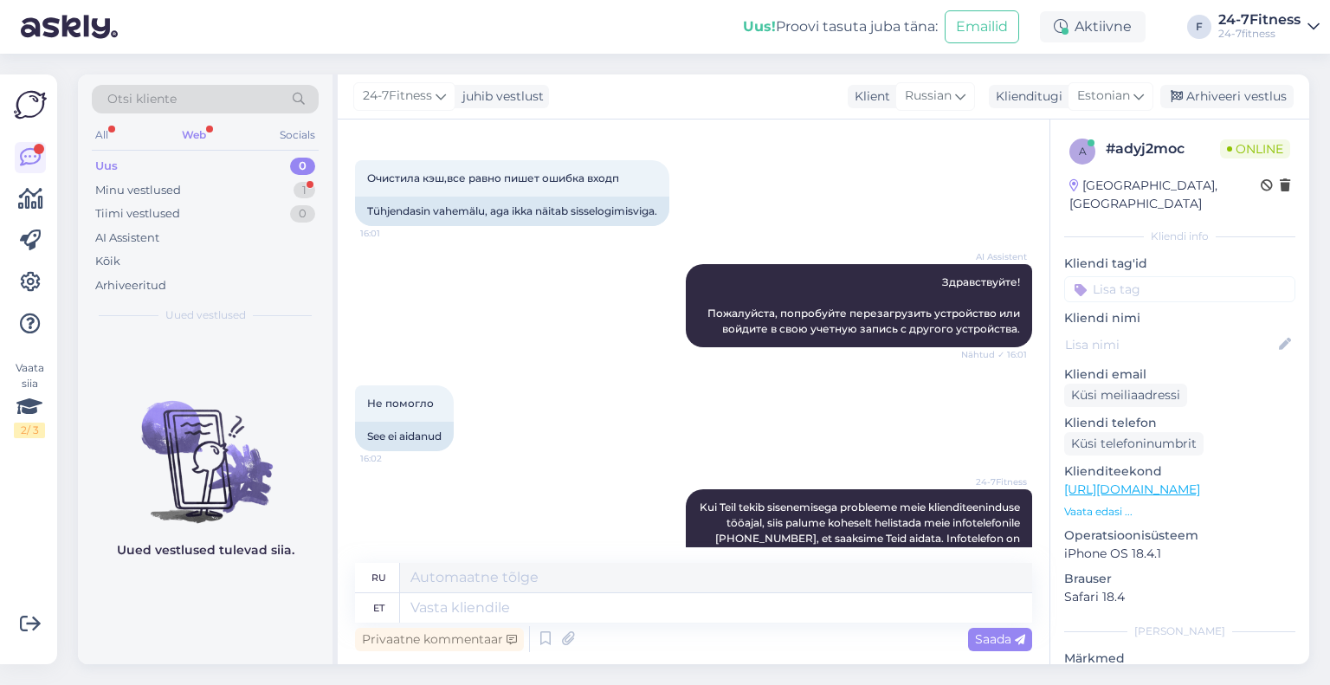
scroll to position [204, 0]
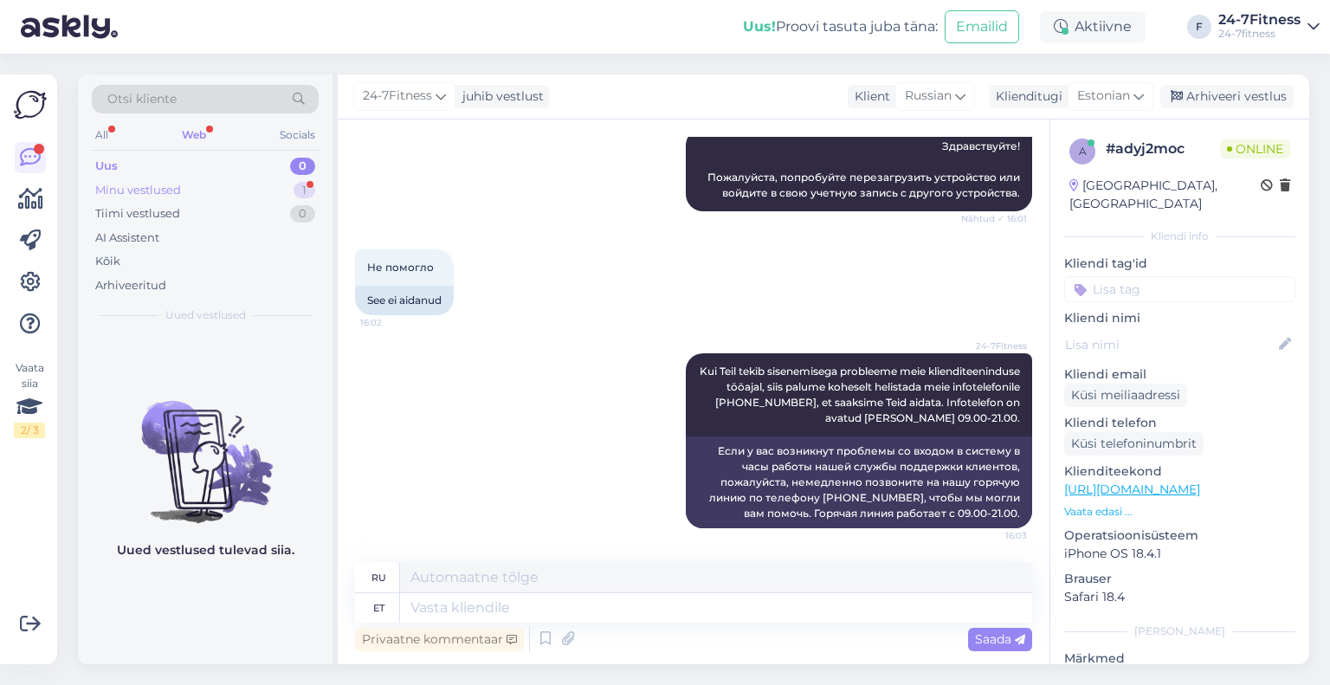
click at [171, 195] on div "Minu vestlused" at bounding box center [138, 190] width 86 height 17
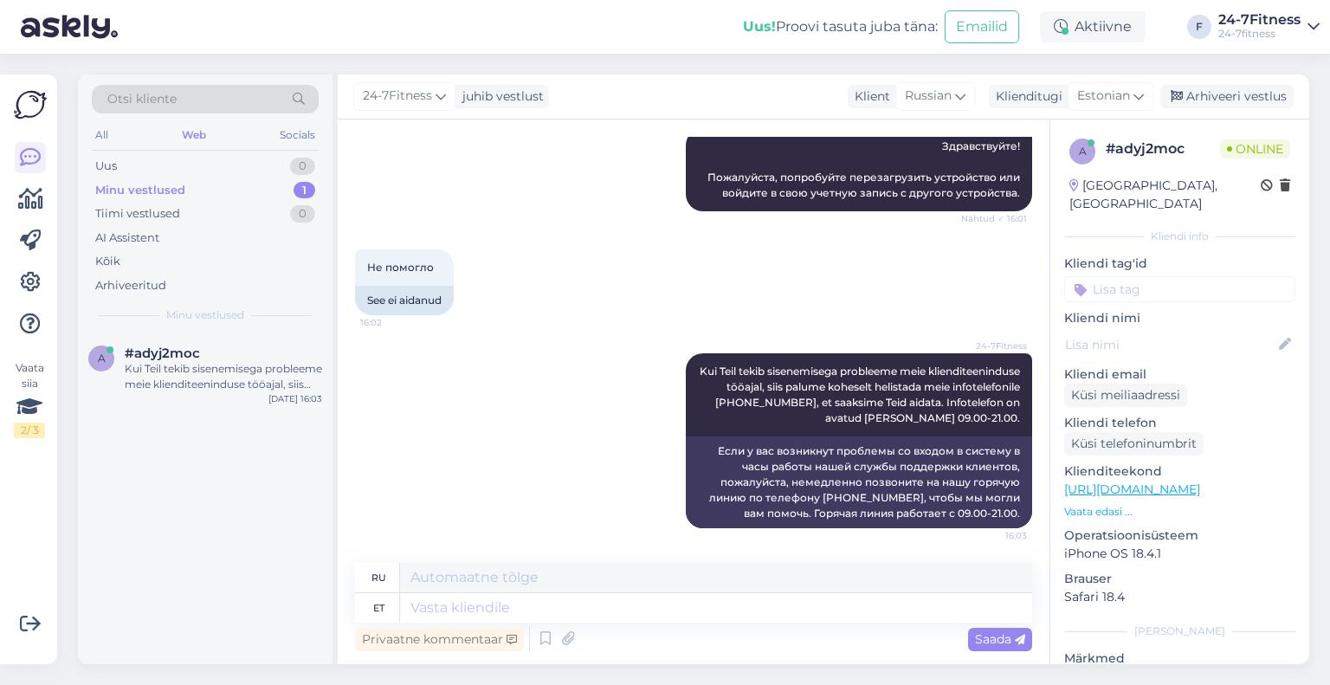
click at [239, 392] on div "a #adyj2moc Kui Teil tekib sisenemisega probleeme meie klienditeeninduse tööaja…" at bounding box center [205, 372] width 255 height 78
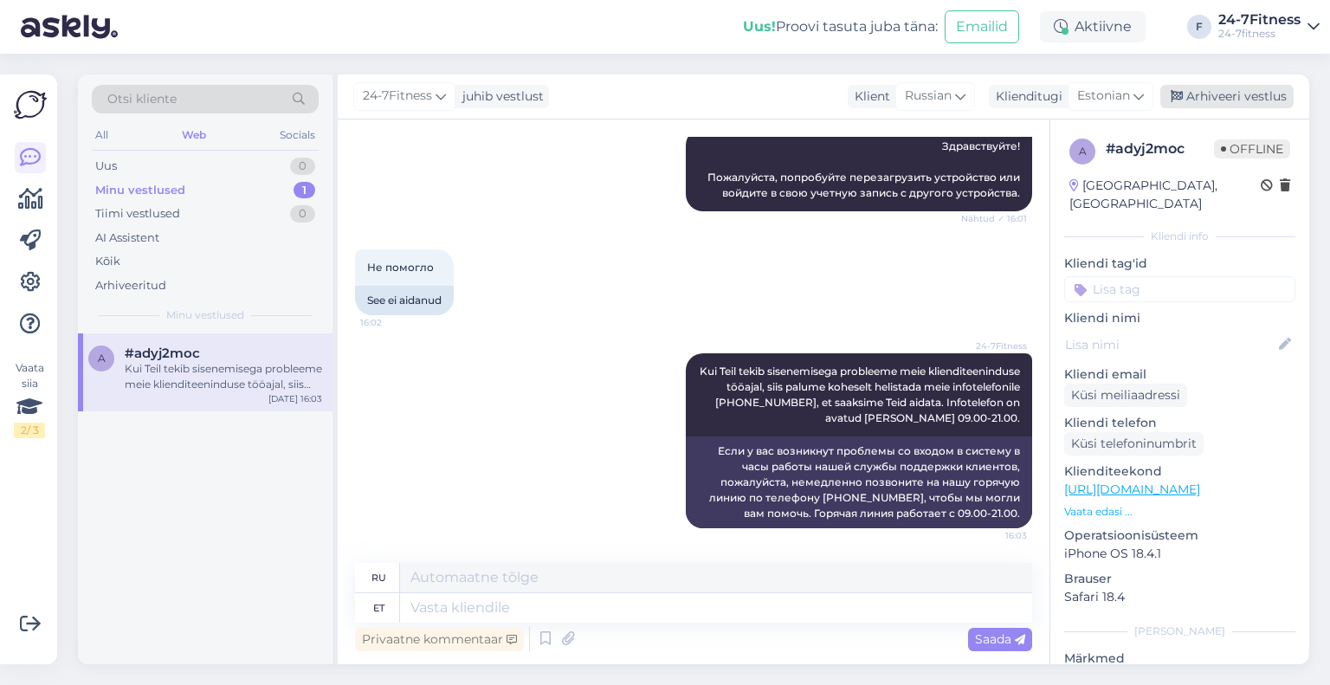
click at [1174, 96] on icon at bounding box center [1177, 97] width 12 height 12
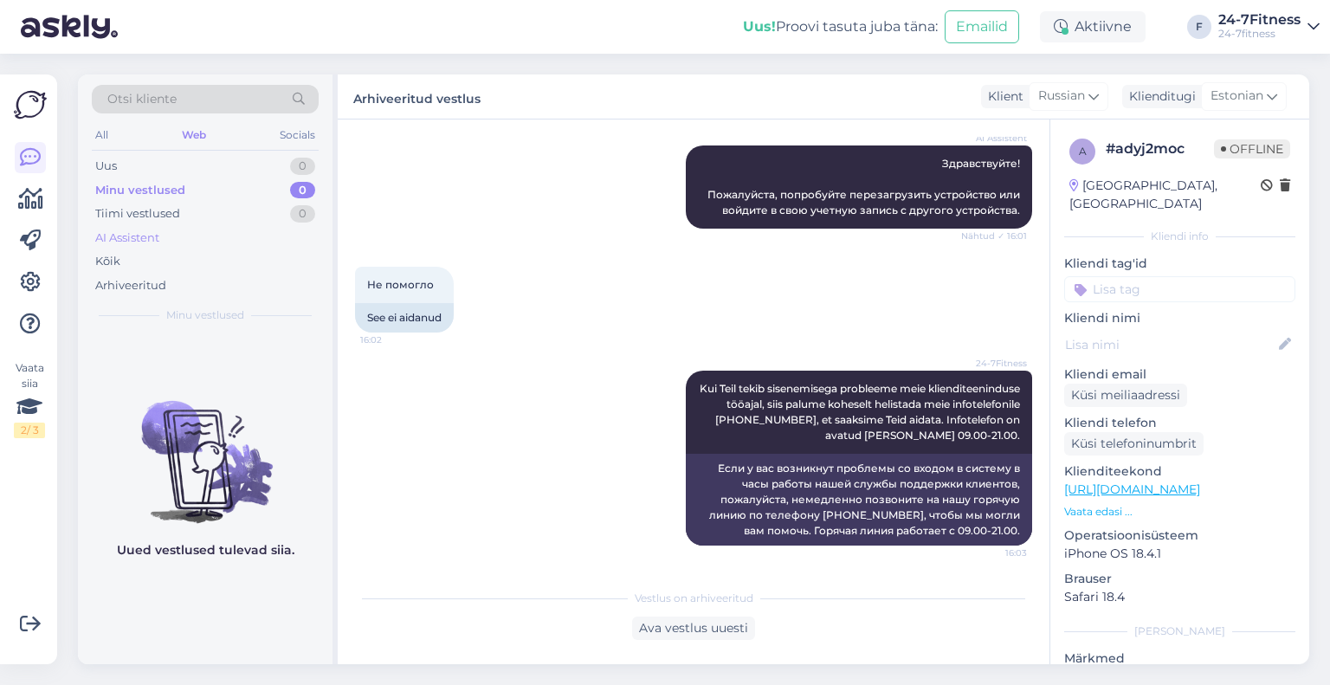
click at [107, 241] on div "AI Assistent" at bounding box center [127, 237] width 64 height 17
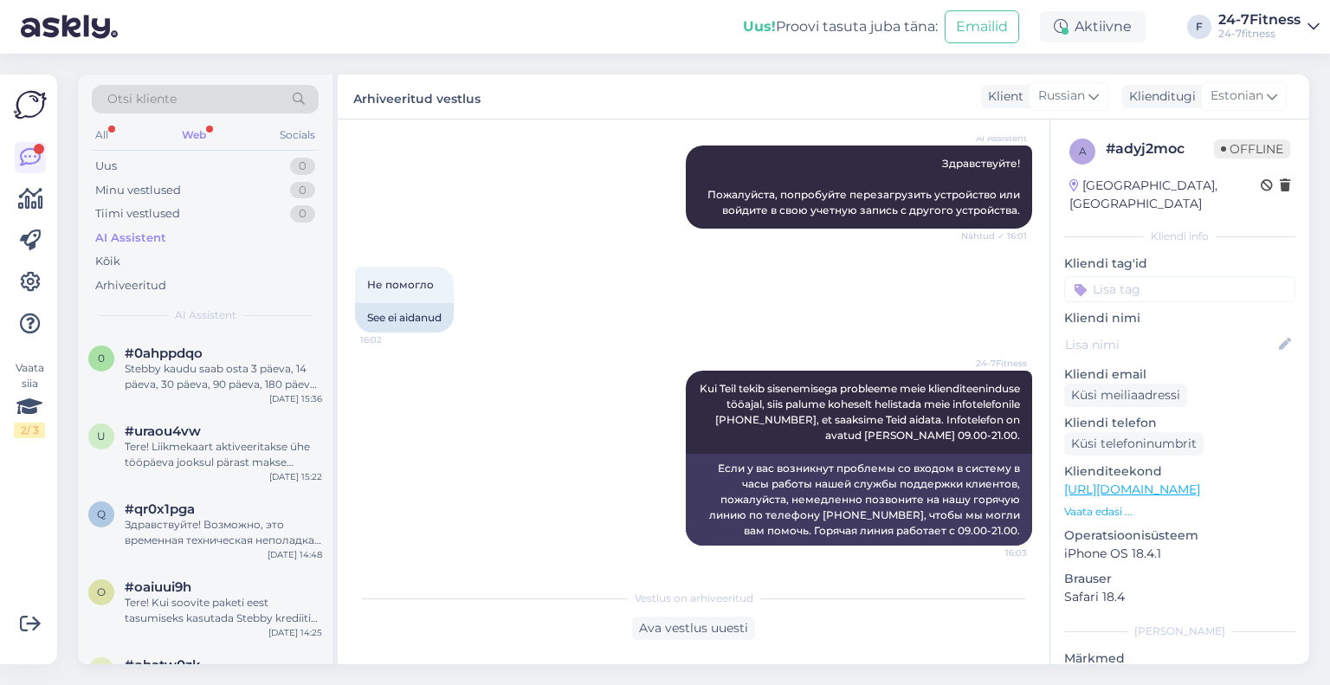
click at [207, 137] on div "Web" at bounding box center [193, 135] width 31 height 23
click at [232, 341] on div "b #bfbr2air Для расторжения годового контракта, пожалуйста, отправьте письменно…" at bounding box center [205, 372] width 255 height 78
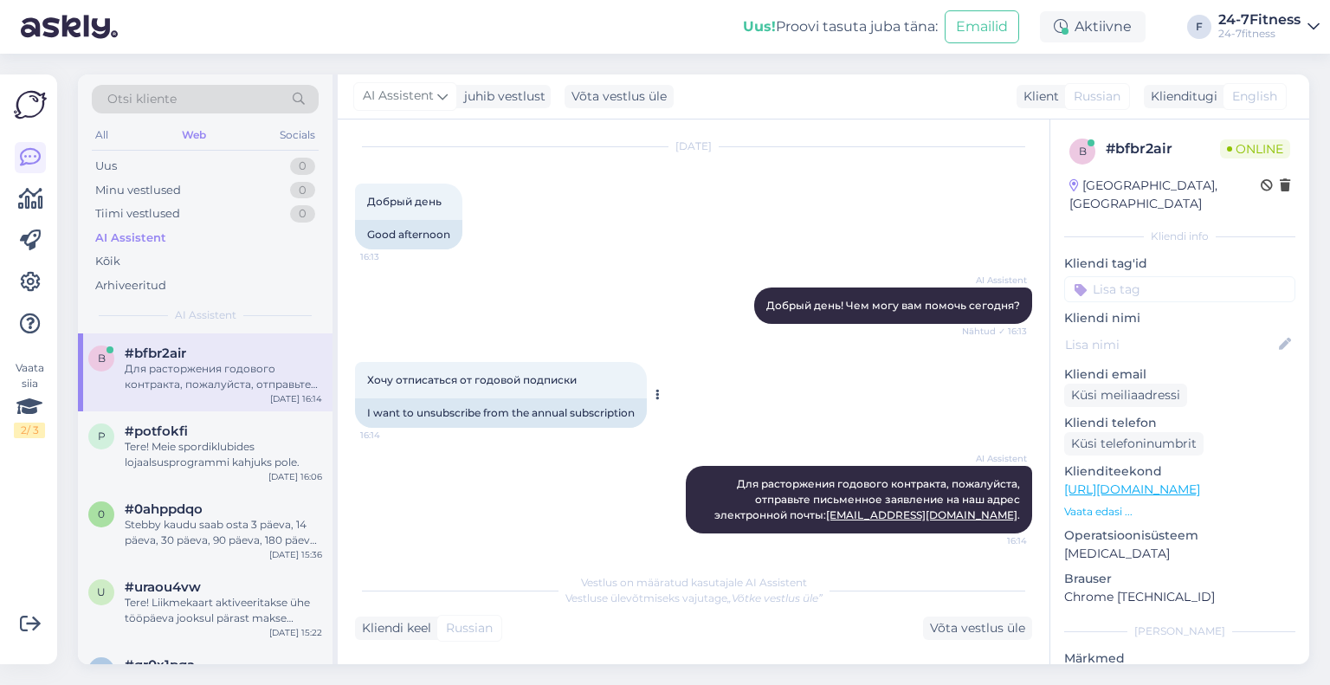
scroll to position [48, 0]
